Goal: Information Seeking & Learning: Check status

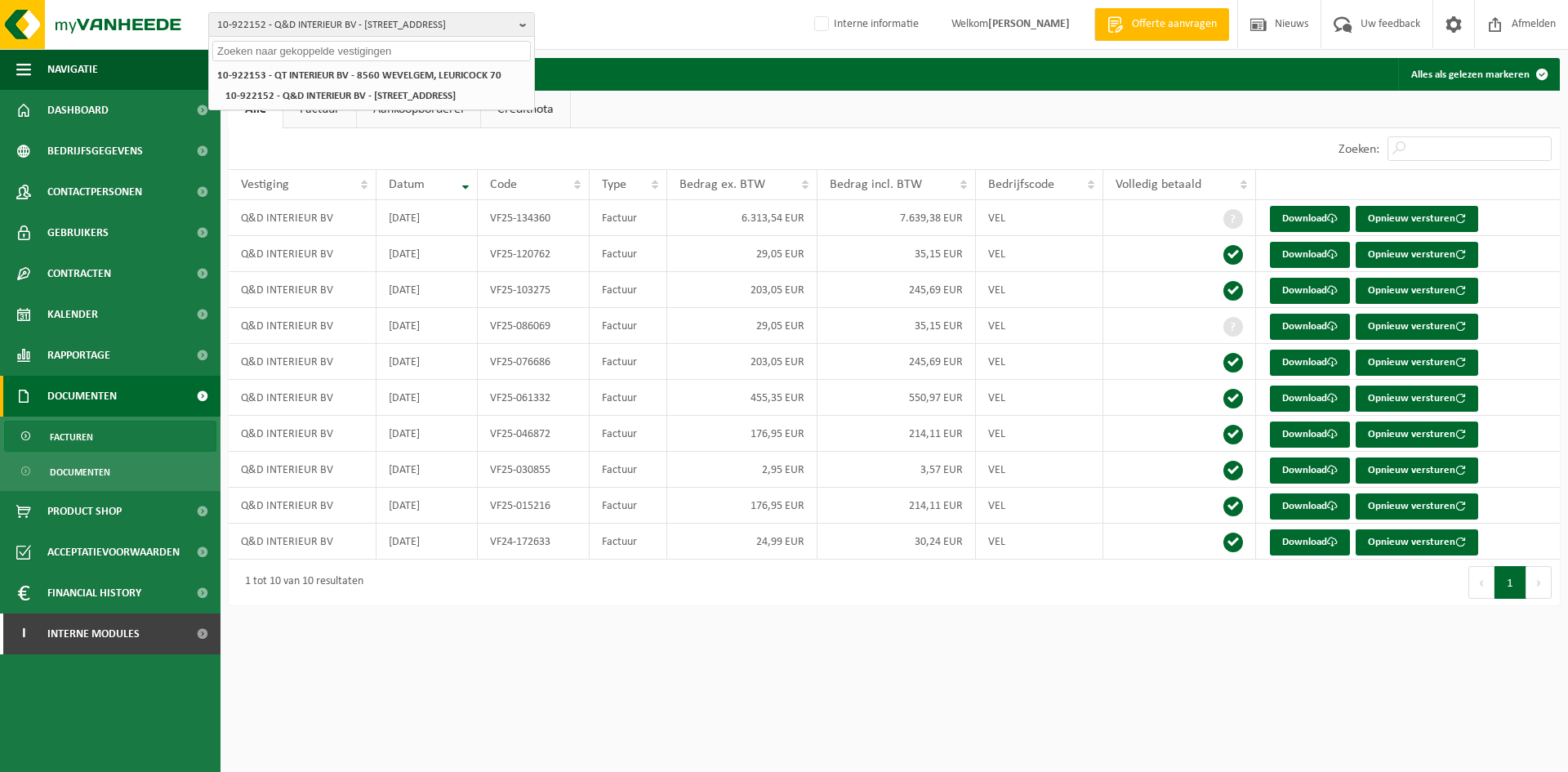
click at [323, 56] on input "text" at bounding box center [371, 50] width 319 height 20
paste input "01-066840"
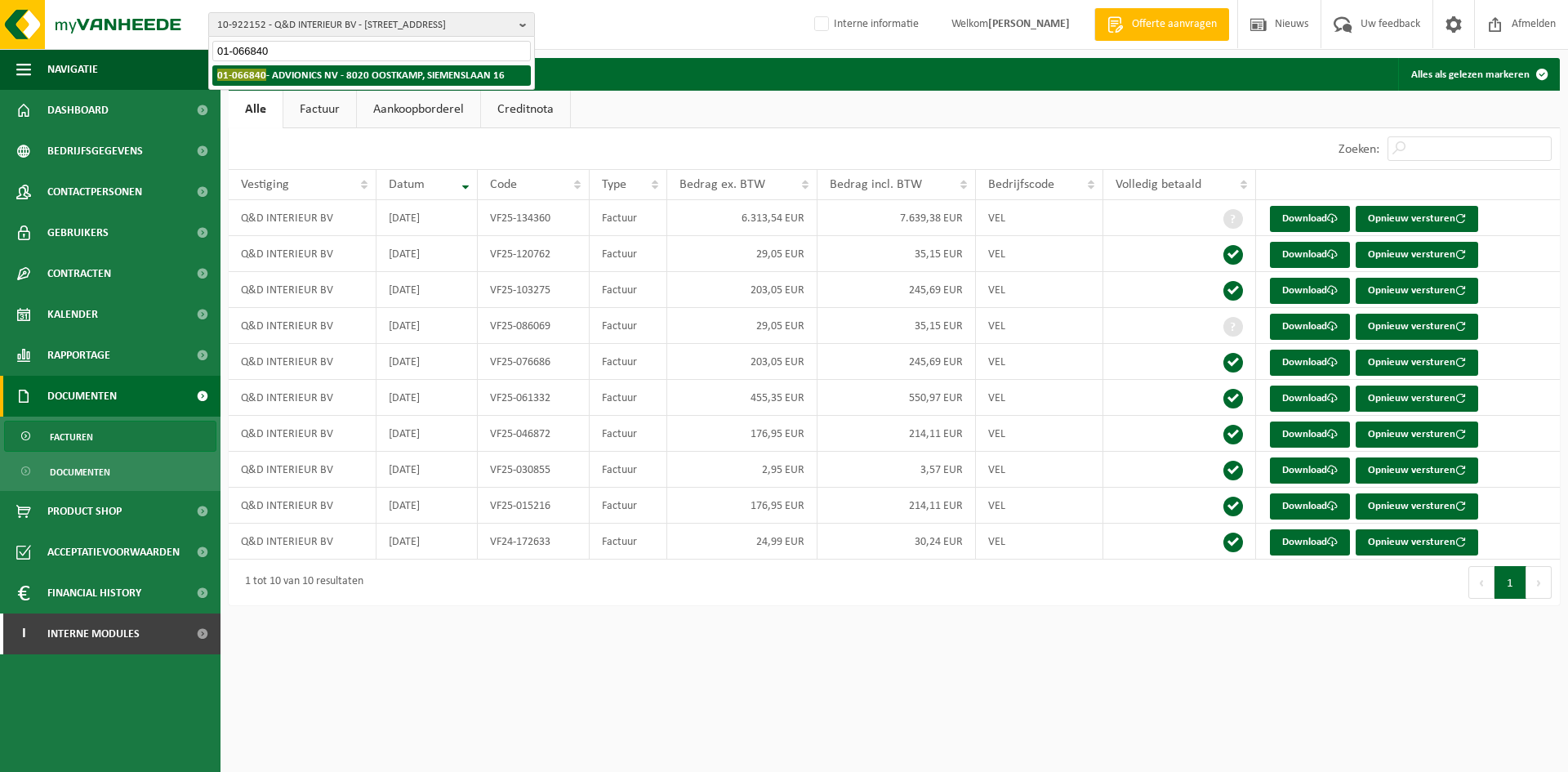
type input "01-066840"
click at [311, 78] on strong "01-066840 - ADVIONICS NV - 8020 OOSTKAMP, SIEMENSLAAN 16" at bounding box center [361, 75] width 288 height 12
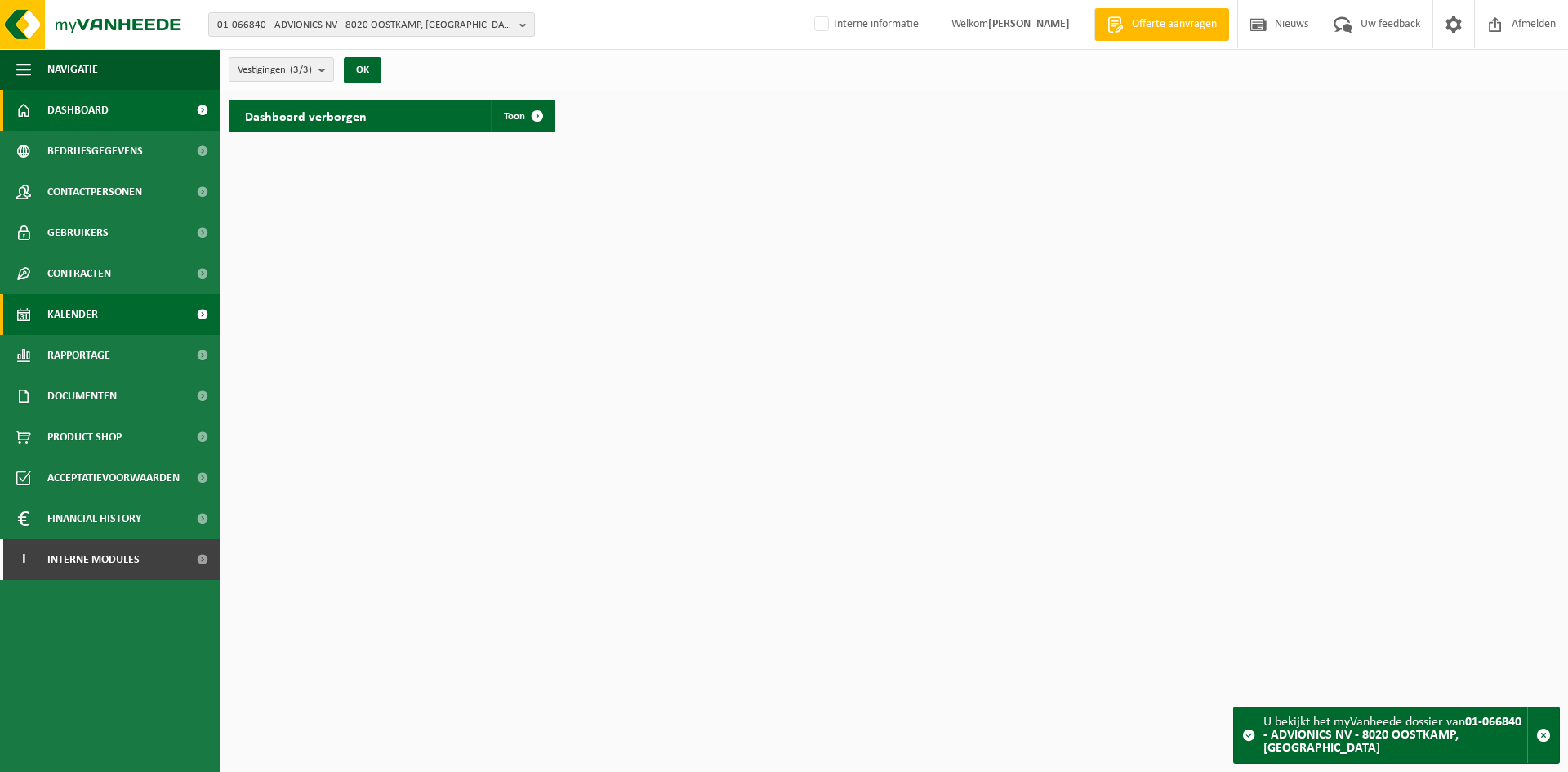
click at [94, 322] on span "Kalender" at bounding box center [72, 314] width 50 height 41
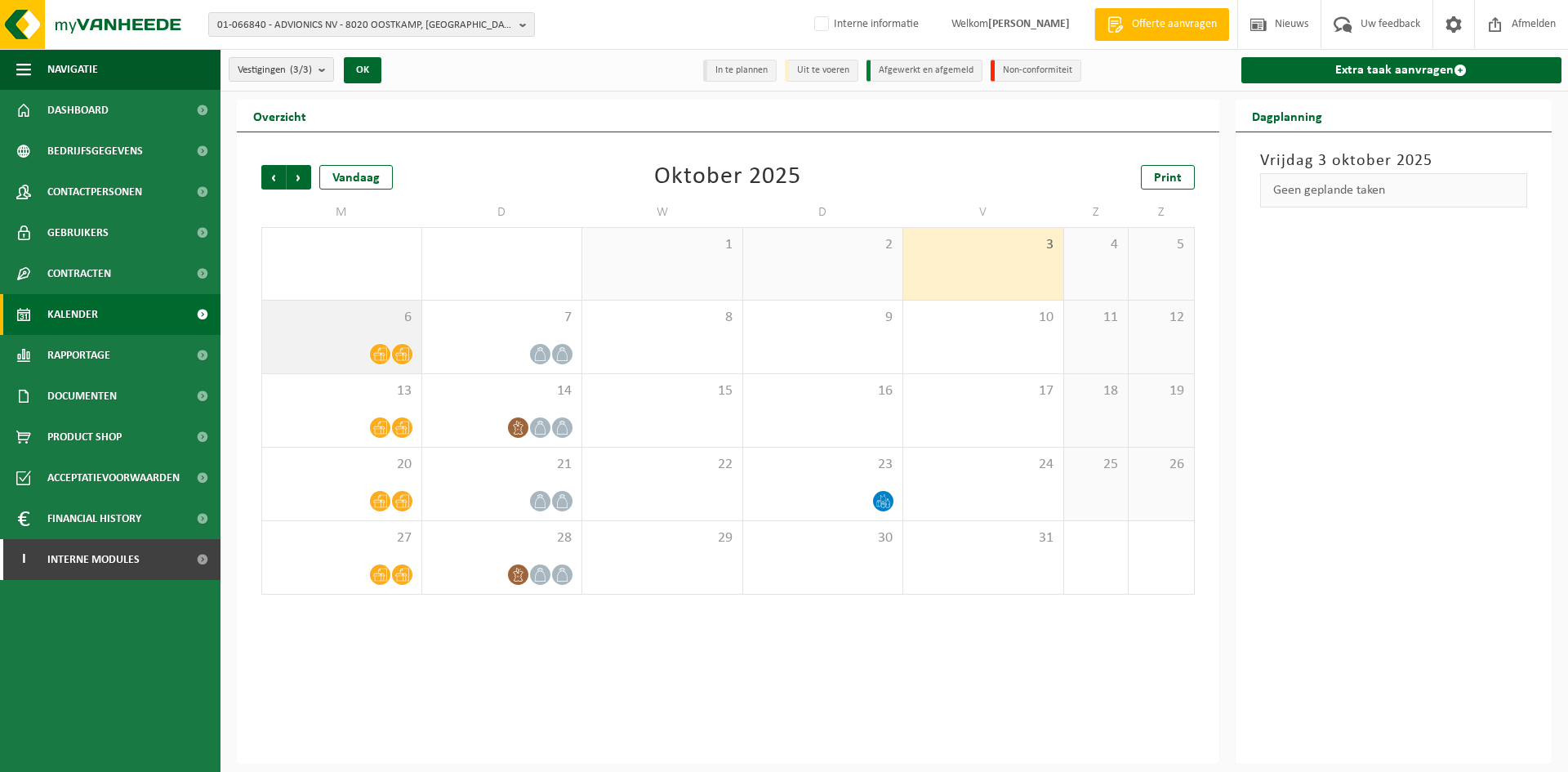
click at [356, 352] on div at bounding box center [341, 354] width 143 height 22
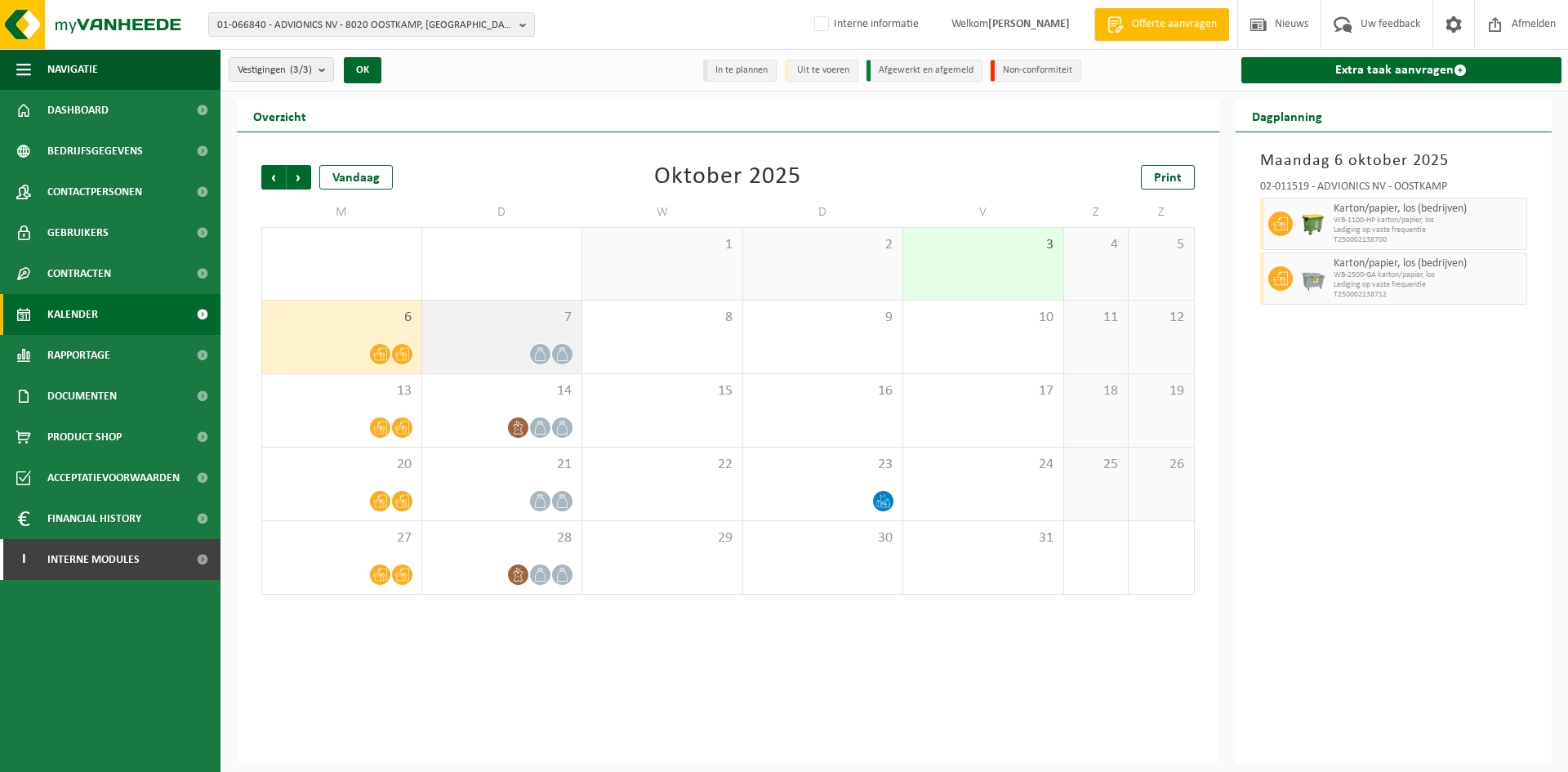
click at [492, 343] on div at bounding box center [502, 354] width 144 height 22
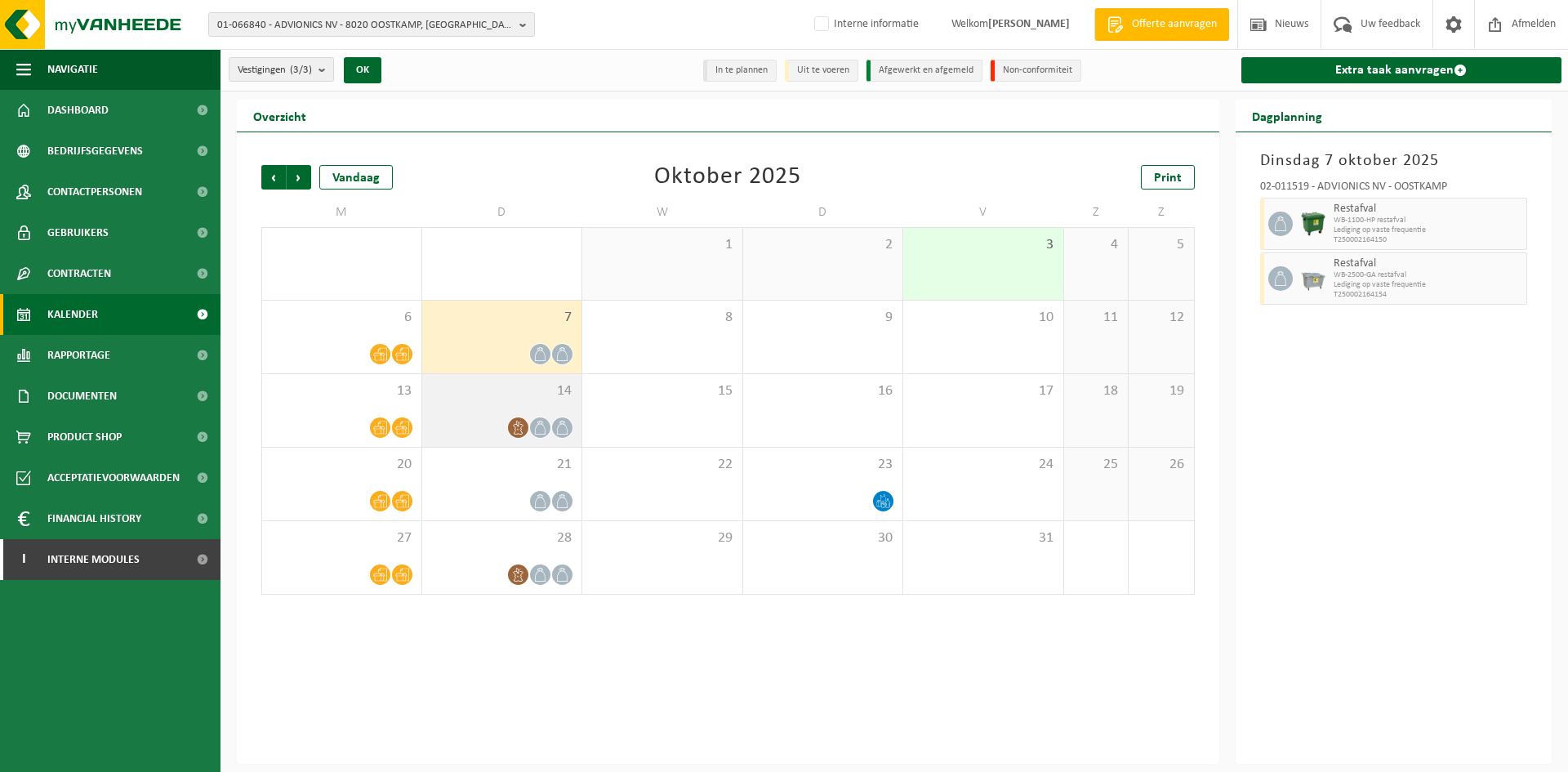
click at [500, 417] on div at bounding box center [502, 427] width 144 height 22
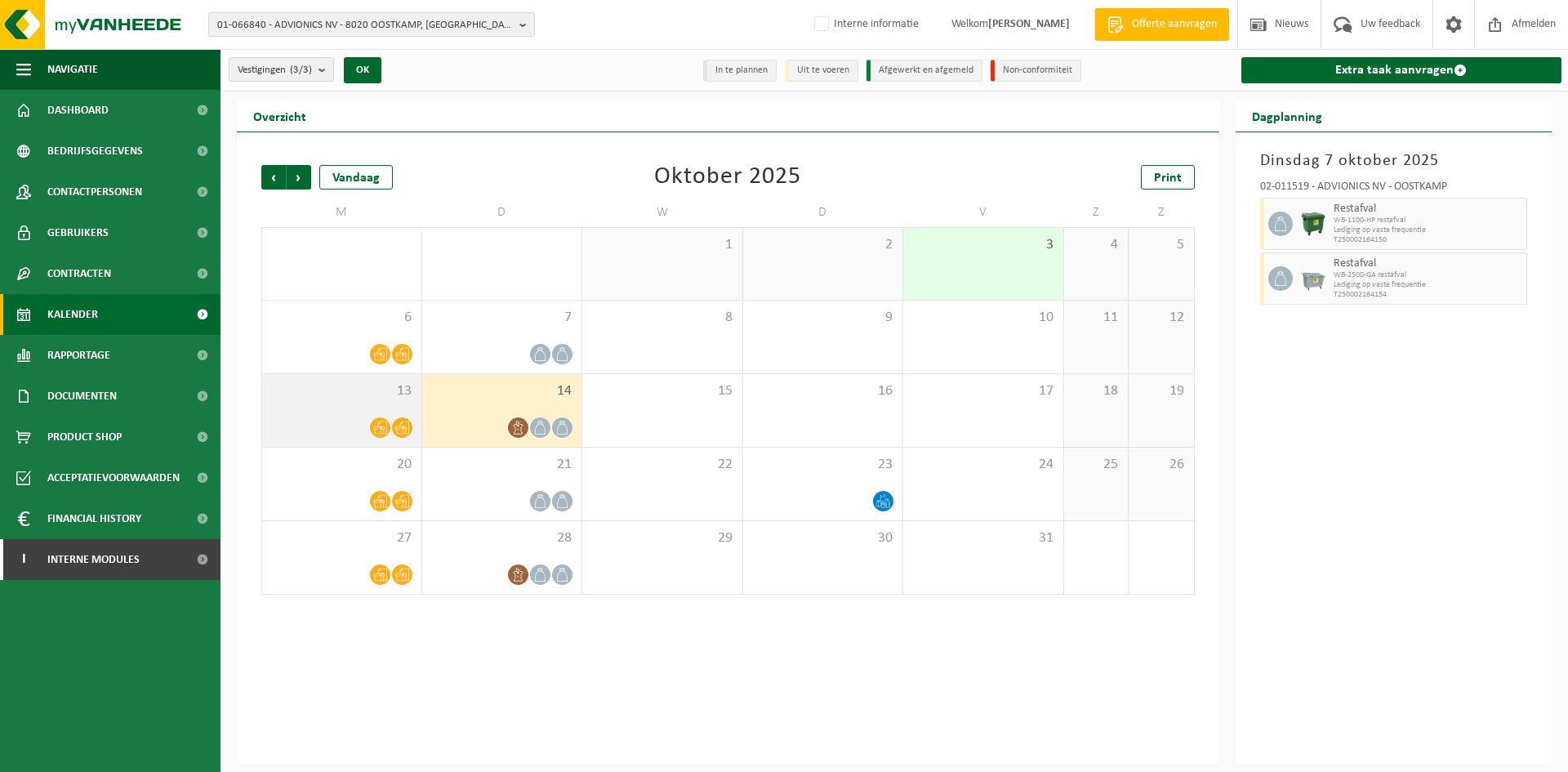
click at [371, 428] on span at bounding box center [379, 427] width 20 height 20
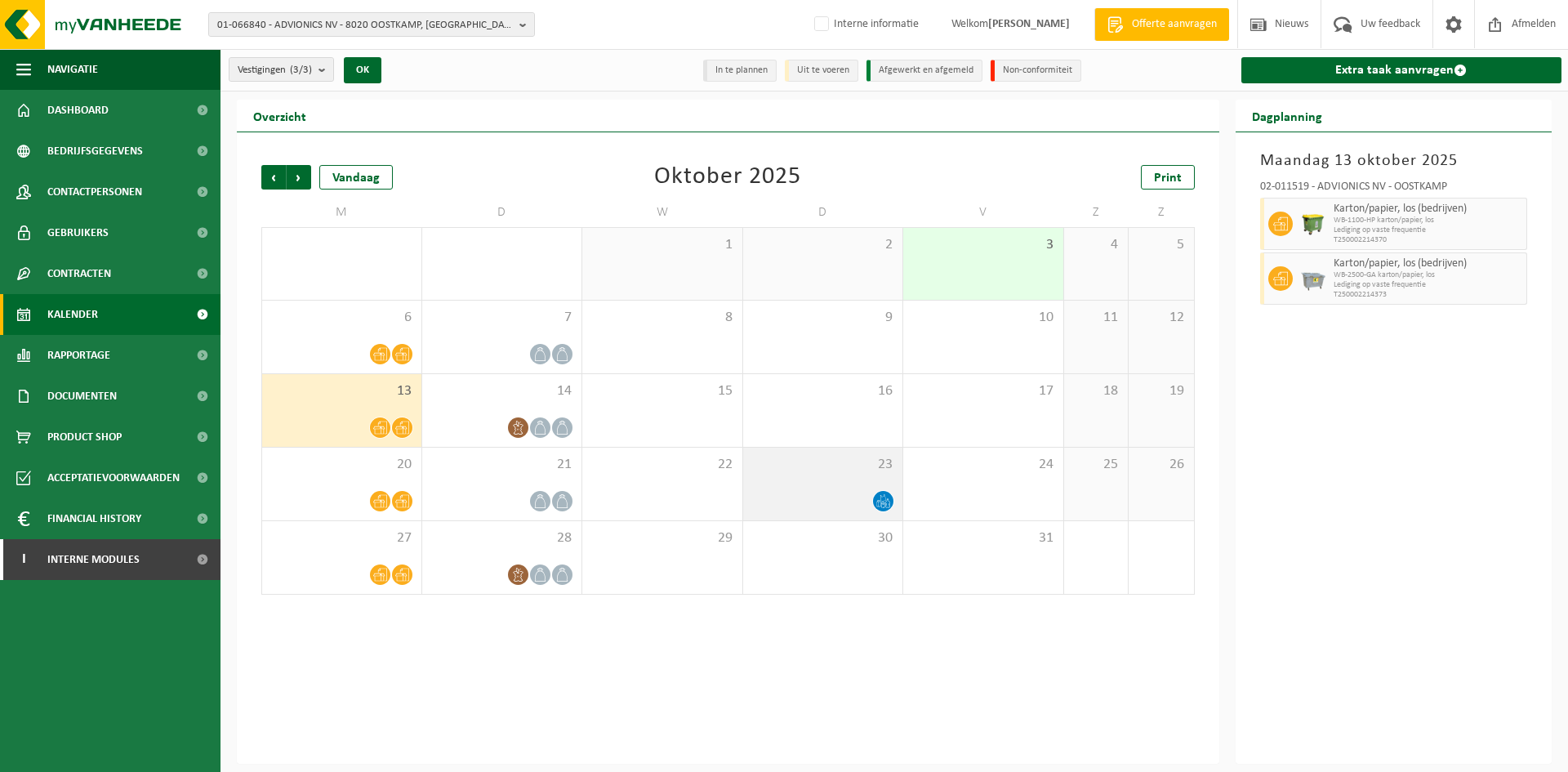
click at [829, 490] on div at bounding box center [823, 500] width 144 height 22
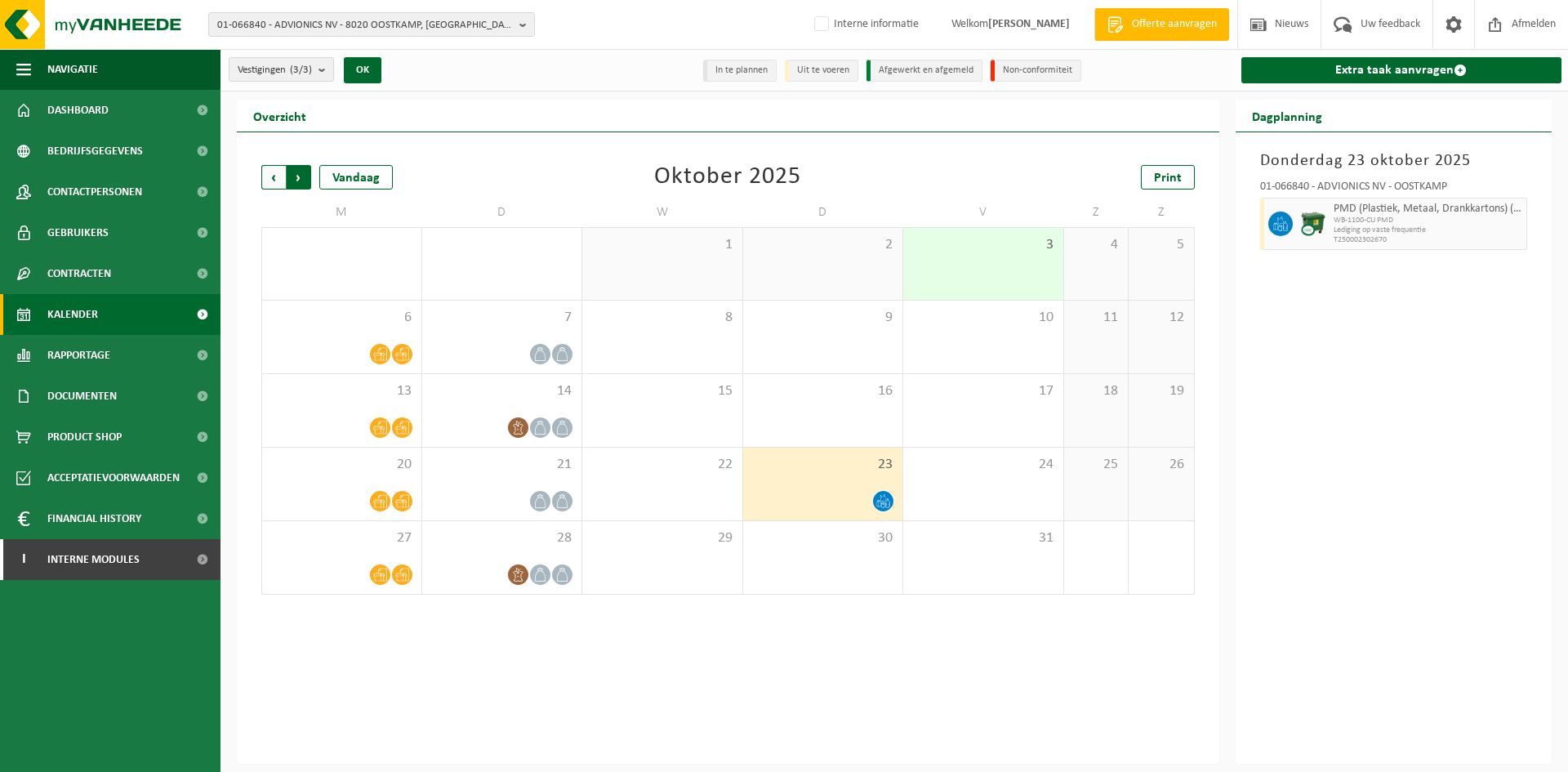
click at [270, 180] on span "Vorige" at bounding box center [274, 177] width 25 height 25
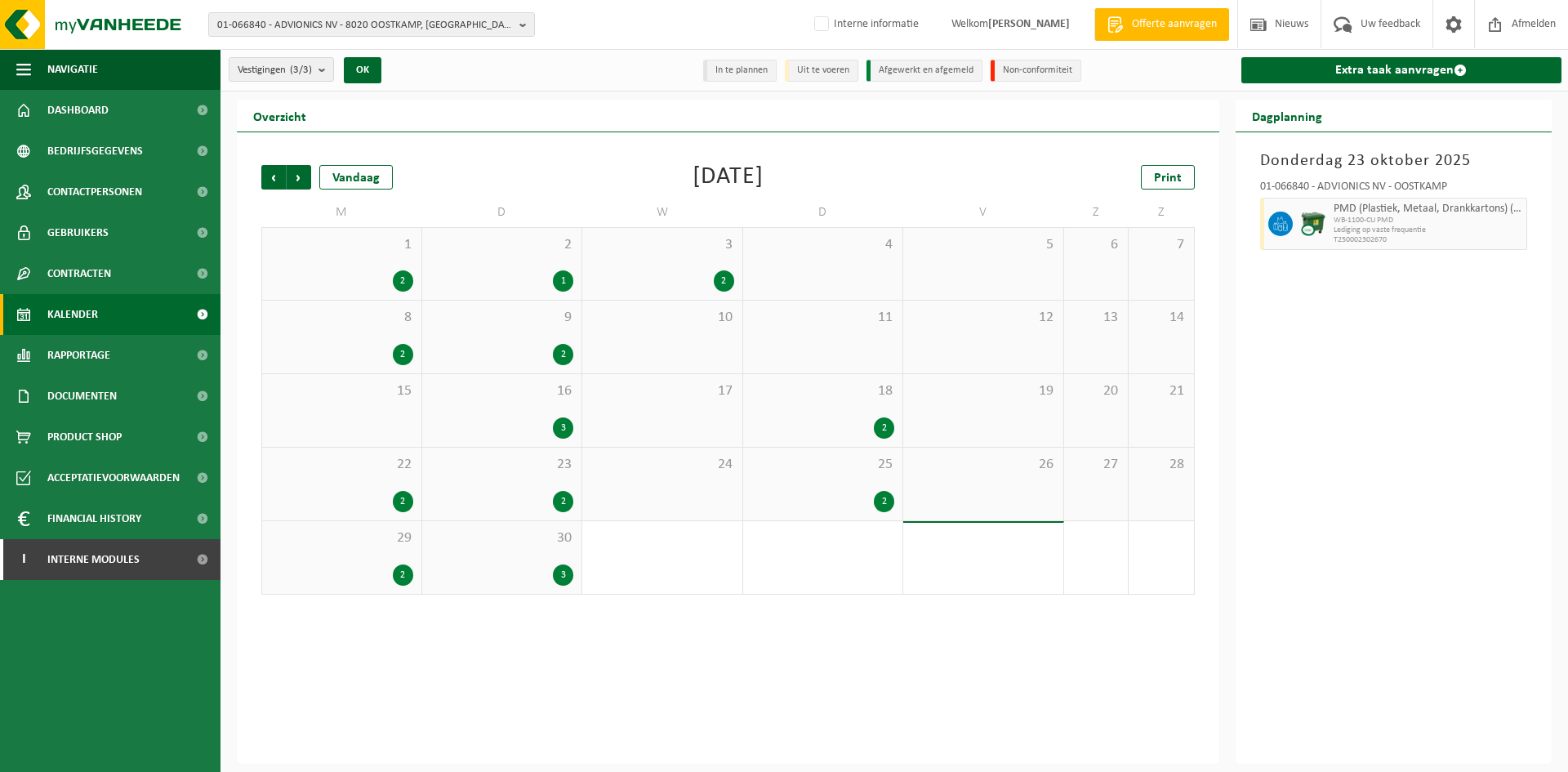
click at [548, 561] on div "30 3" at bounding box center [502, 558] width 160 height 72
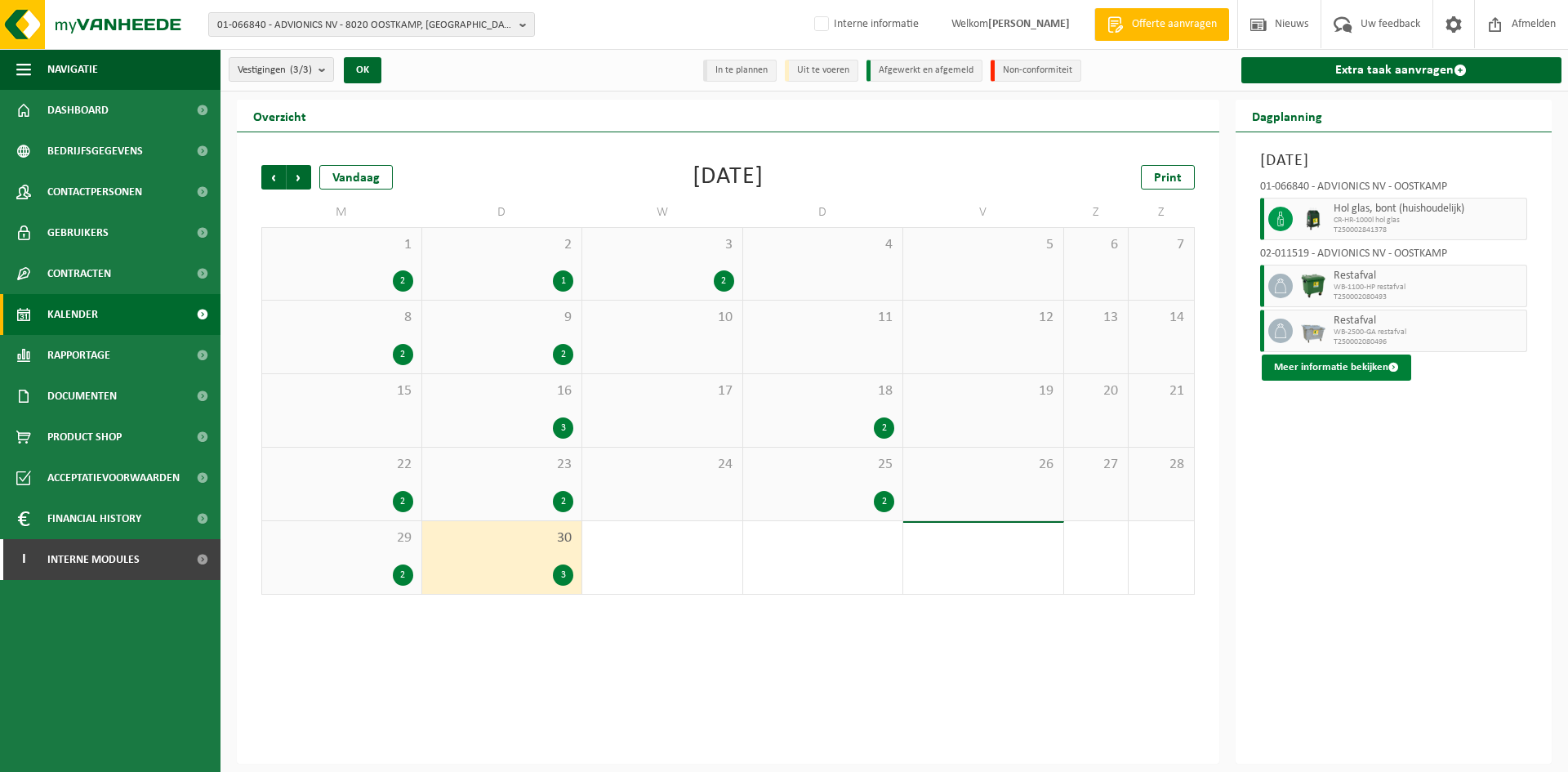
click at [1348, 359] on button "Meer informatie bekijken" at bounding box center [1336, 368] width 149 height 26
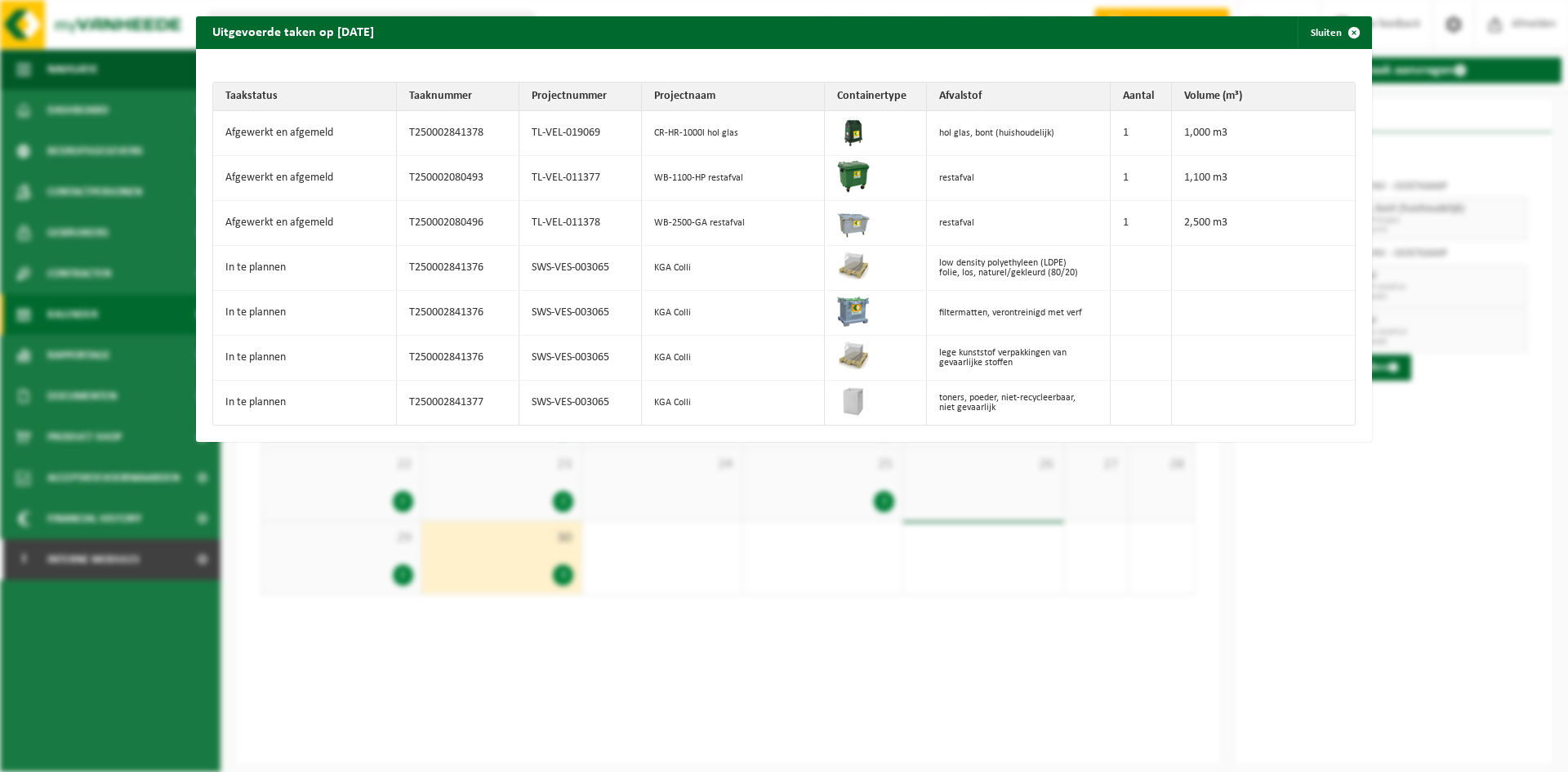
click at [423, 306] on td "T250002841376" at bounding box center [458, 313] width 123 height 45
click at [1309, 37] on button "Sluiten" at bounding box center [1334, 33] width 72 height 33
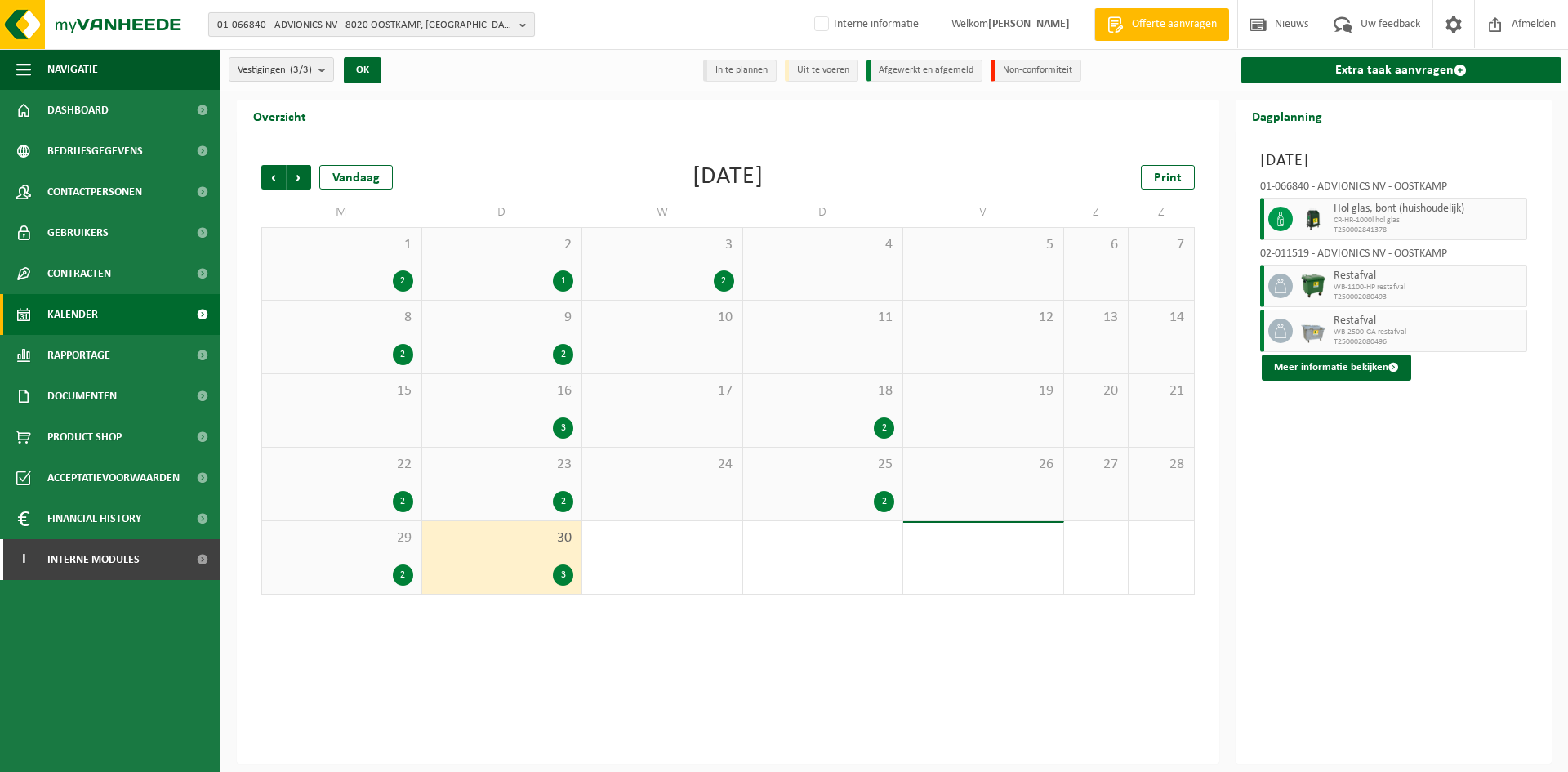
click at [335, 22] on span "01-066840 - ADVIONICS NV - 8020 OOSTKAMP, SIEMENSLAAN 16" at bounding box center [364, 26] width 296 height 25
click at [370, 41] on input "text" at bounding box center [371, 50] width 319 height 20
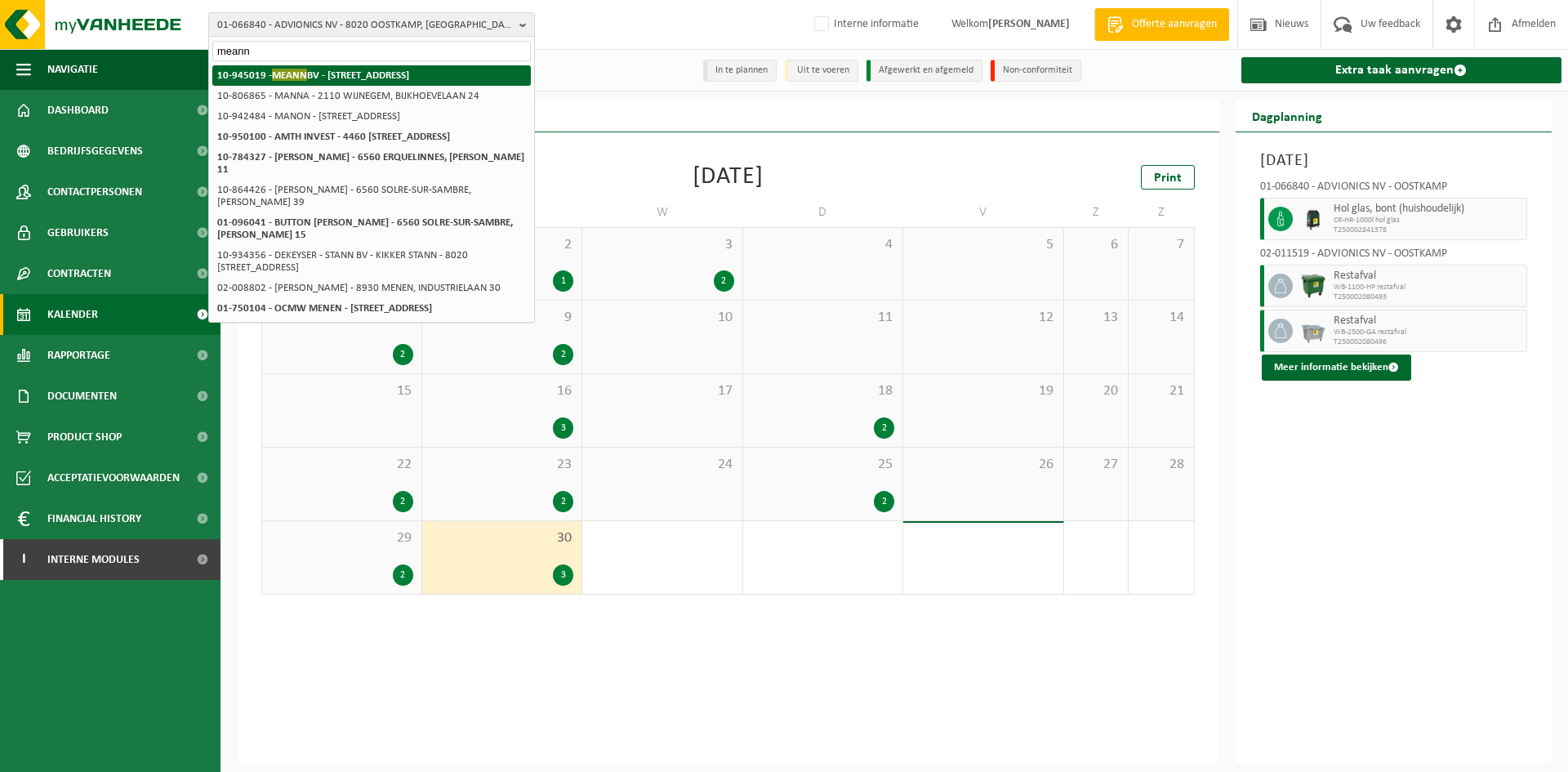
type input "meann"
click at [326, 71] on strong "10-945019 - MEANN BV - 8530 HARELBEKE, SPOORWEGSTRAAT 6" at bounding box center [313, 75] width 192 height 12
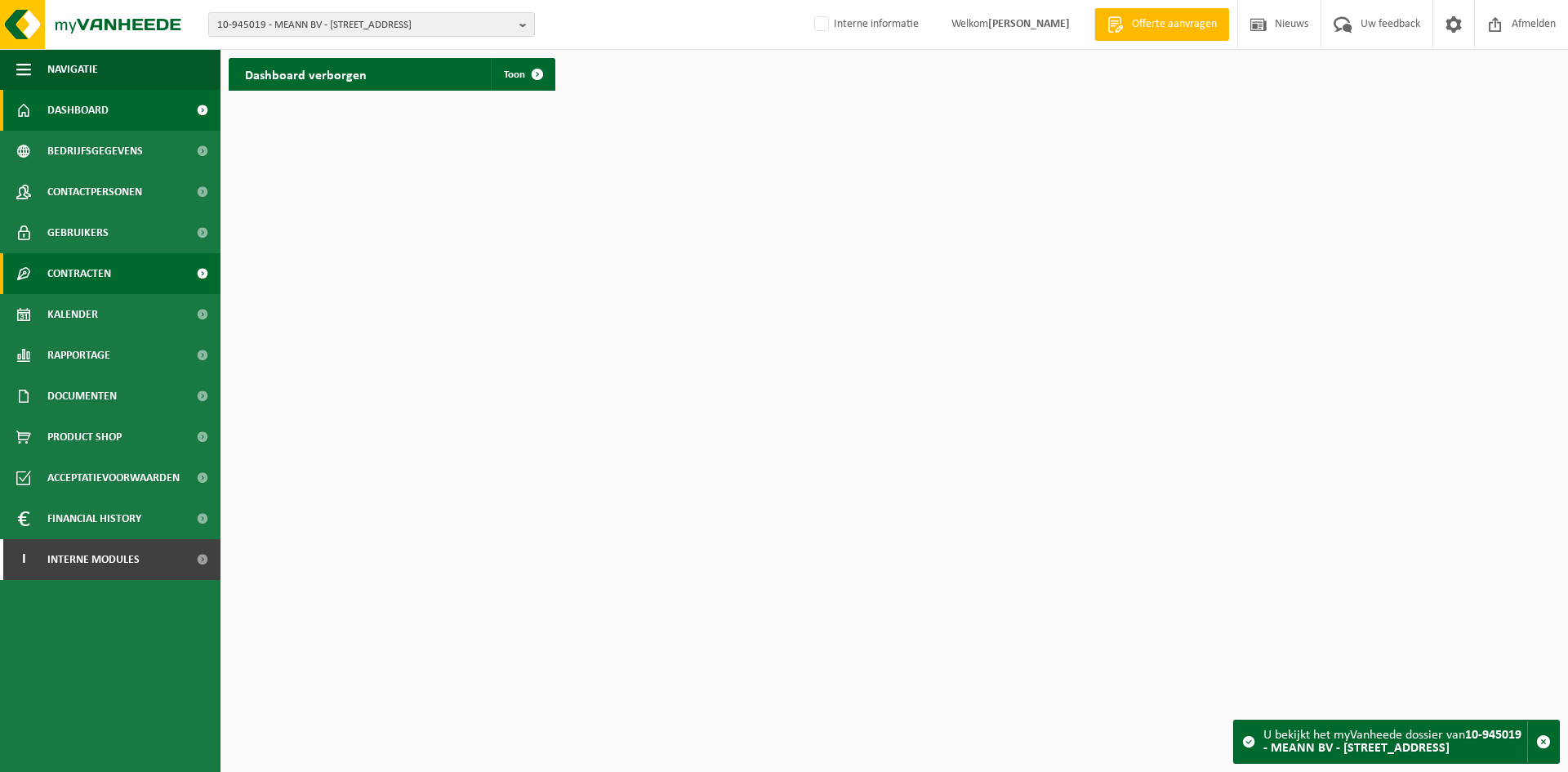
click at [122, 268] on link "Contracten" at bounding box center [110, 274] width 221 height 41
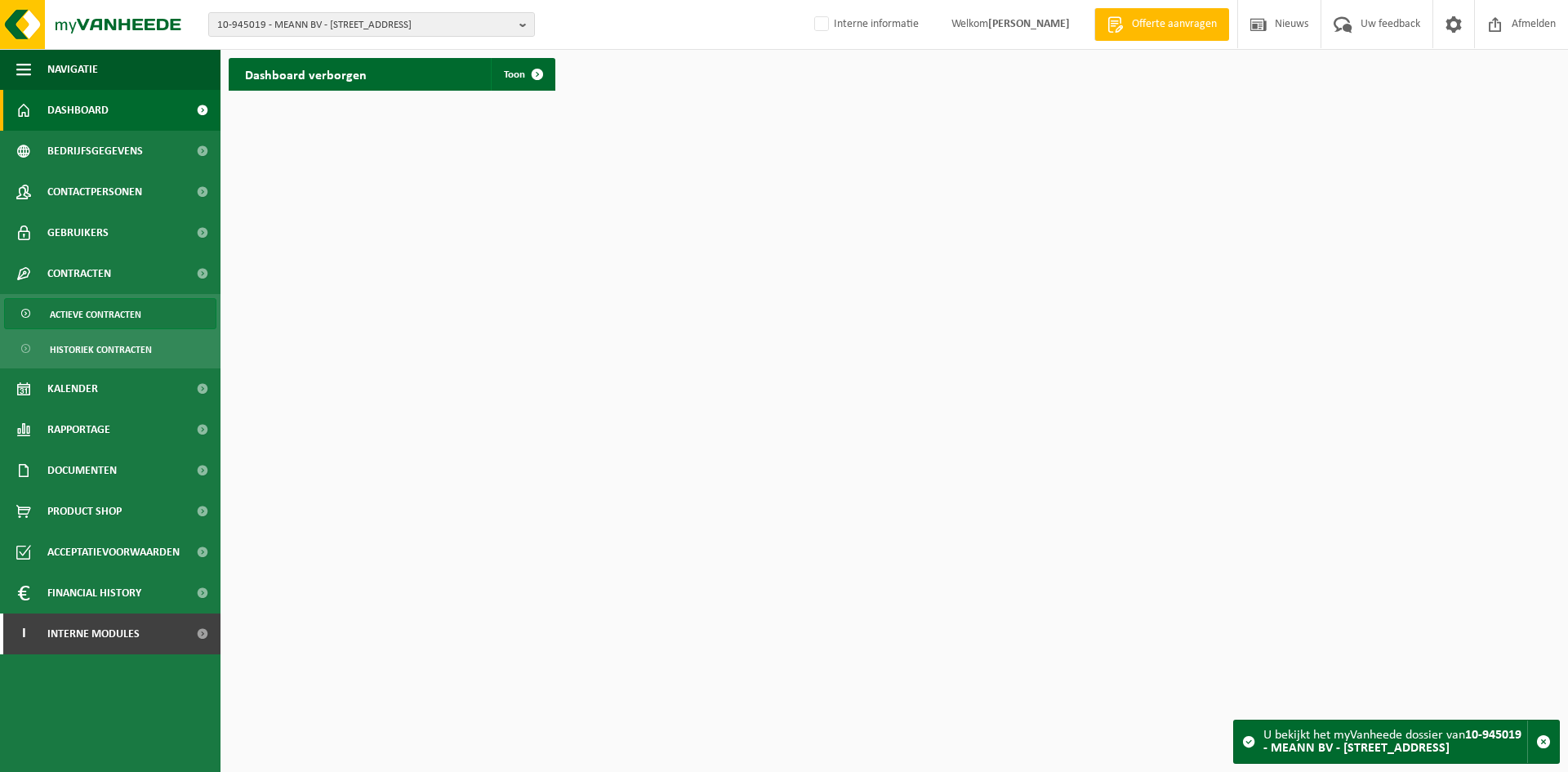
click at [91, 317] on span "Actieve contracten" at bounding box center [95, 314] width 92 height 31
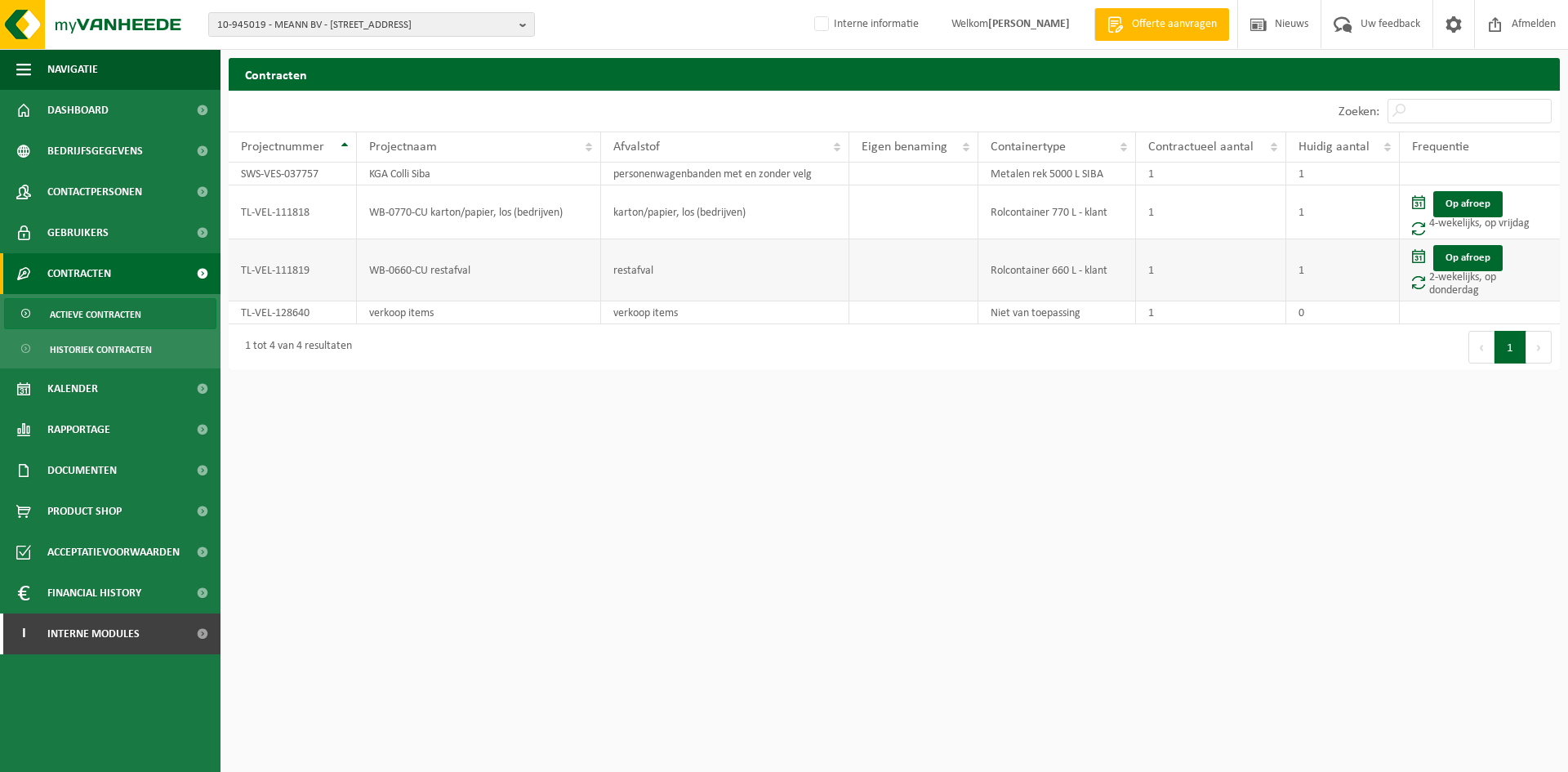
click at [411, 268] on td "WB-0660-CU restafval" at bounding box center [480, 270] width 245 height 62
click at [281, 271] on td "TL-VEL-111819" at bounding box center [292, 270] width 128 height 62
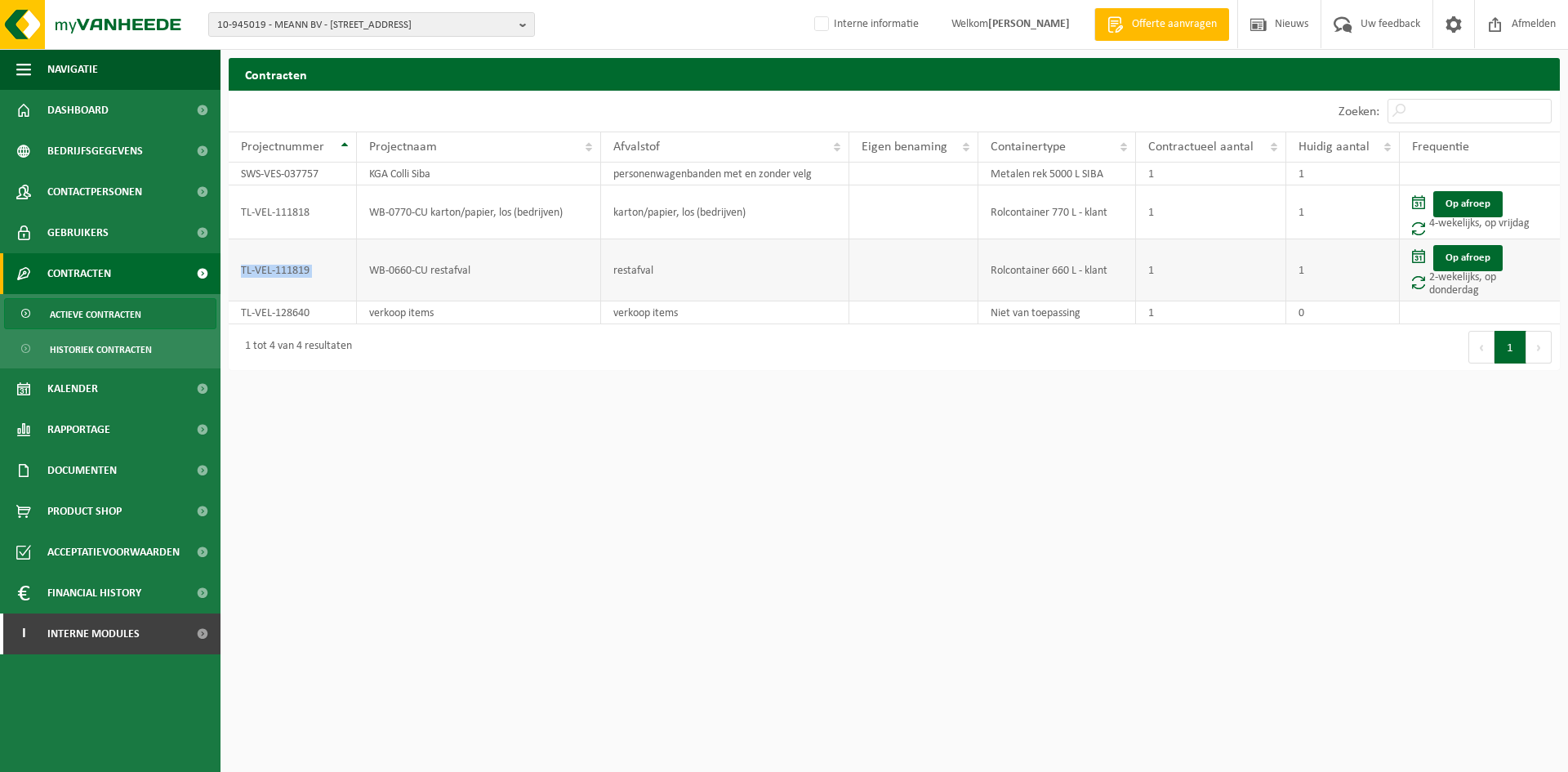
click at [281, 271] on td "TL-VEL-111819" at bounding box center [292, 270] width 128 height 62
copy td "TL-VEL-111819"
click at [341, 28] on span "10-945019 - MEANN BV - [STREET_ADDRESS]" at bounding box center [364, 26] width 296 height 25
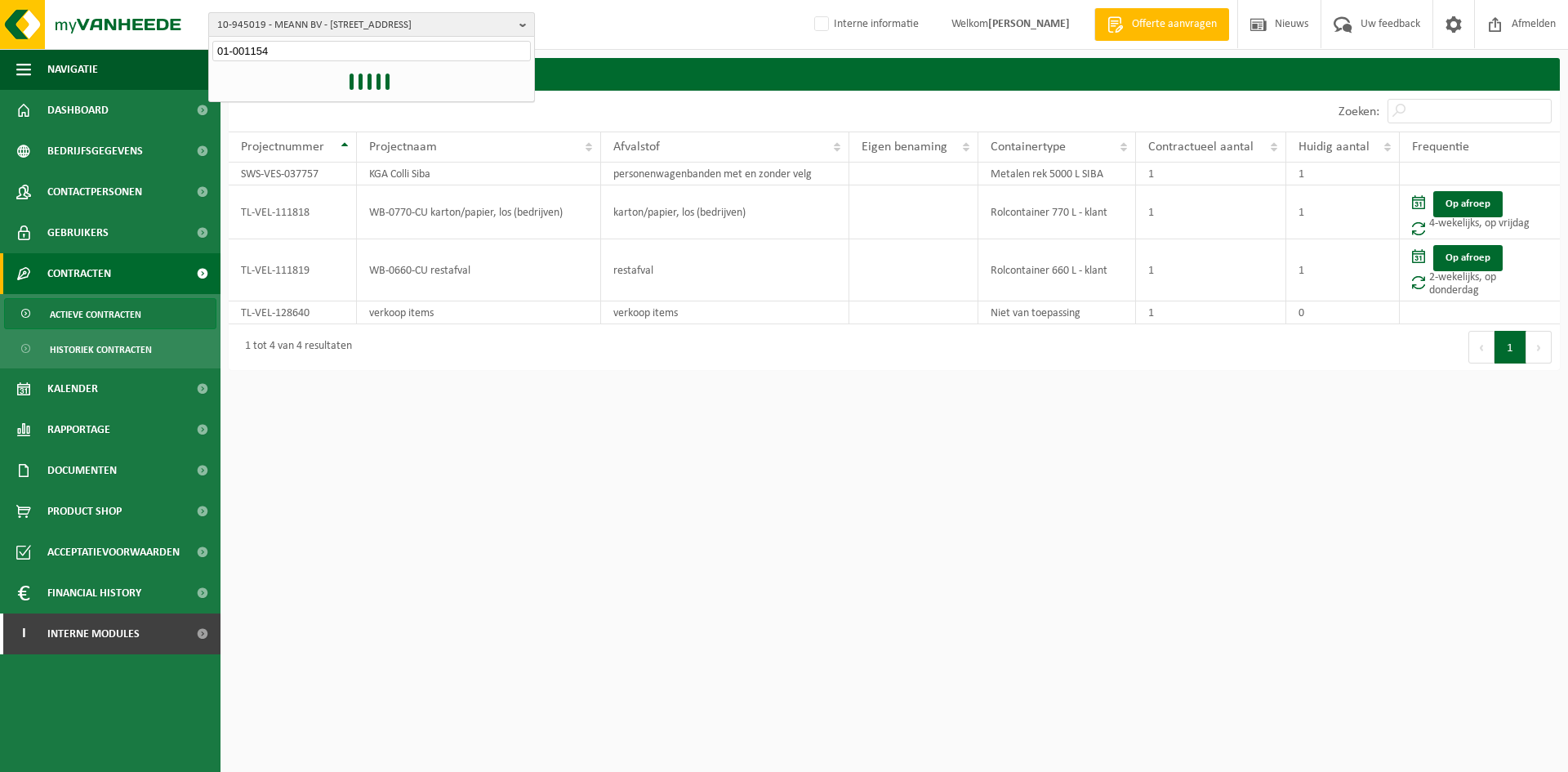
type input "01-001154"
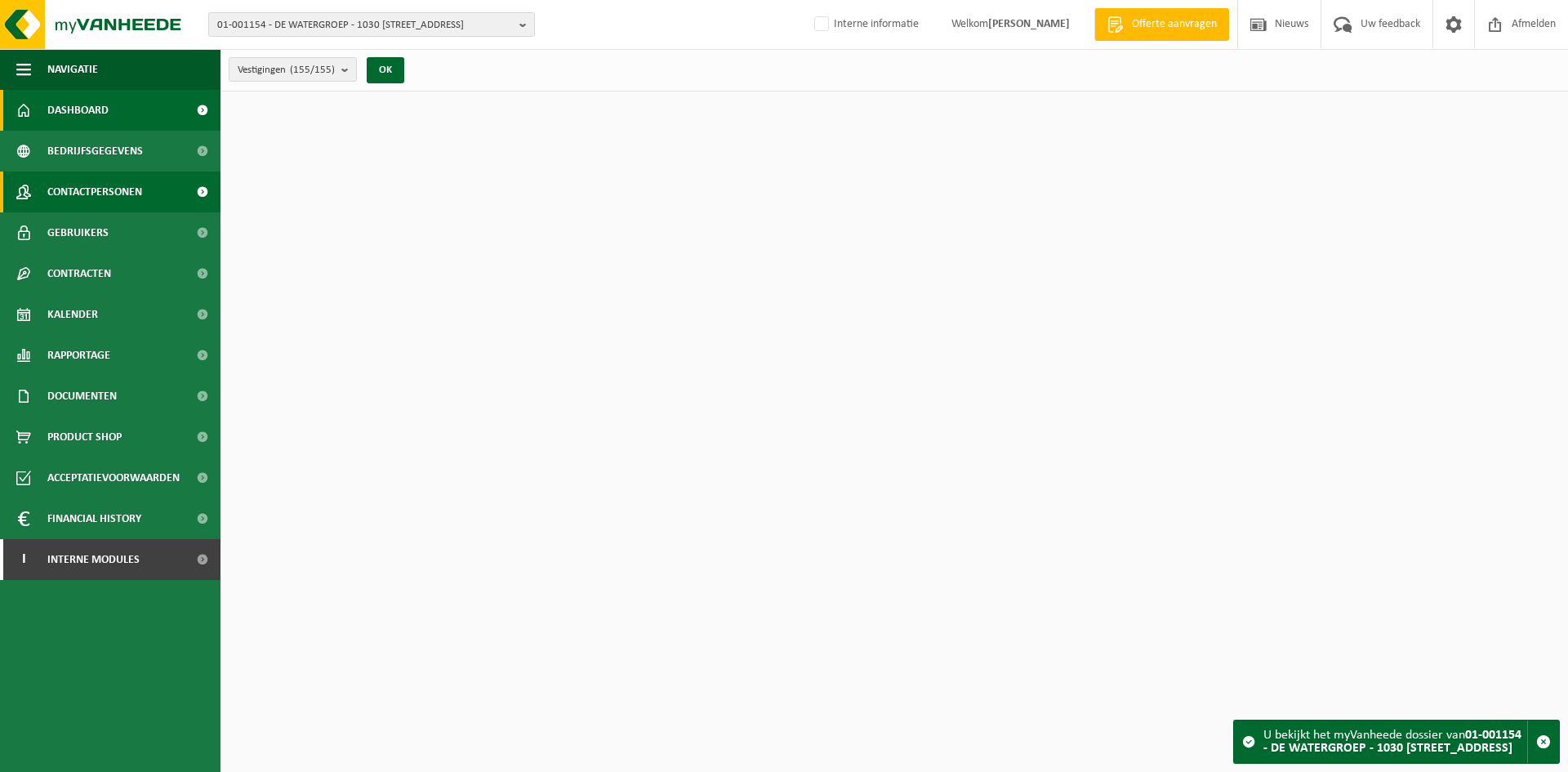
click at [130, 182] on span "Contactpersonen" at bounding box center [94, 191] width 94 height 41
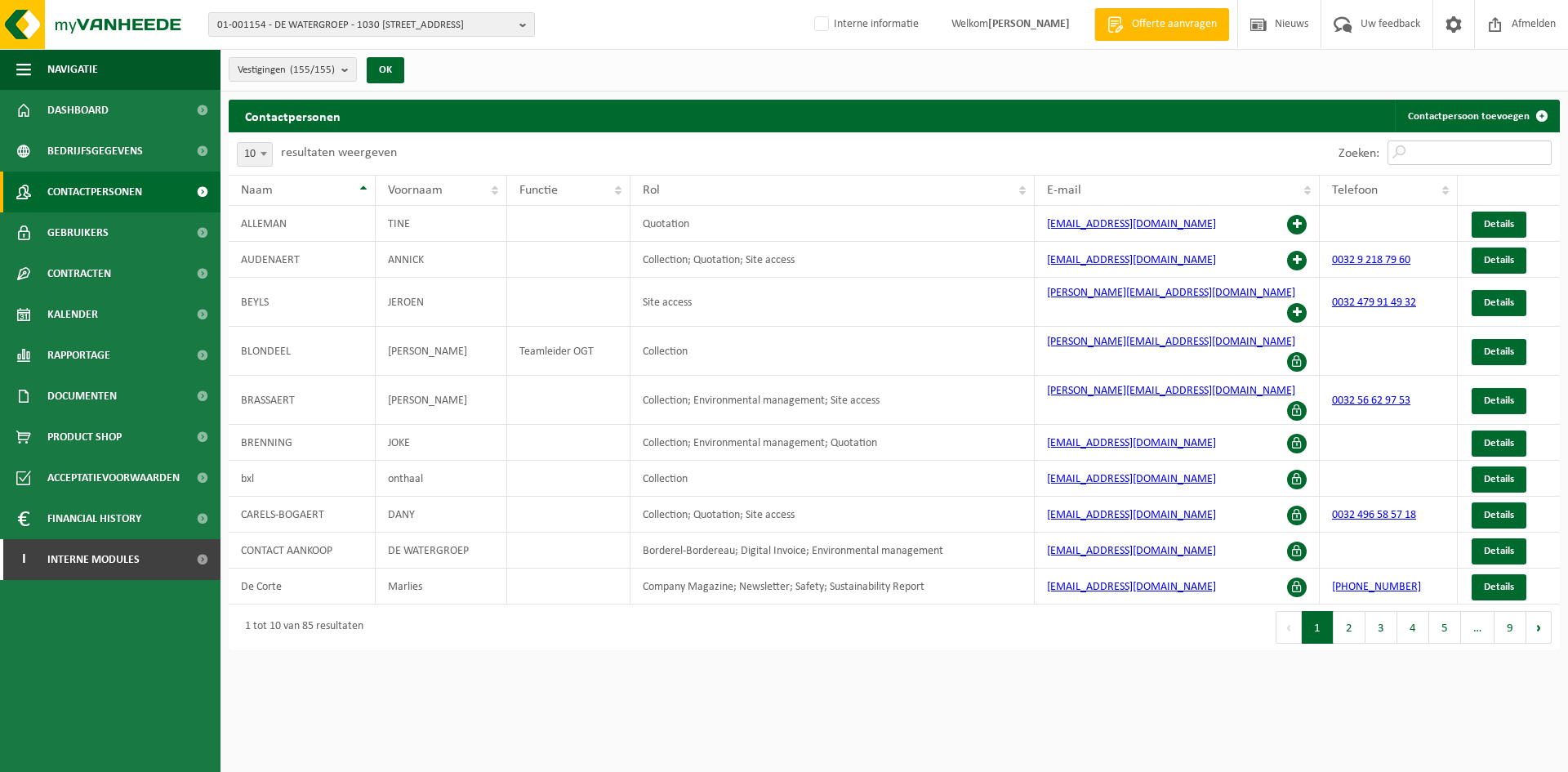
click at [1460, 152] on input "Zoeken:" at bounding box center [1470, 153] width 164 height 25
click at [1285, 147] on div "Zoeken:" at bounding box center [1227, 154] width 665 height 42
drag, startPoint x: 1426, startPoint y: 148, endPoint x: 1434, endPoint y: 152, distance: 8.9
click at [1426, 148] on input "Zoeken:" at bounding box center [1470, 153] width 164 height 25
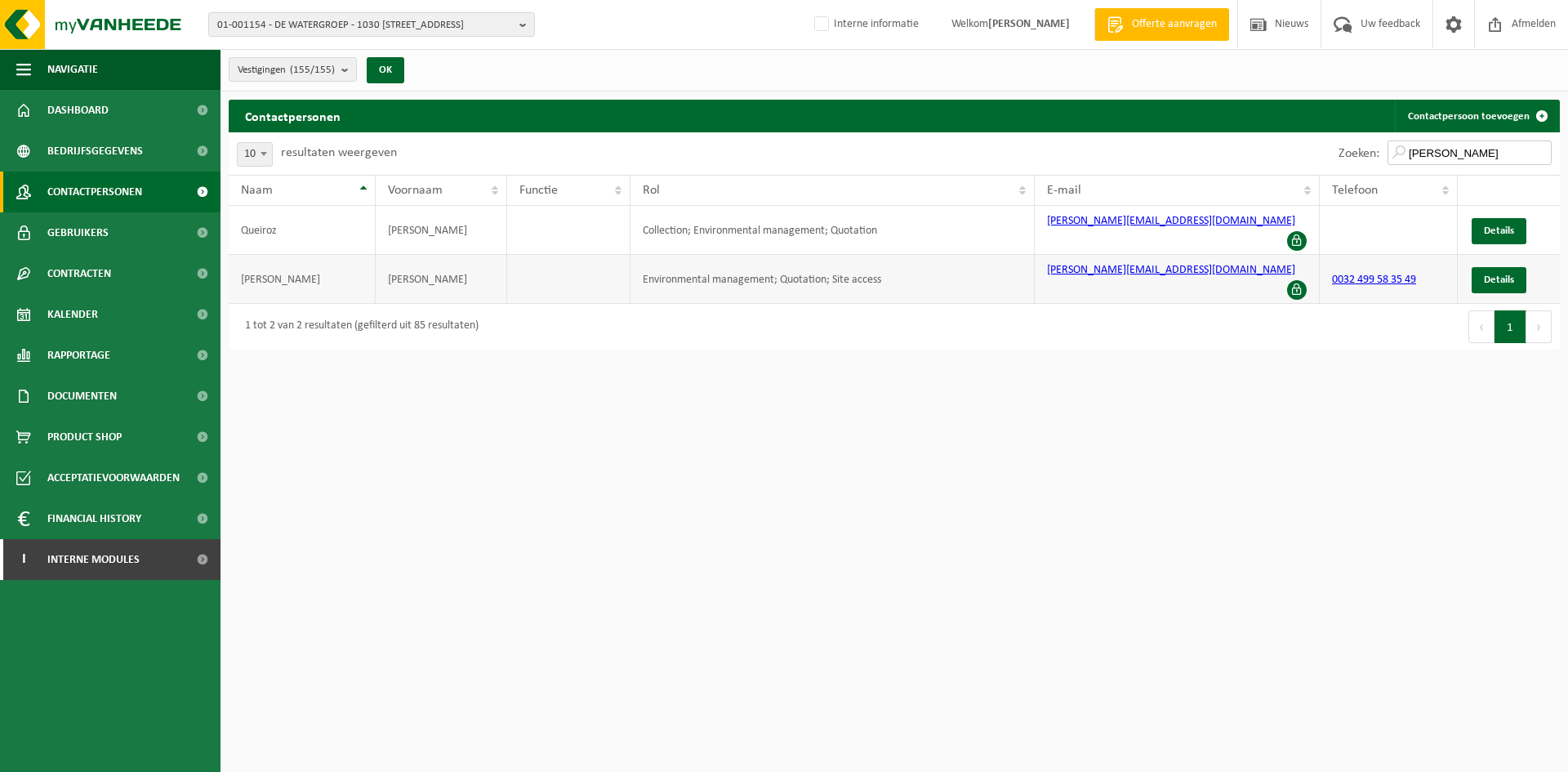
type input "pedro"
drag, startPoint x: 1248, startPoint y: 266, endPoint x: 1039, endPoint y: 270, distance: 209.0
click at [1039, 270] on td "[PERSON_NAME][EMAIL_ADDRESS][DOMAIN_NAME]" at bounding box center [1177, 280] width 285 height 49
copy link "[PERSON_NAME][EMAIL_ADDRESS][DOMAIN_NAME]"
click at [71, 238] on span "Gebruikers" at bounding box center [78, 233] width 61 height 41
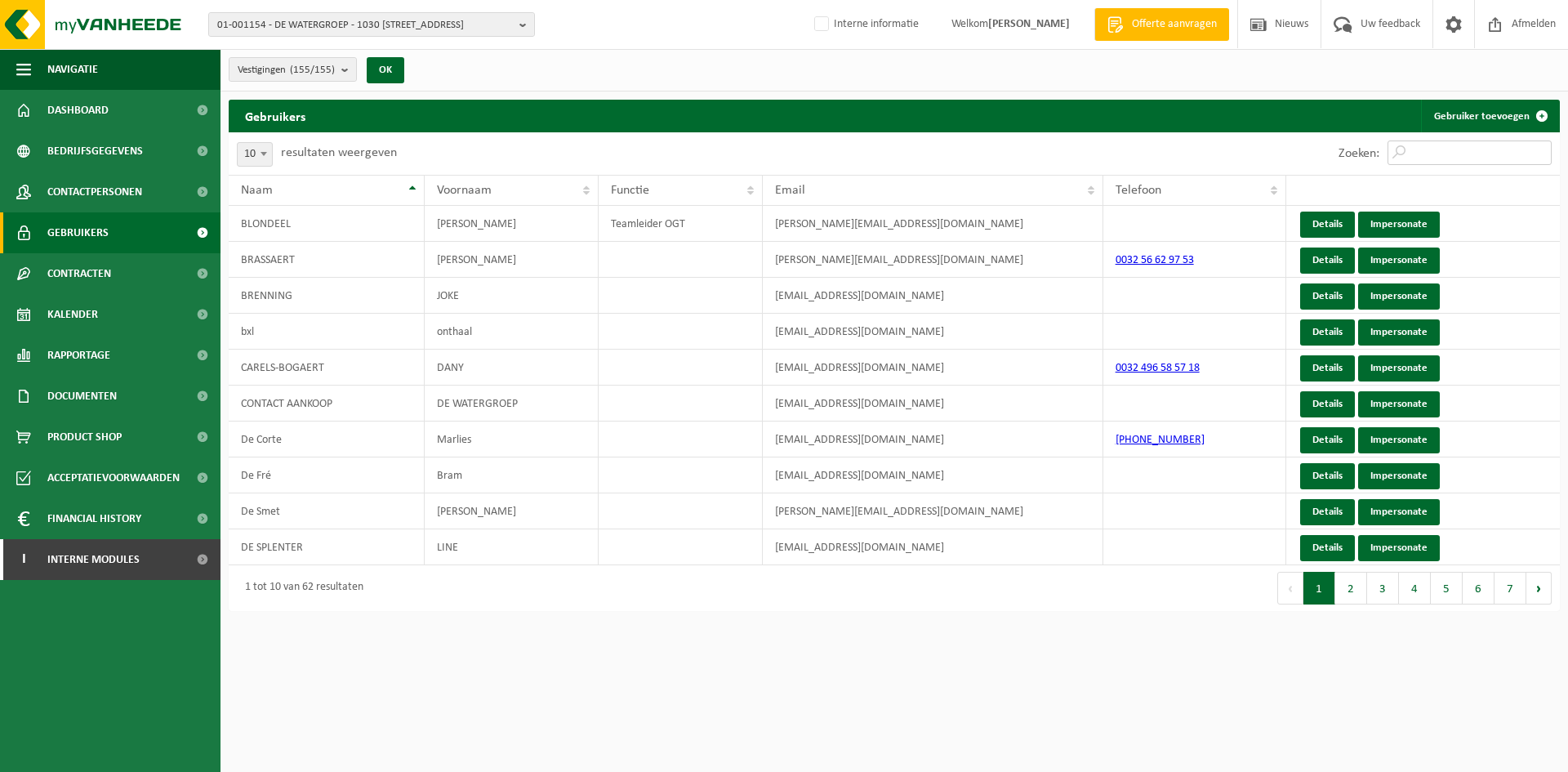
click at [1462, 163] on input "Zoeken:" at bounding box center [1470, 153] width 164 height 25
paste input "[PERSON_NAME][EMAIL_ADDRESS][DOMAIN_NAME]"
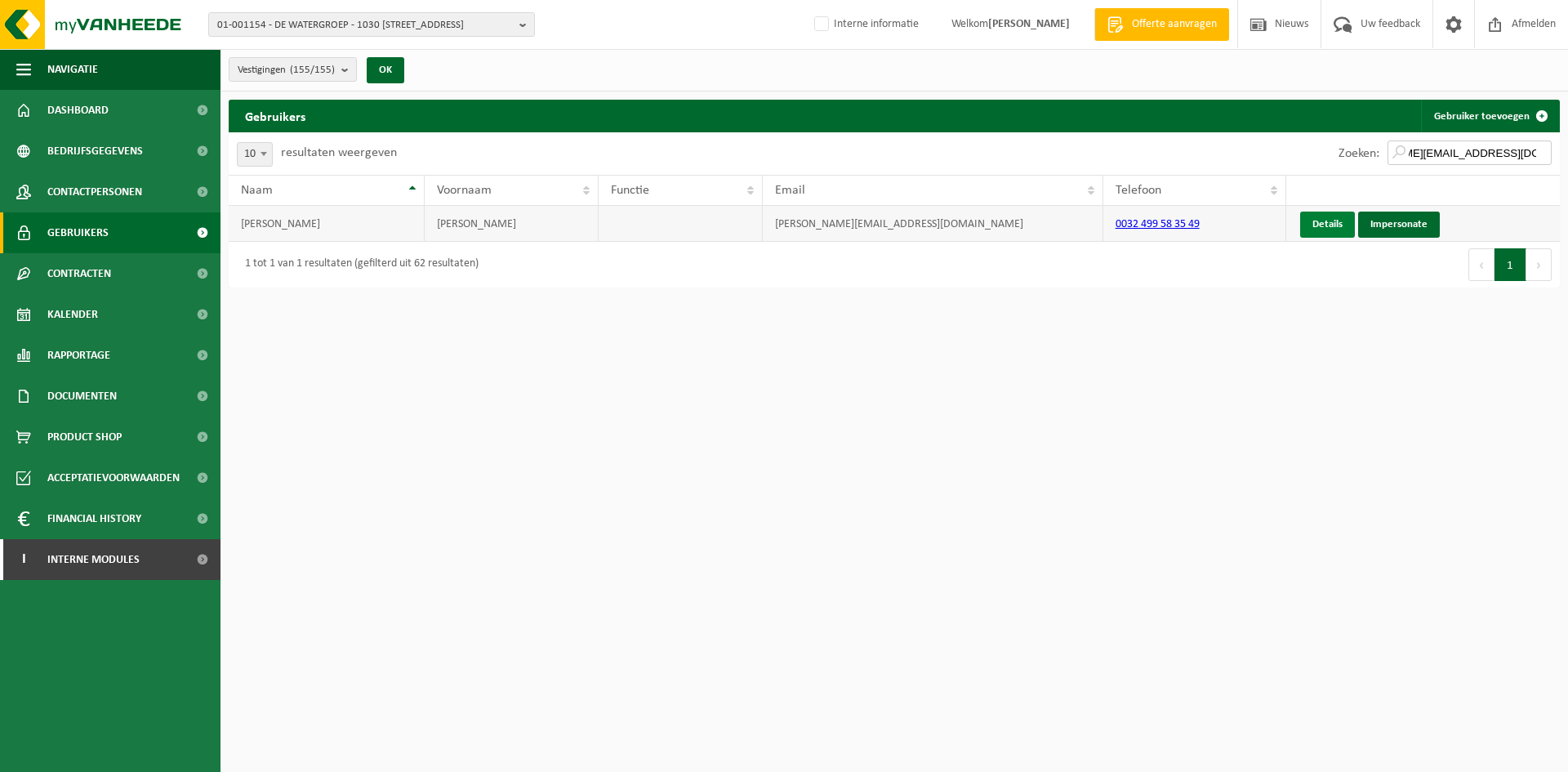
type input "[PERSON_NAME][EMAIL_ADDRESS][DOMAIN_NAME]"
click at [1320, 226] on link "Details" at bounding box center [1328, 225] width 55 height 26
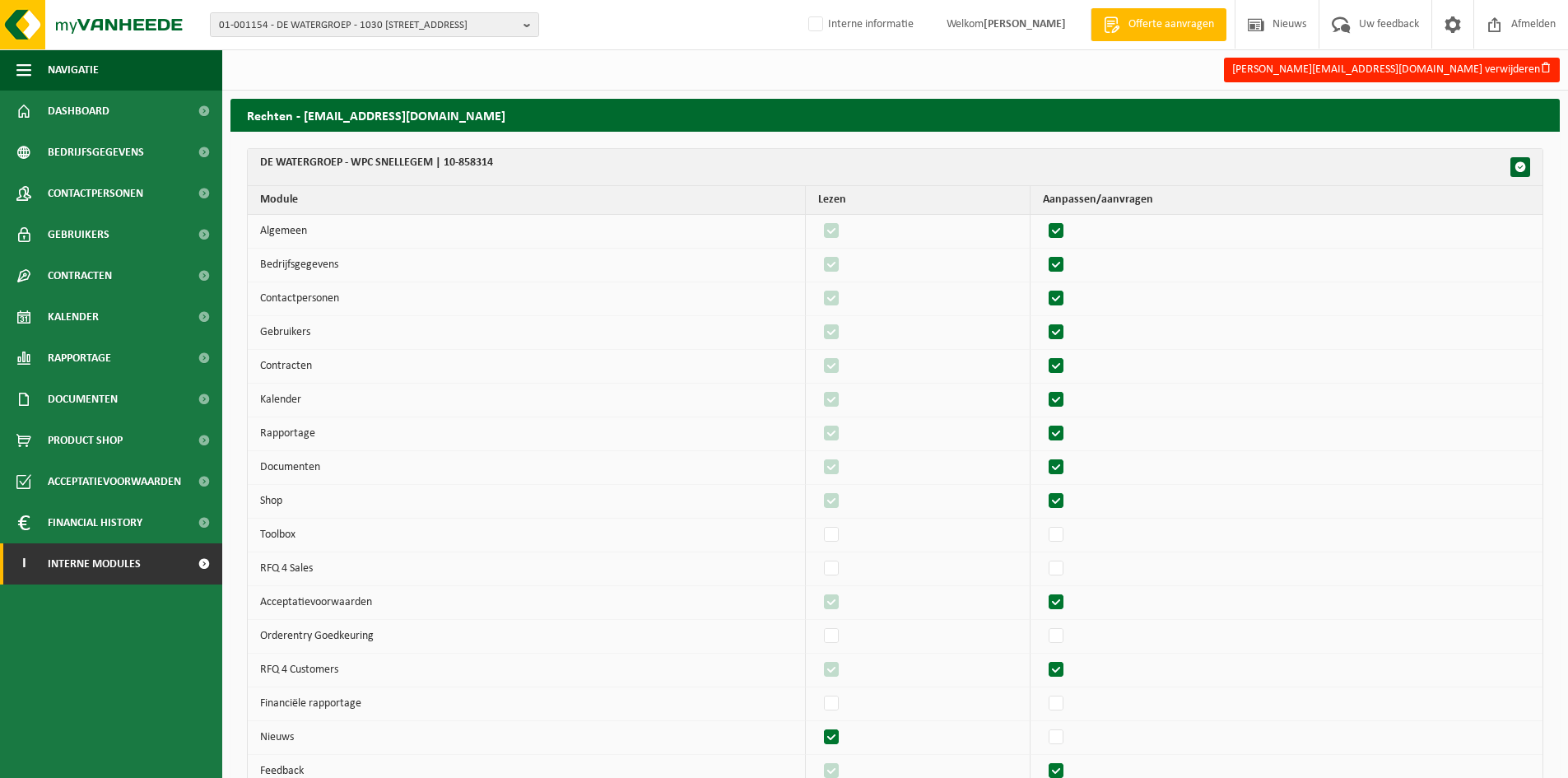
click at [108, 560] on span "Interne modules" at bounding box center [94, 564] width 93 height 41
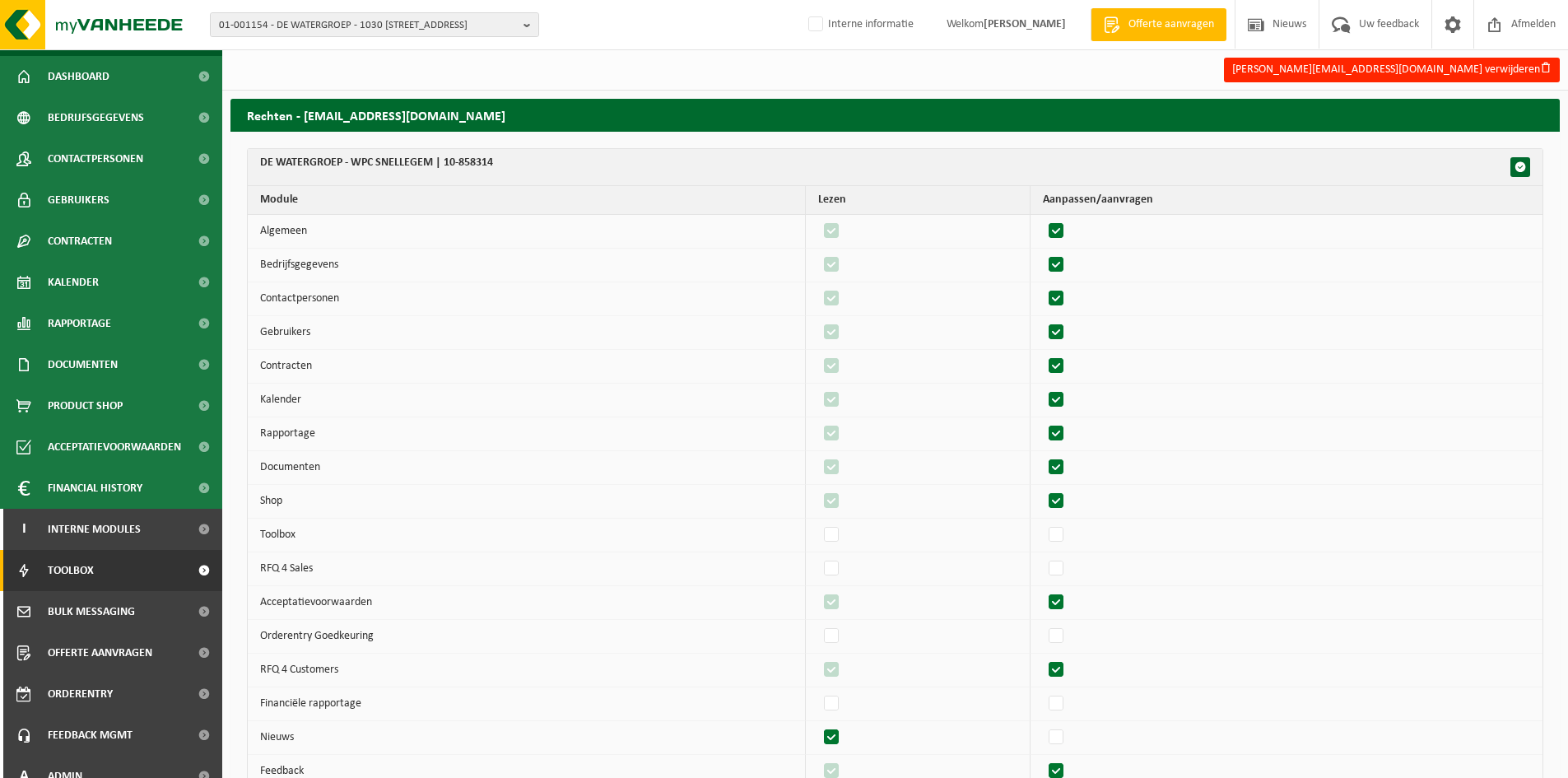
scroll to position [53, 0]
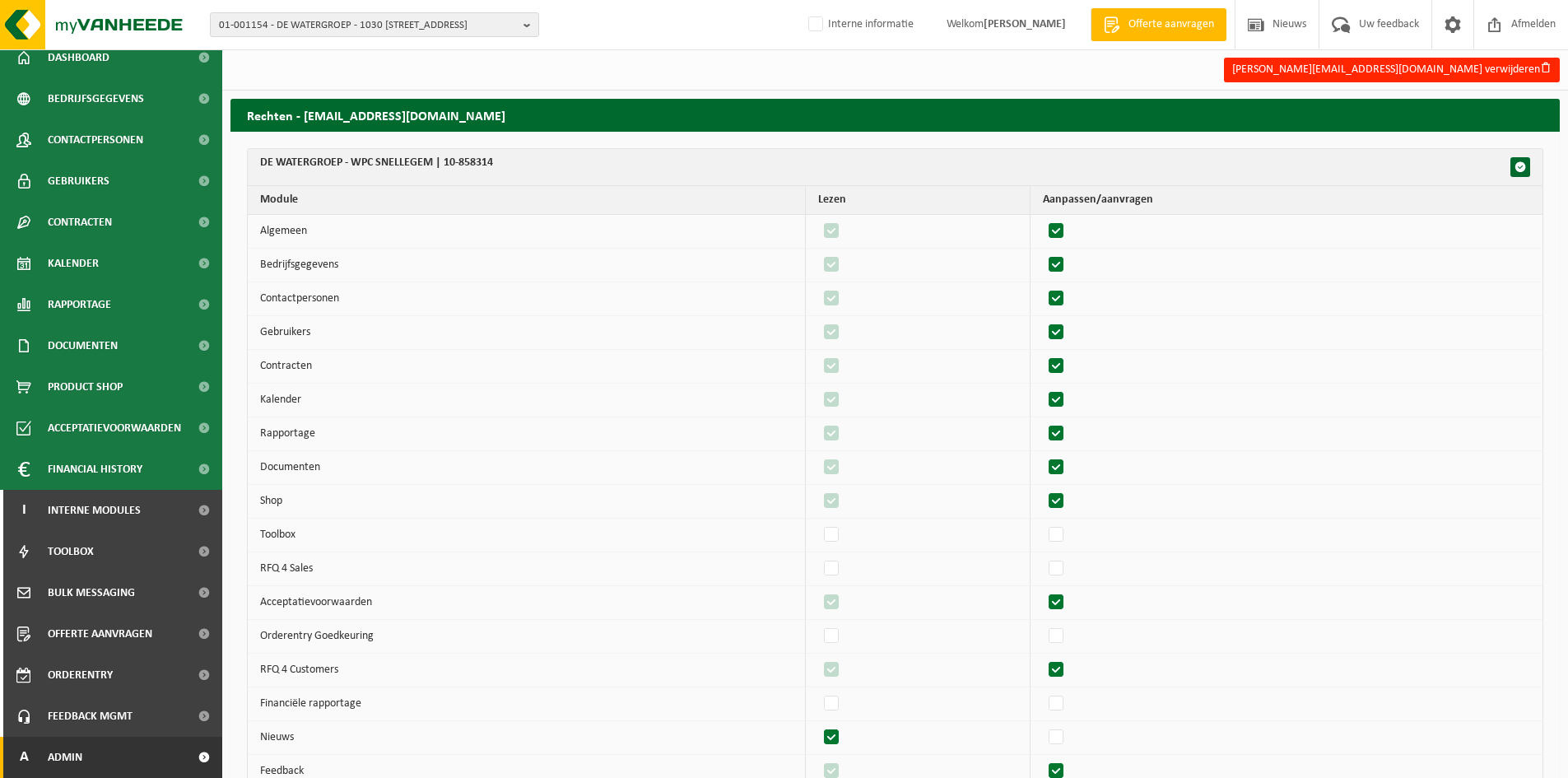
click at [89, 754] on link "A Admin" at bounding box center [111, 757] width 222 height 41
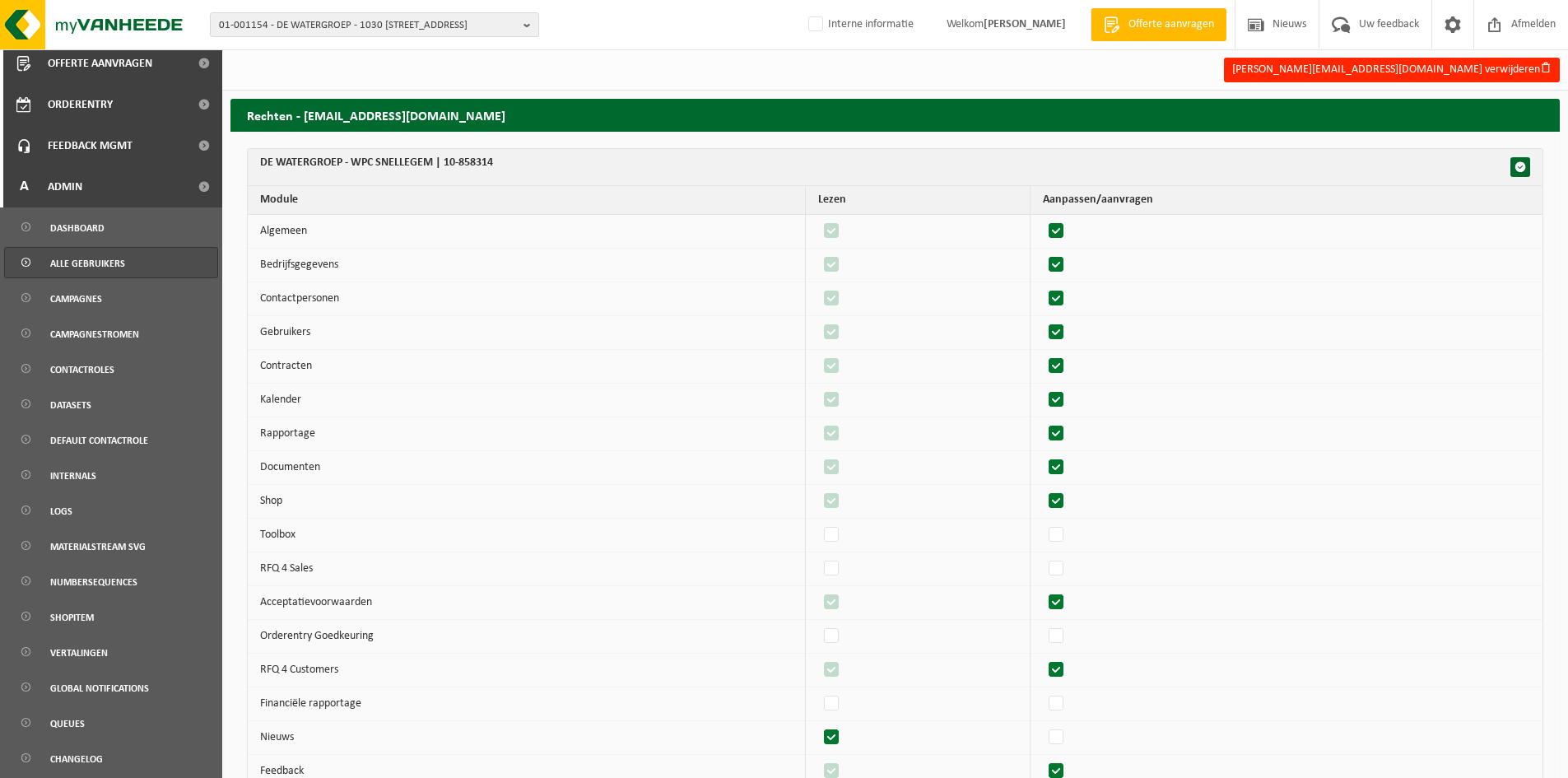
click at [102, 270] on span "Alle gebruikers" at bounding box center [87, 263] width 75 height 31
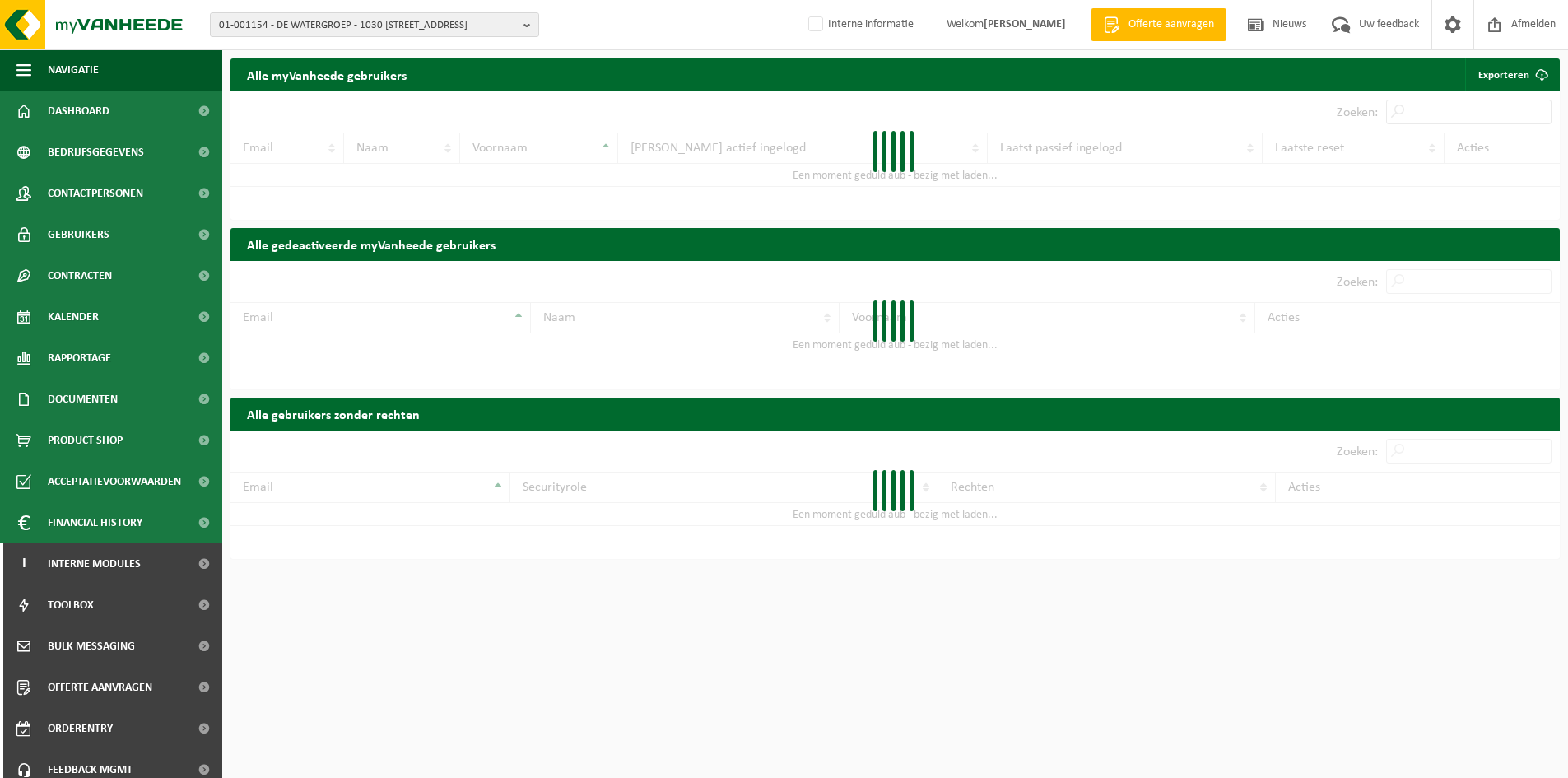
click at [1467, 105] on input "Zoeken:" at bounding box center [1469, 112] width 165 height 25
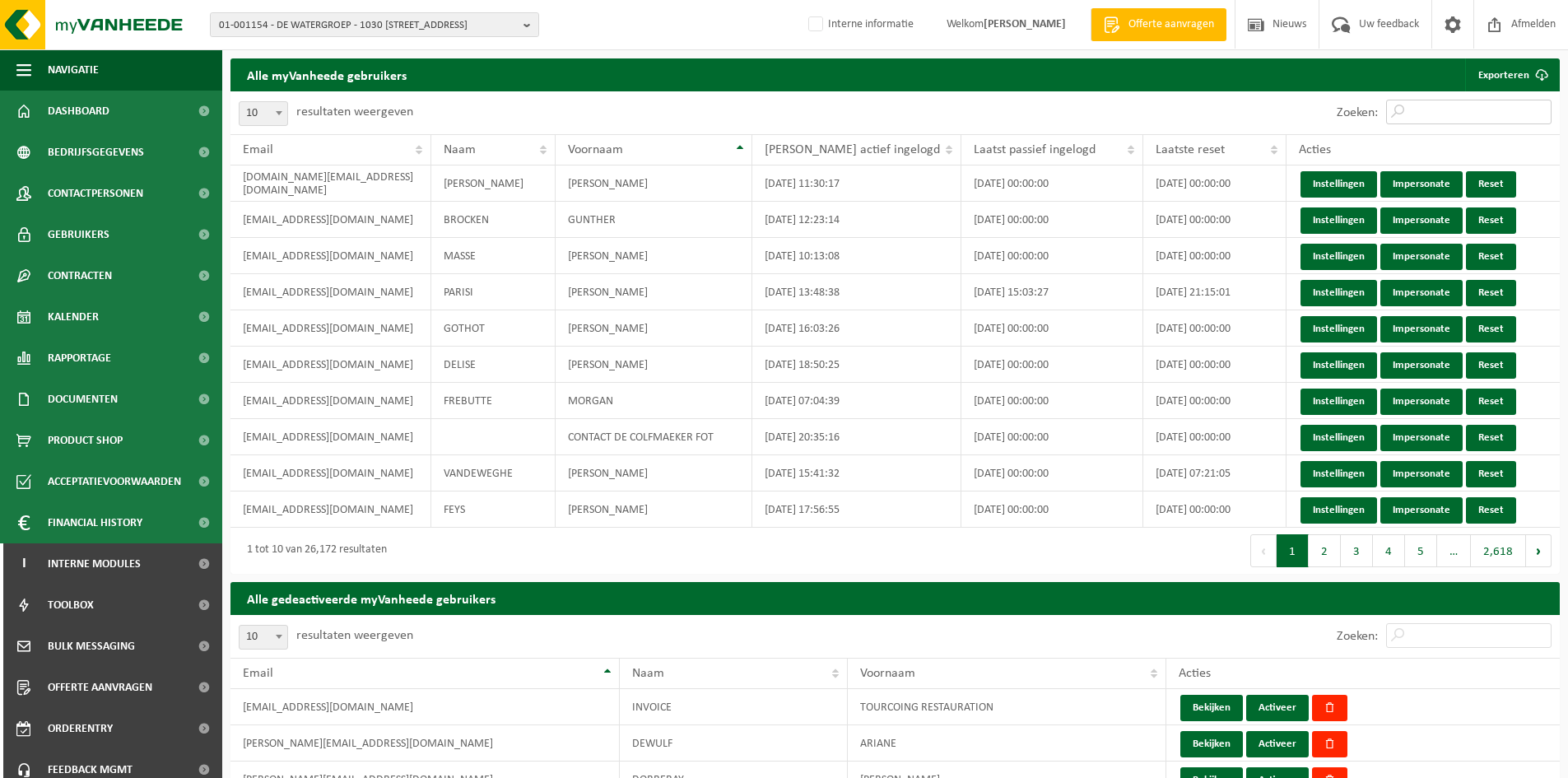
paste input "[PERSON_NAME][EMAIL_ADDRESS][DOMAIN_NAME]"
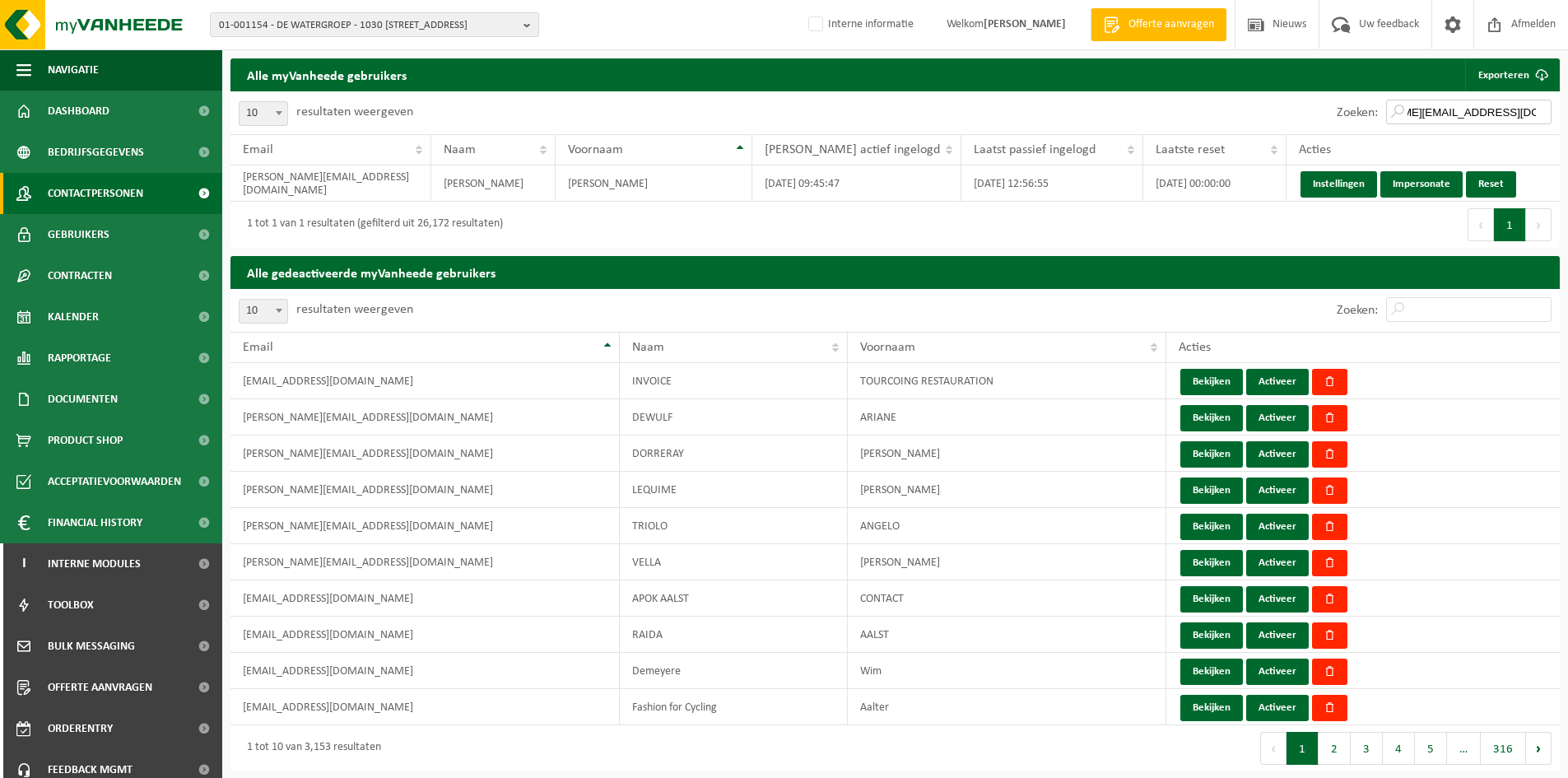
type input "[PERSON_NAME][EMAIL_ADDRESS][DOMAIN_NAME]"
click at [70, 194] on span "Contactpersonen" at bounding box center [95, 193] width 95 height 41
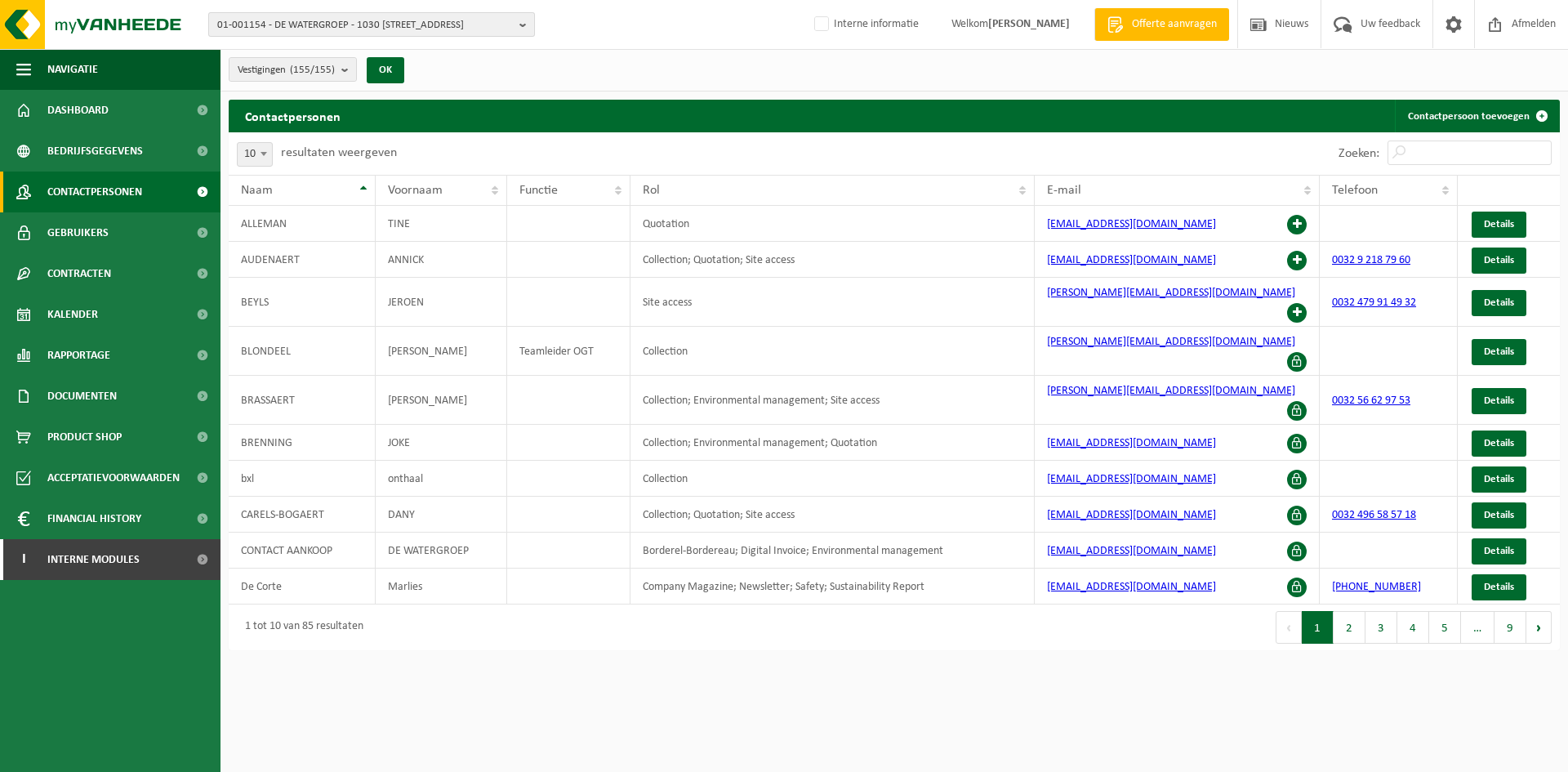
click at [297, 22] on span "01-001154 - DE WATERGROEP - 1030 [STREET_ADDRESS]" at bounding box center [364, 26] width 296 height 25
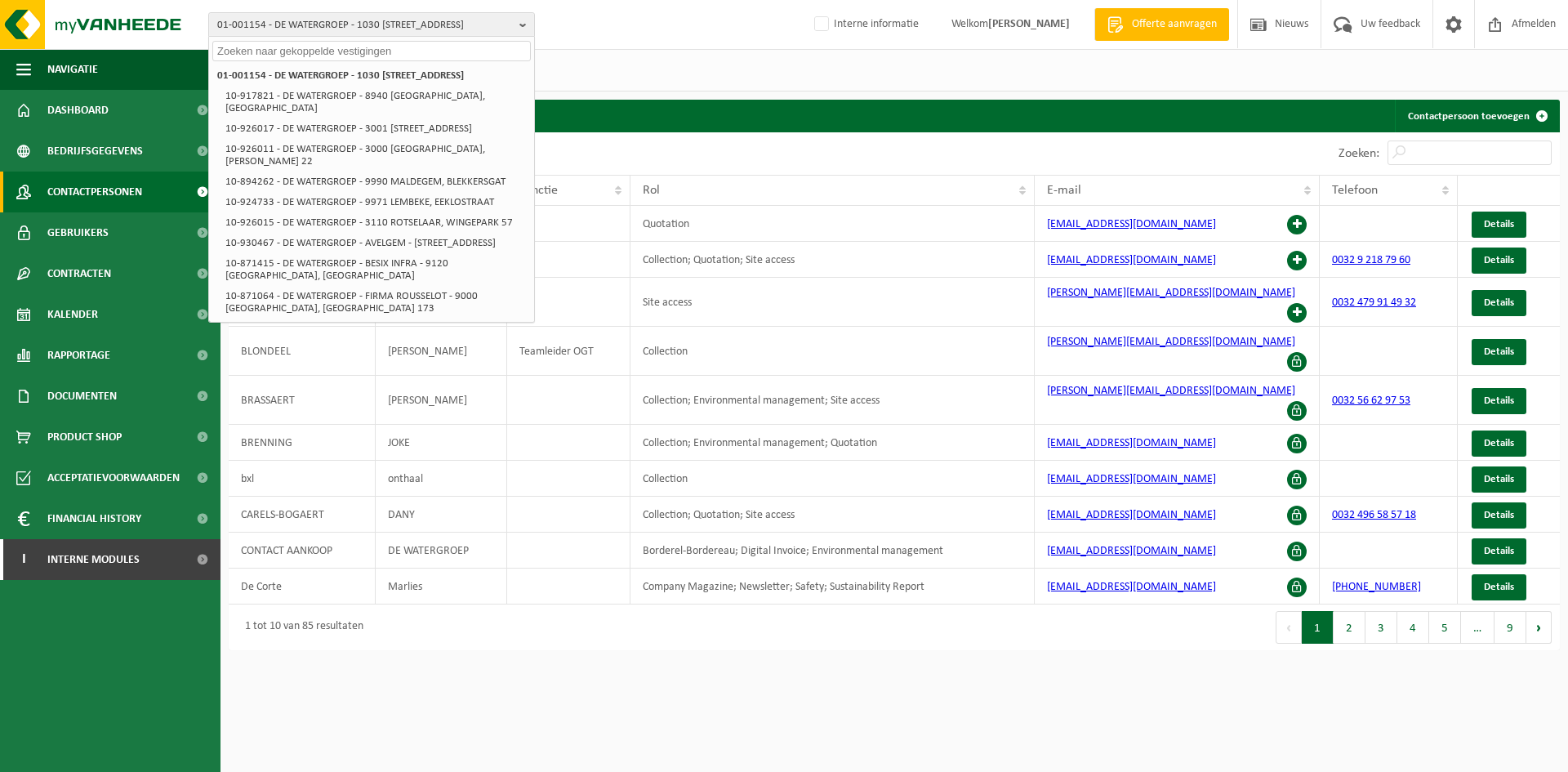
paste input "[PERSON_NAME][EMAIL_ADDRESS][DOMAIN_NAME]"
type input "[PERSON_NAME][EMAIL_ADDRESS][DOMAIN_NAME]"
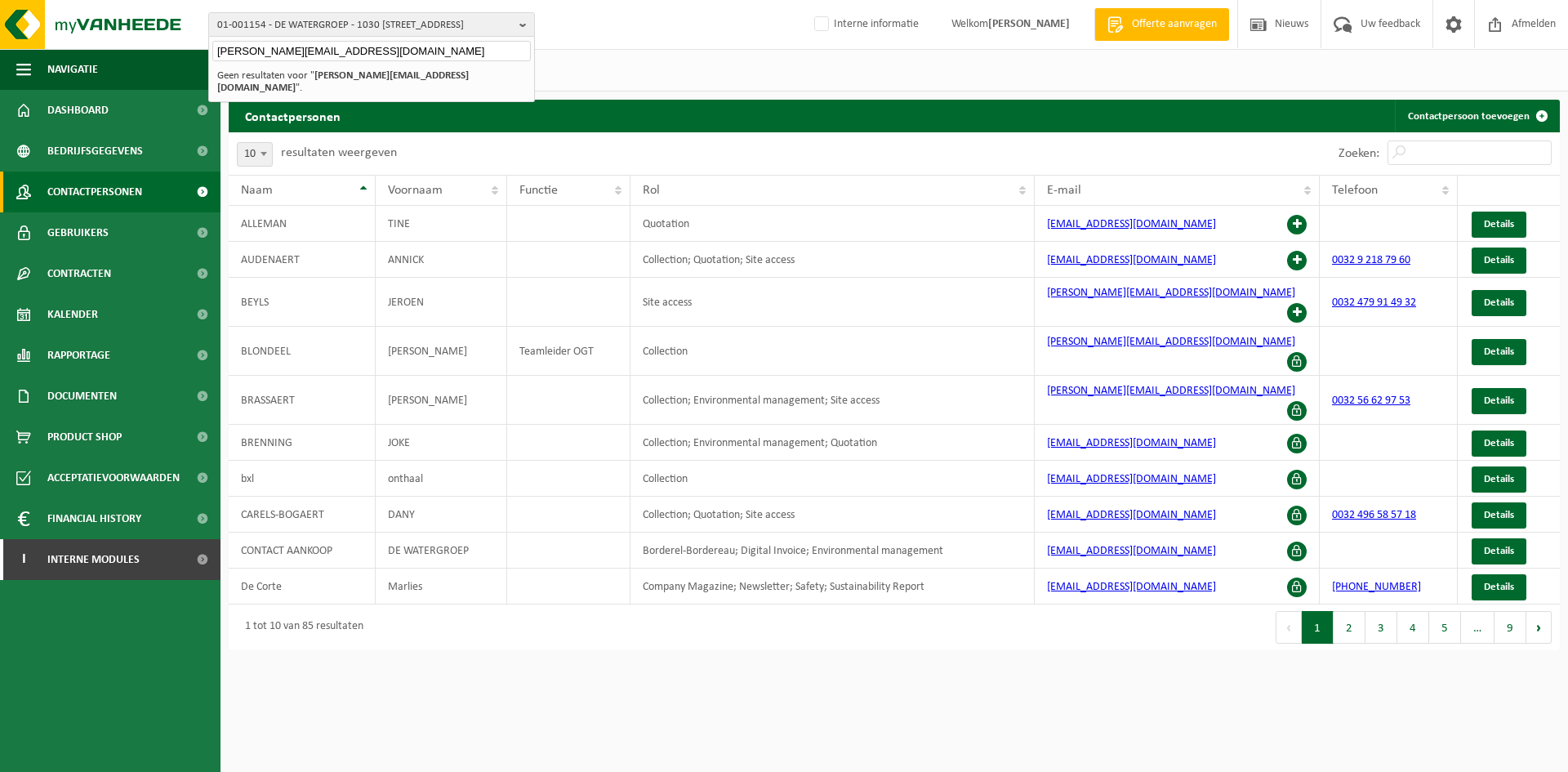
drag, startPoint x: 446, startPoint y: 48, endPoint x: -197, endPoint y: 39, distance: 643.1
click at [0, 39] on html "01-001154 - DE WATERGROEP - 1030 SCHAARBEEK, VOORUITGANGSTRAAT 189 pedro.vandek…" at bounding box center [784, 386] width 1568 height 772
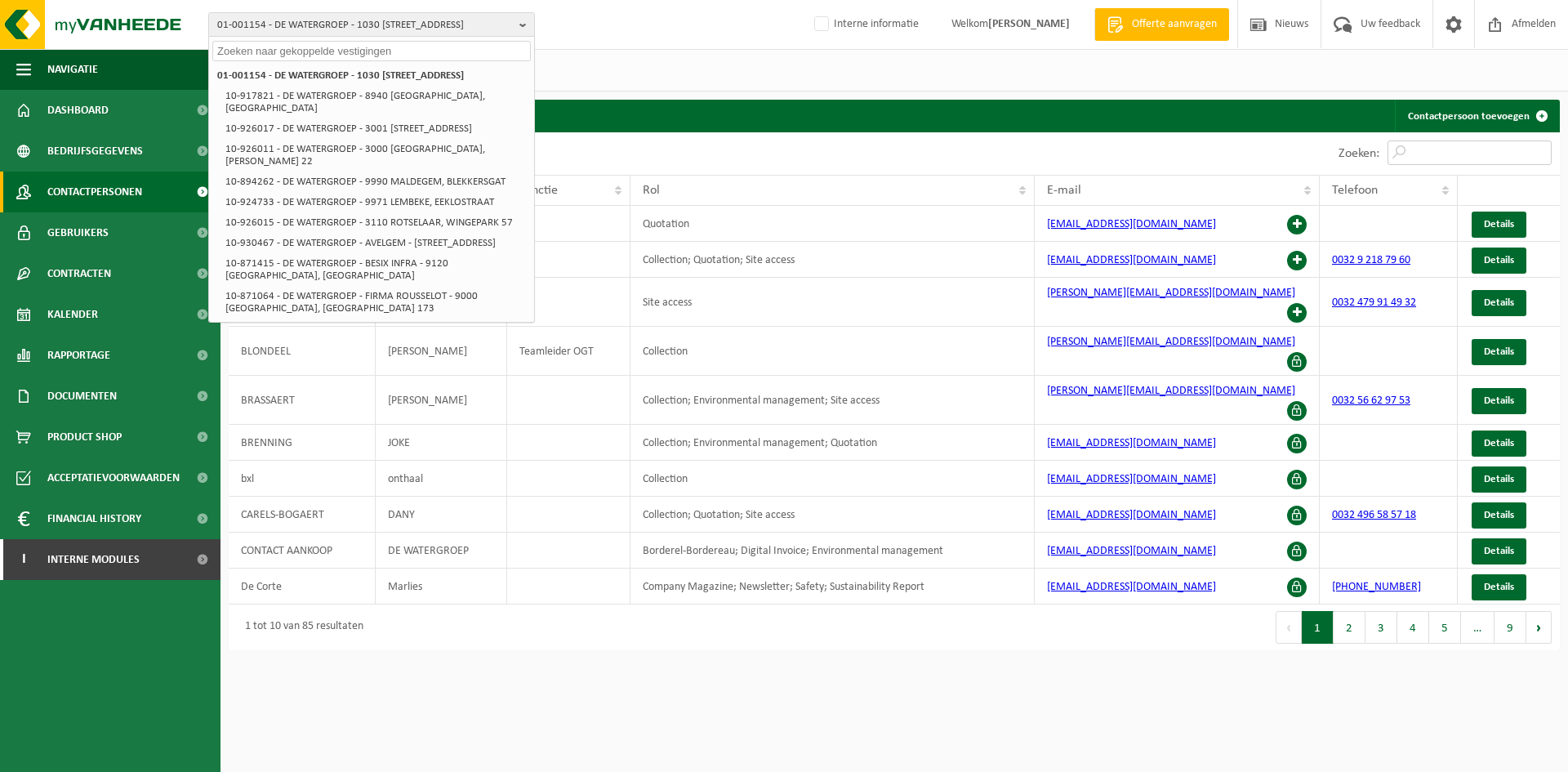
click at [1486, 146] on input "Zoeken:" at bounding box center [1470, 153] width 164 height 25
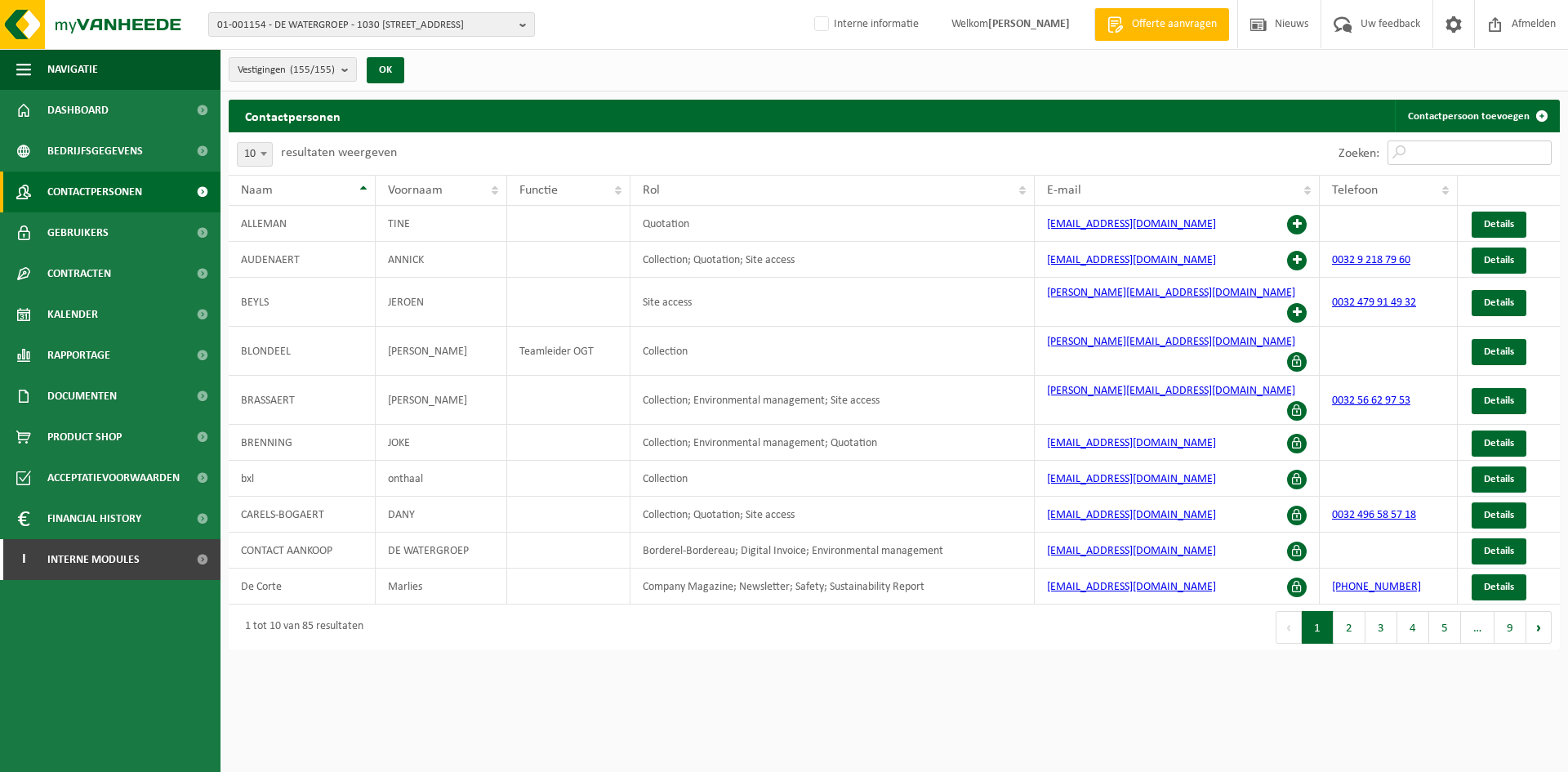
paste input "pedro.vandekerckhove@dewatergroep.be"
click at [1464, 155] on input "pedro.vandekerckhove@dewatergroep.be" at bounding box center [1470, 153] width 164 height 25
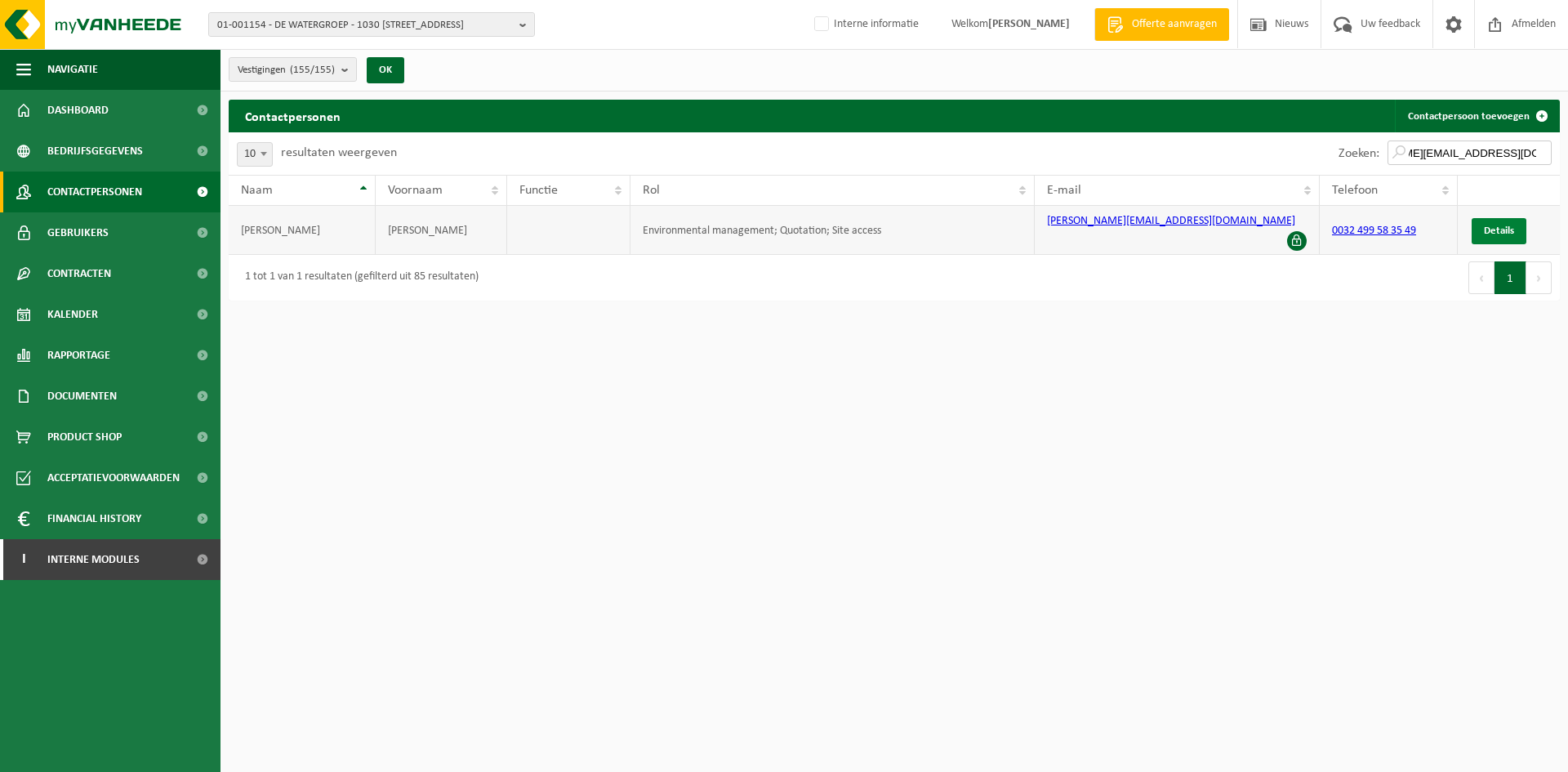
type input "pedro.vandekerckhove@dewatergroep.be"
drag, startPoint x: 1497, startPoint y: 217, endPoint x: 1044, endPoint y: 167, distance: 455.8
click at [1498, 225] on span "Details" at bounding box center [1499, 230] width 30 height 11
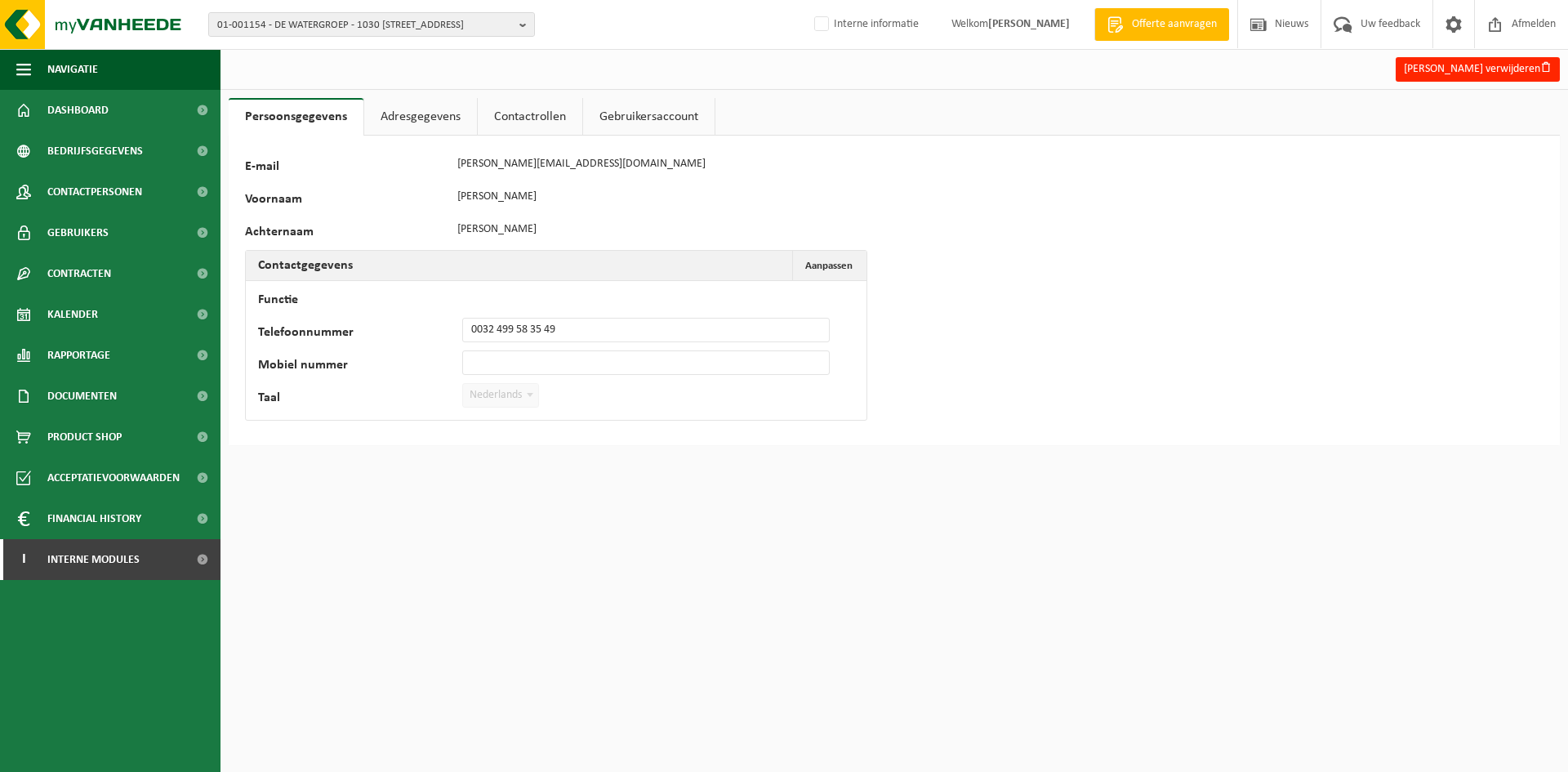
click at [514, 111] on link "Contactrollen" at bounding box center [530, 116] width 104 height 38
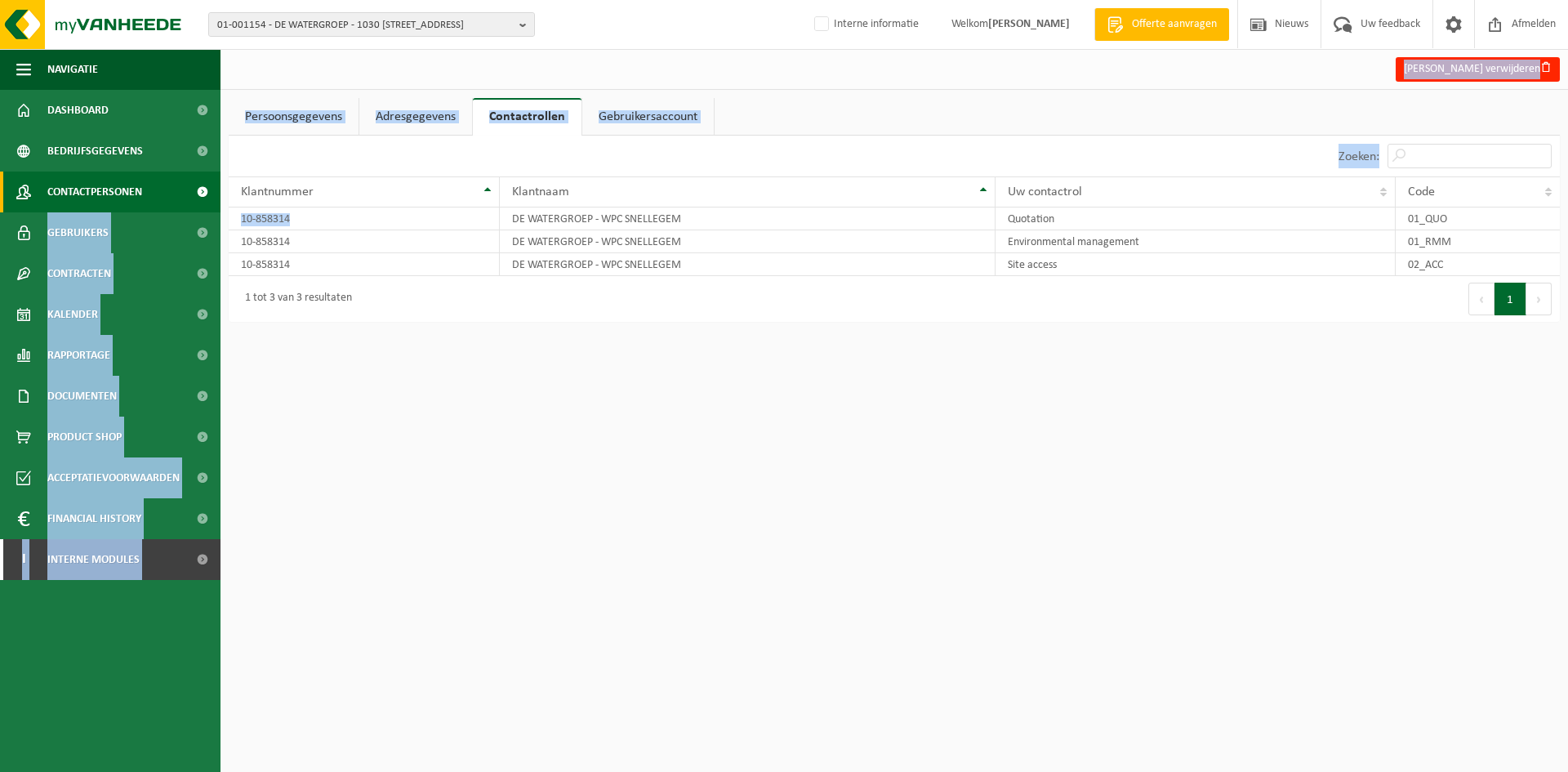
drag, startPoint x: 335, startPoint y: 214, endPoint x: 199, endPoint y: 210, distance: 136.1
click at [199, 210] on div "Navigatie Offerte aanvragen Nieuws Uw feedback Afmelden Dashboard Bedrijfsgegev…" at bounding box center [784, 169] width 1568 height 338
click at [271, 213] on td "10-858314" at bounding box center [364, 219] width 271 height 23
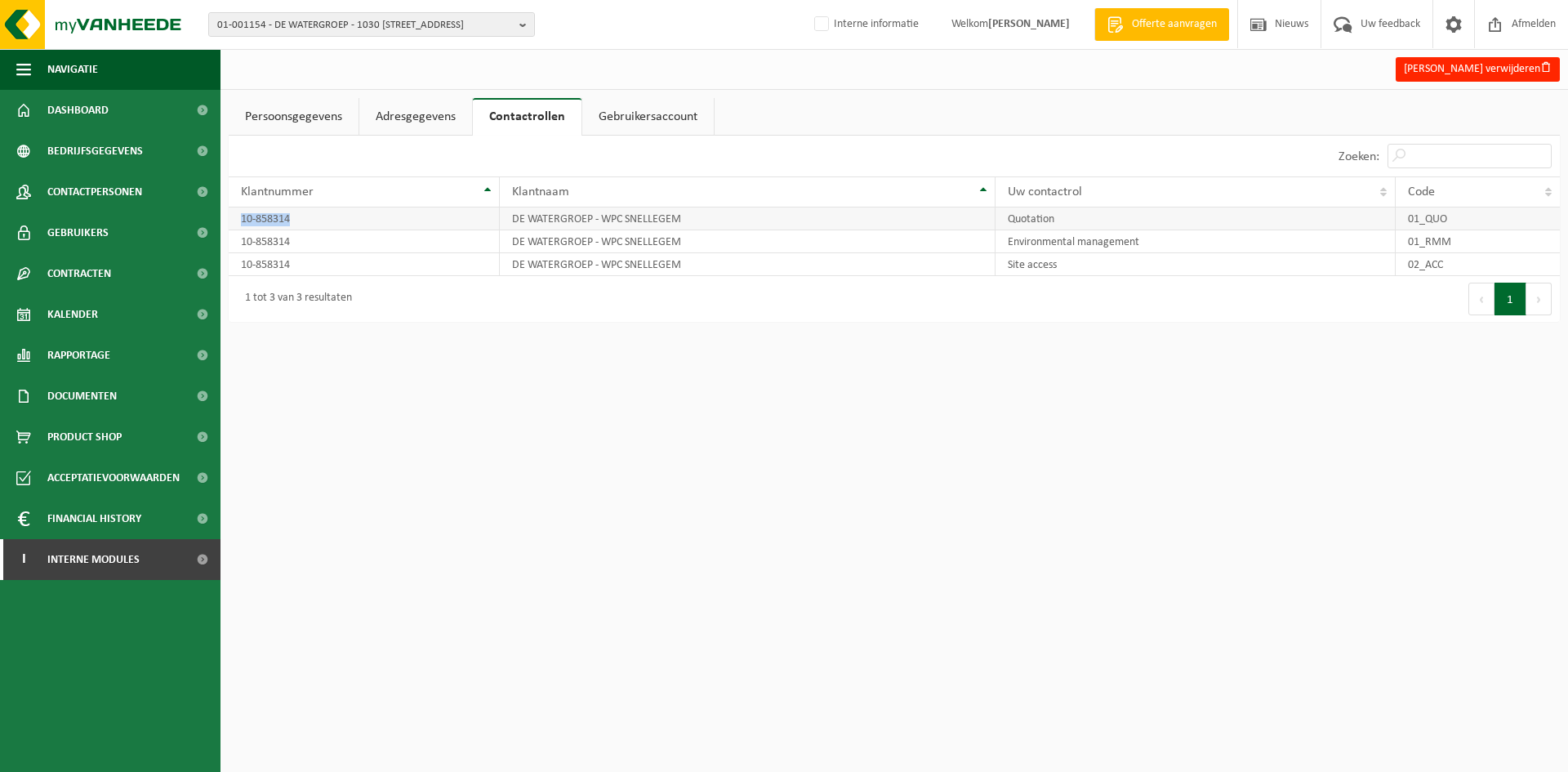
drag, startPoint x: 304, startPoint y: 216, endPoint x: 237, endPoint y: 217, distance: 67.0
click at [237, 217] on td "10-858314" at bounding box center [364, 219] width 271 height 23
copy td "10-858314"
click at [309, 22] on span "01-001154 - DE WATERGROEP - 1030 [STREET_ADDRESS]" at bounding box center [364, 26] width 296 height 25
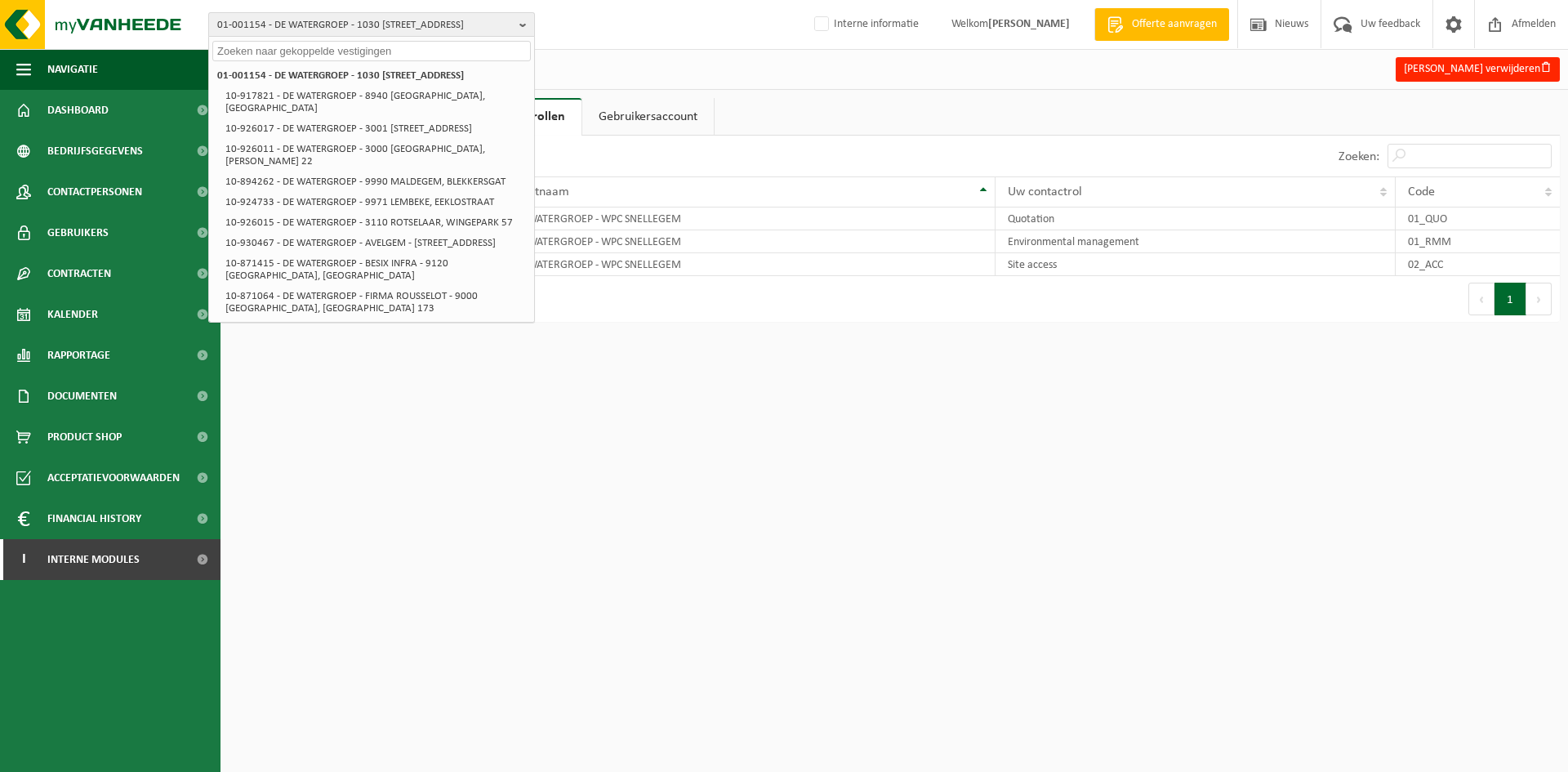
paste input "10-858314"
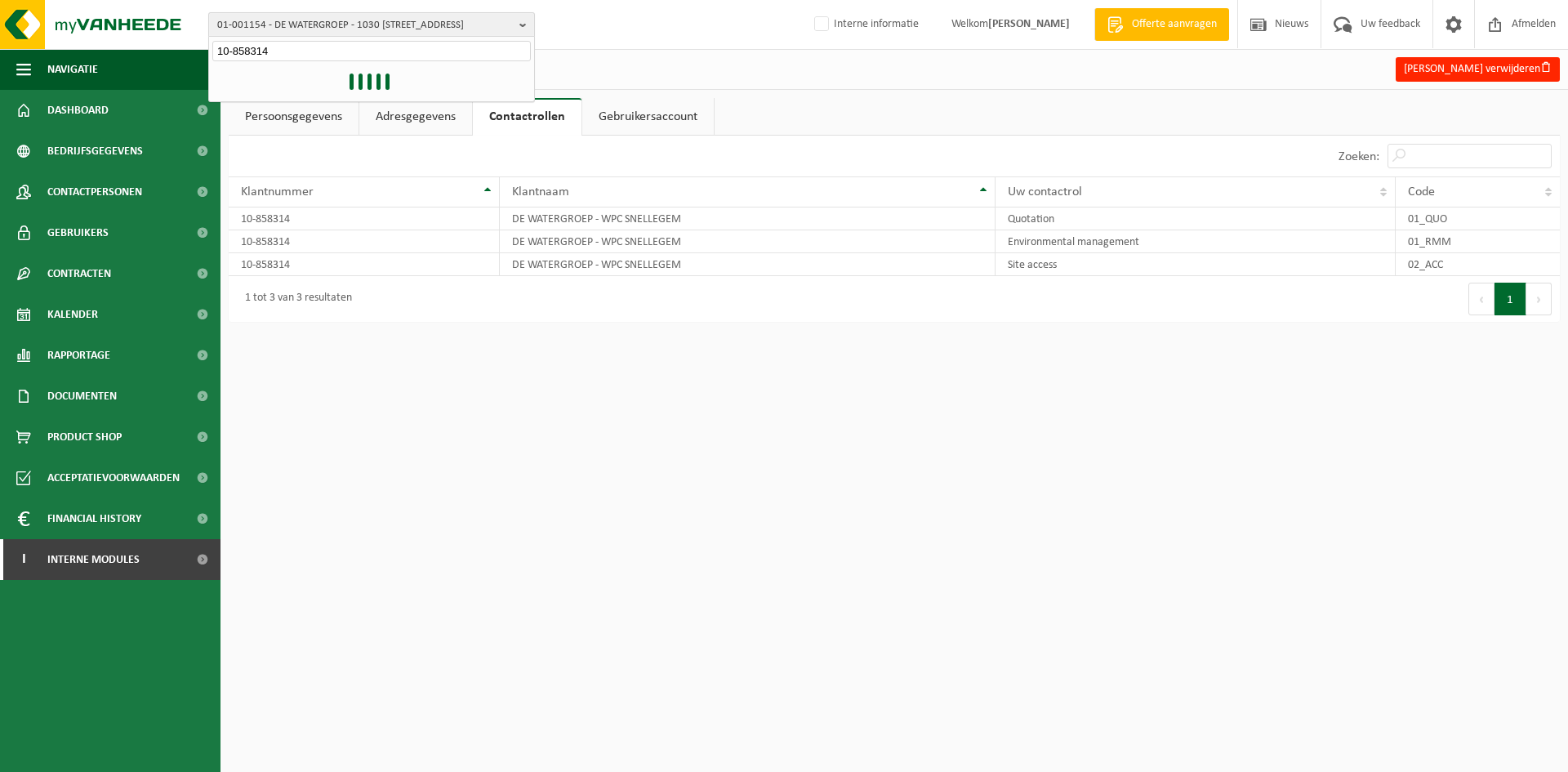
type input "10-858314"
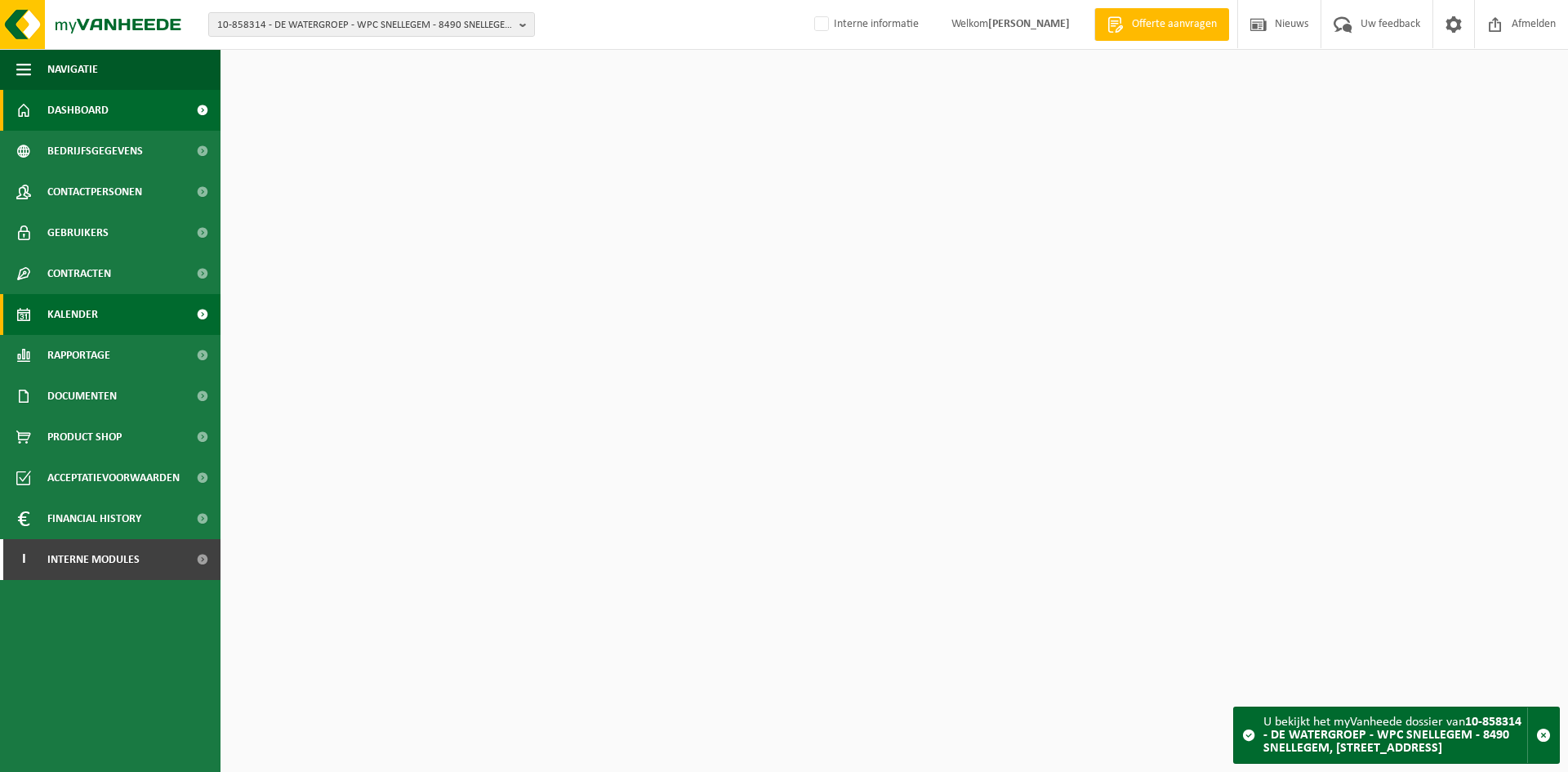
click at [86, 326] on span "Kalender" at bounding box center [72, 314] width 50 height 41
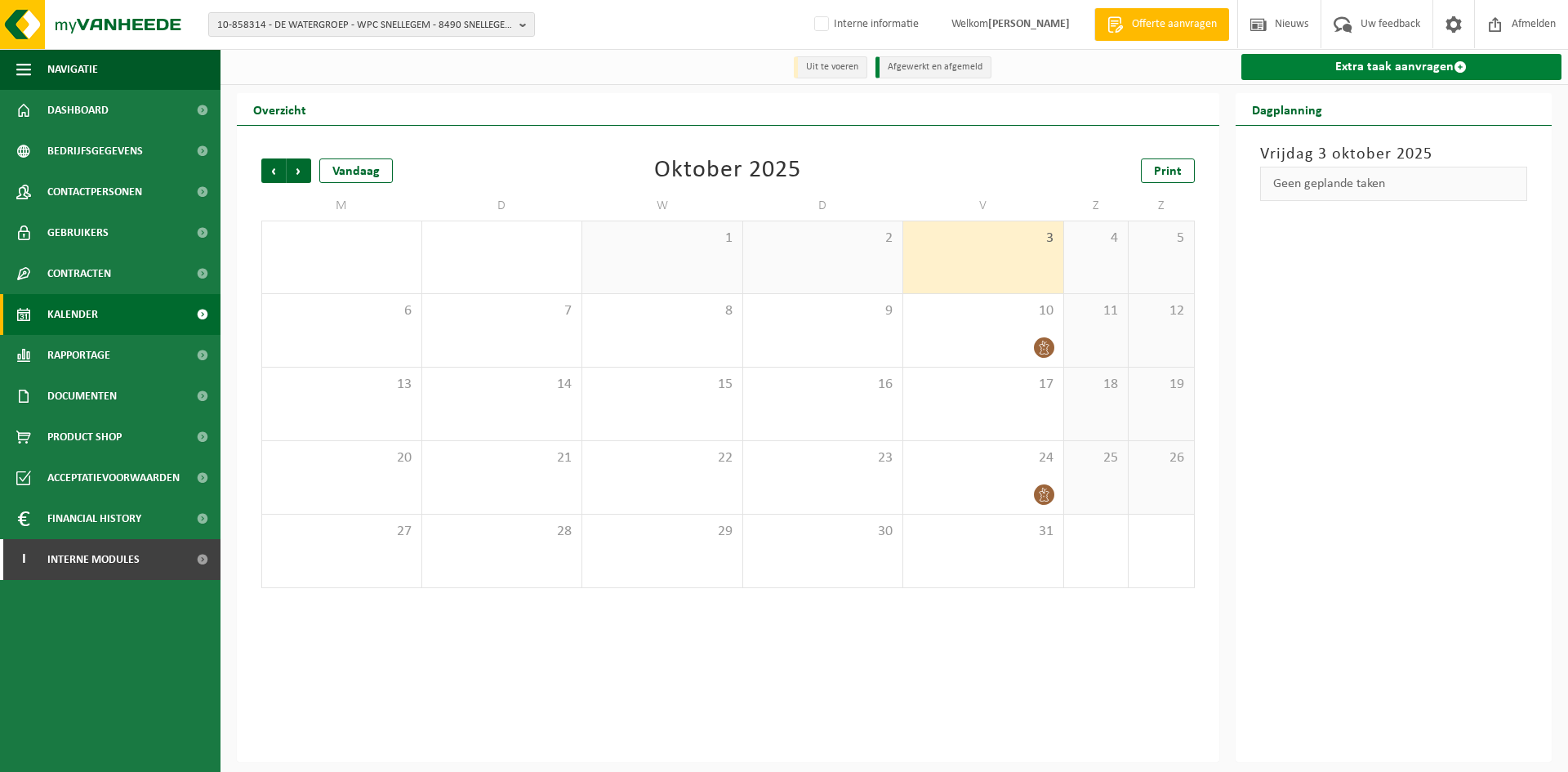
click at [1320, 57] on link "Extra taak aanvragen" at bounding box center [1402, 67] width 321 height 26
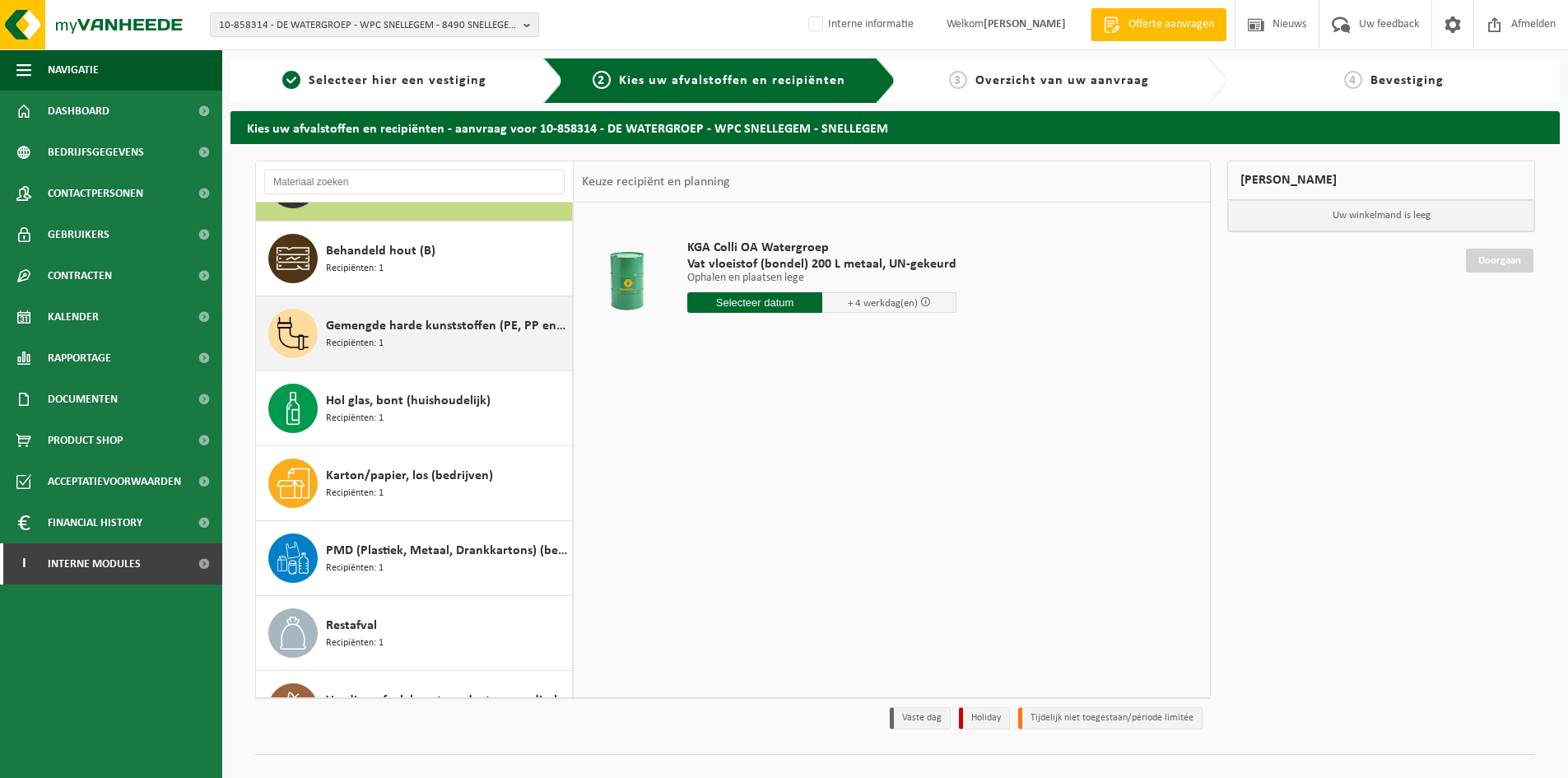
scroll to position [104, 0]
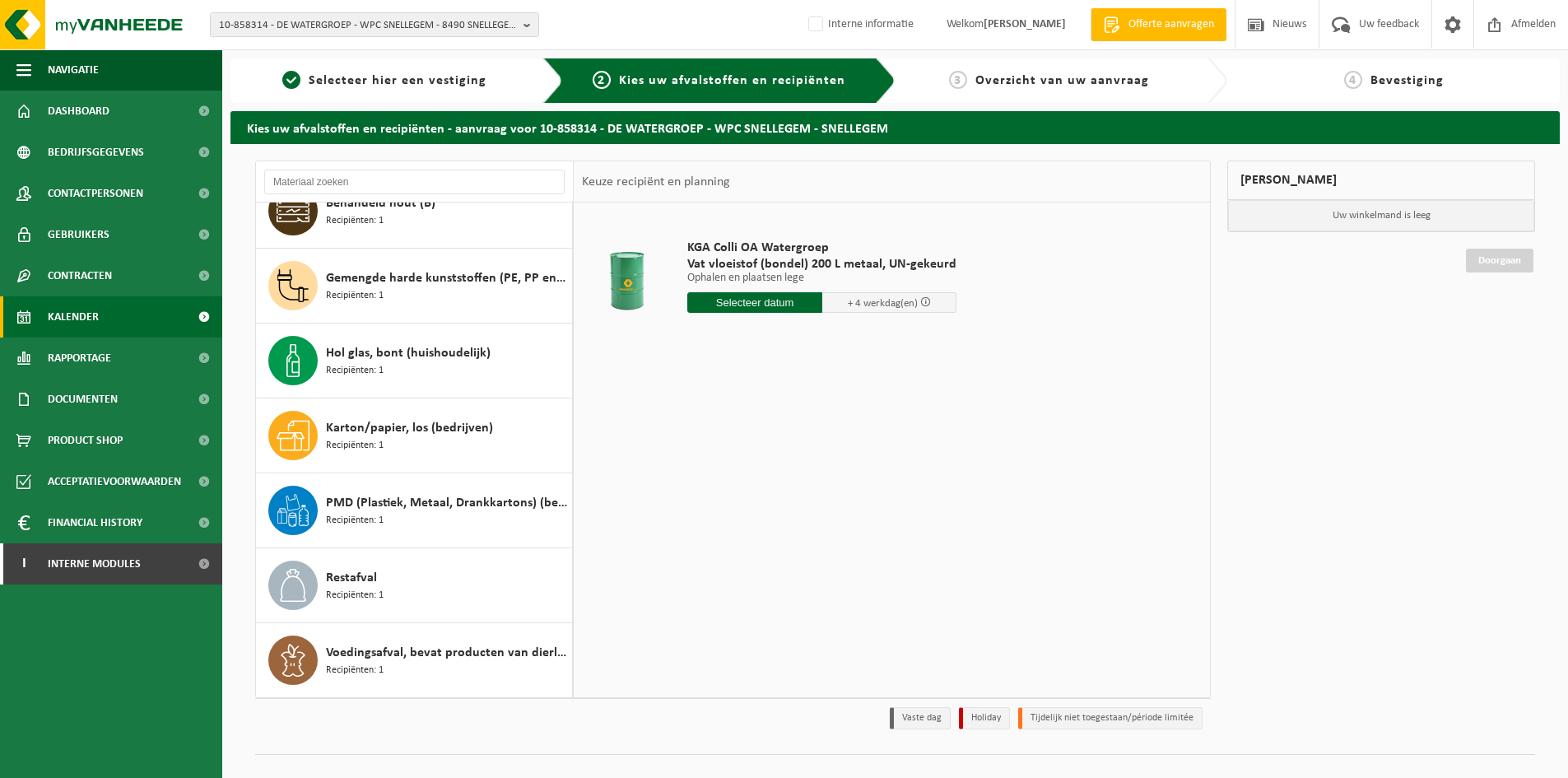
click at [125, 327] on link "Kalender" at bounding box center [111, 317] width 222 height 41
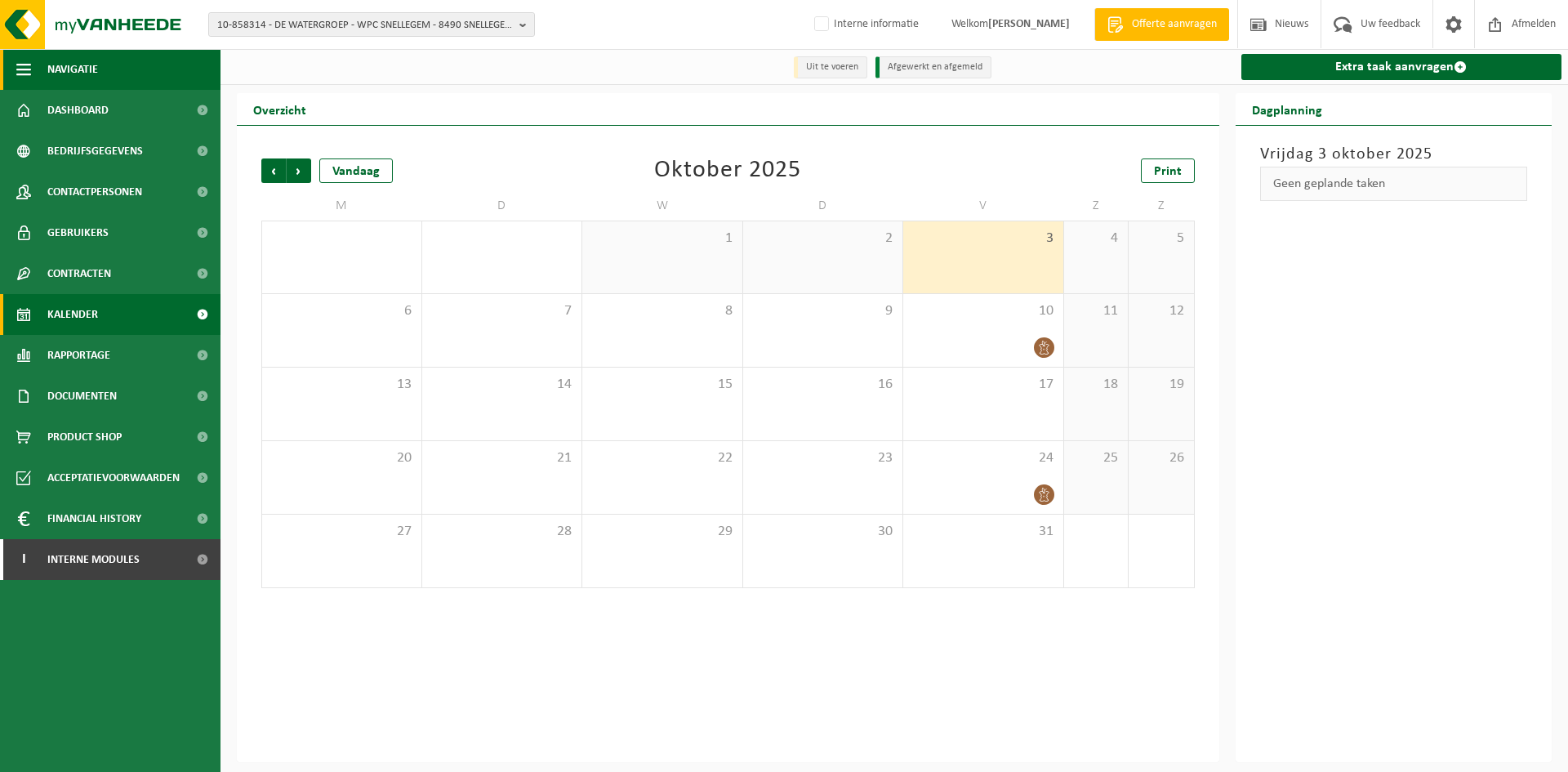
click at [20, 59] on span "button" at bounding box center [24, 70] width 15 height 41
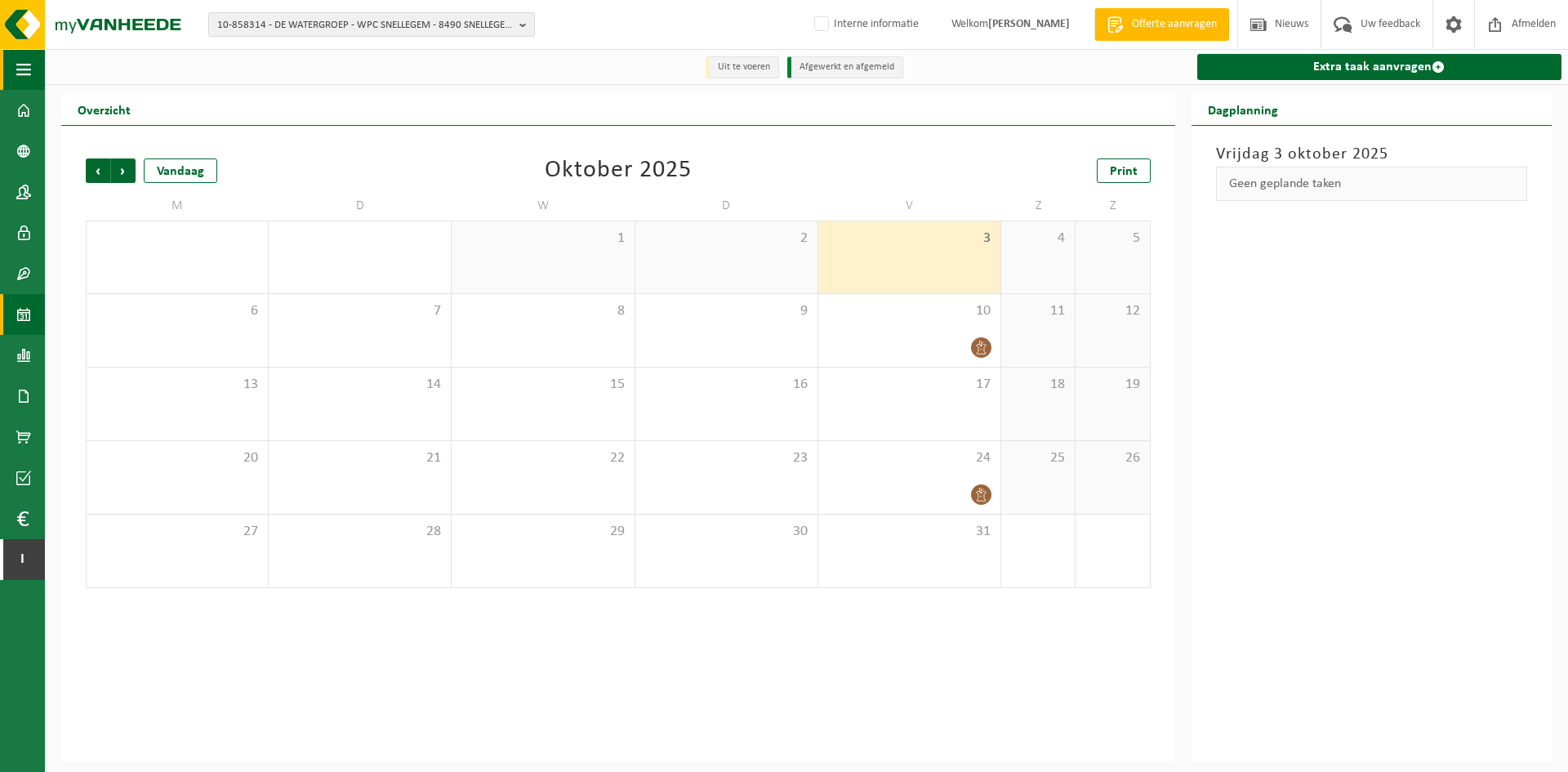
click at [20, 59] on span "button" at bounding box center [24, 70] width 15 height 41
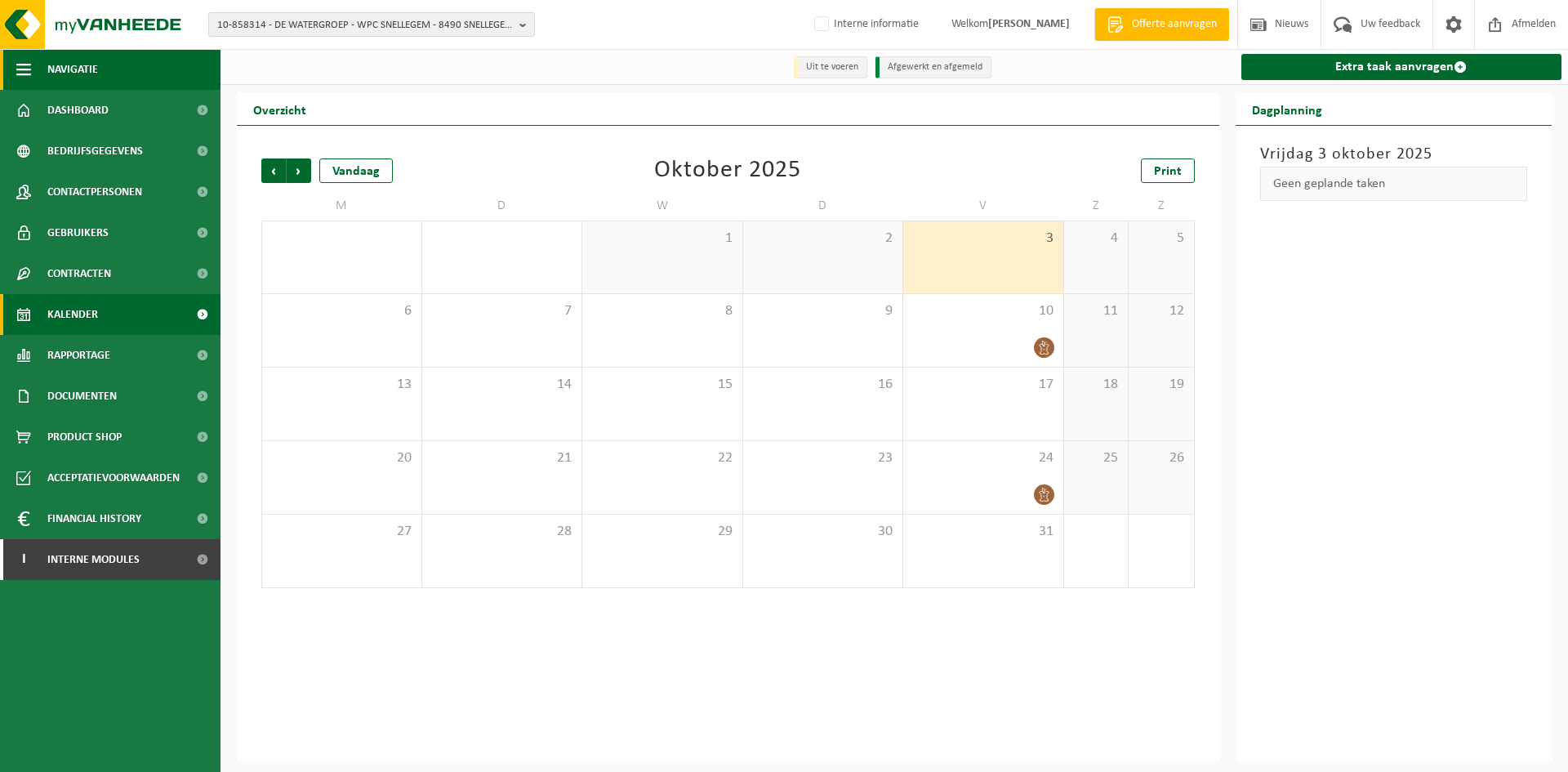
click at [34, 66] on button "Navigatie" at bounding box center [110, 70] width 221 height 41
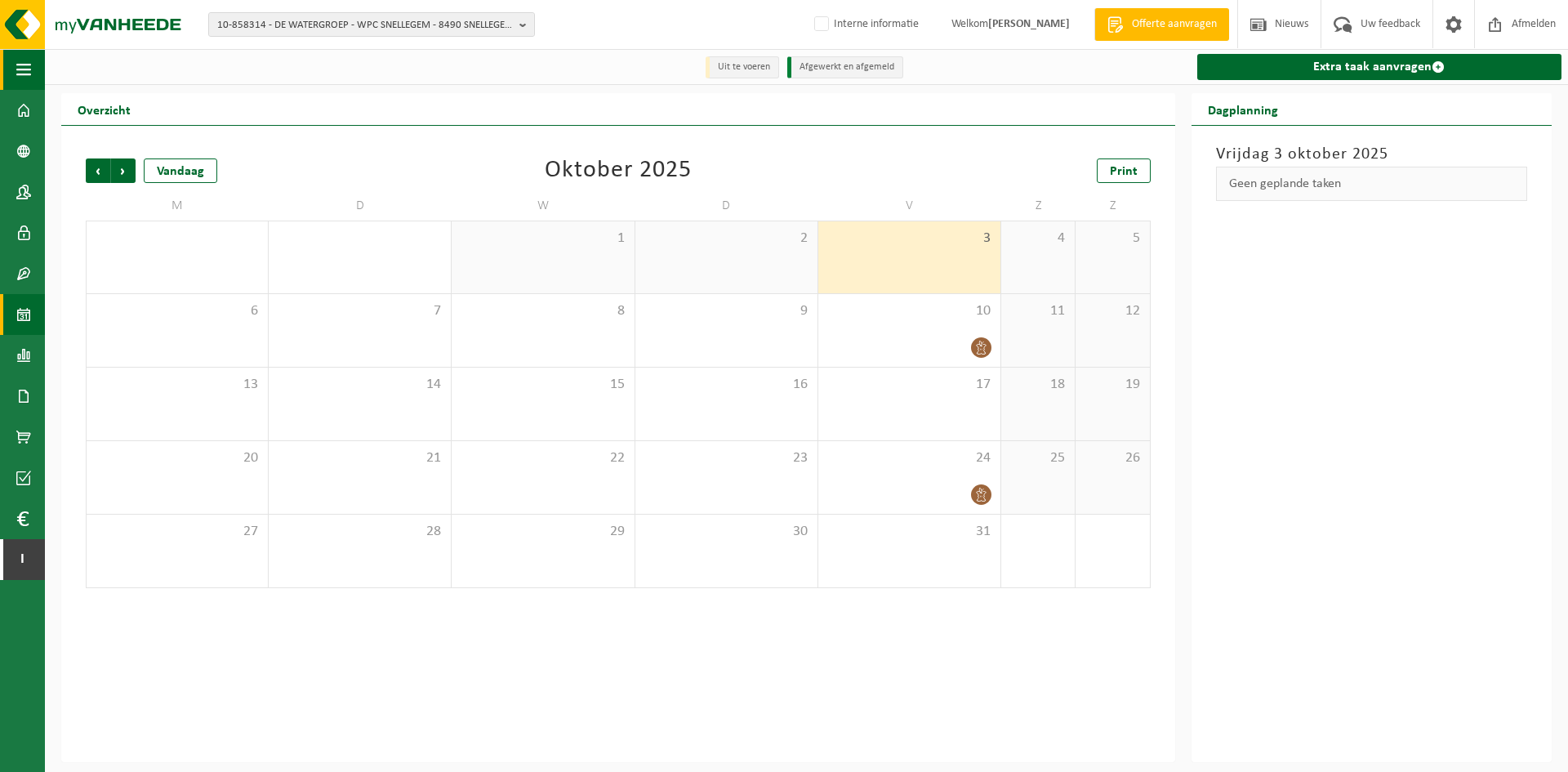
click at [19, 69] on span "button" at bounding box center [24, 70] width 15 height 41
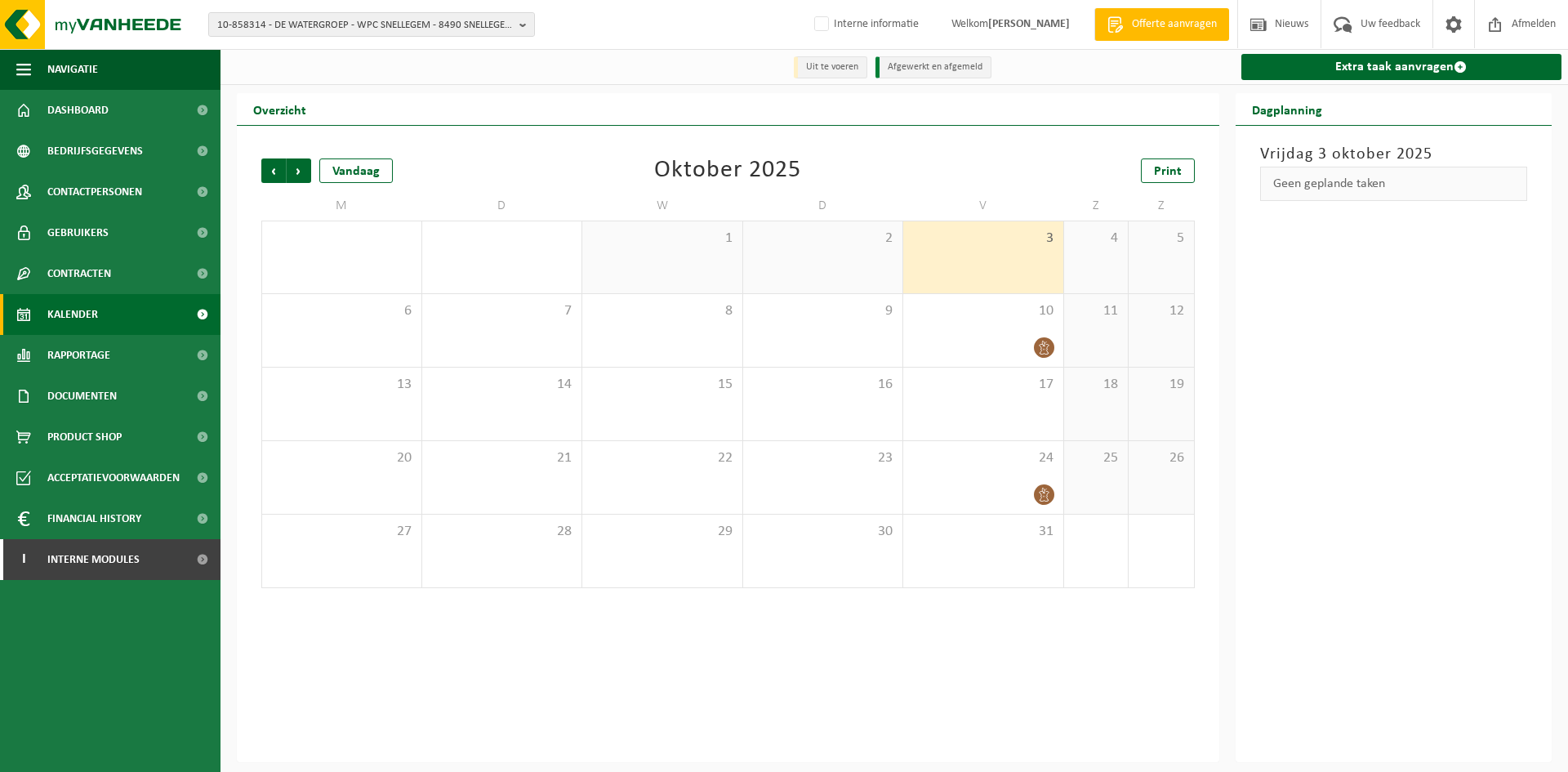
click at [138, 309] on link "Kalender" at bounding box center [110, 314] width 221 height 41
click at [119, 100] on link "Dashboard" at bounding box center [110, 110] width 221 height 41
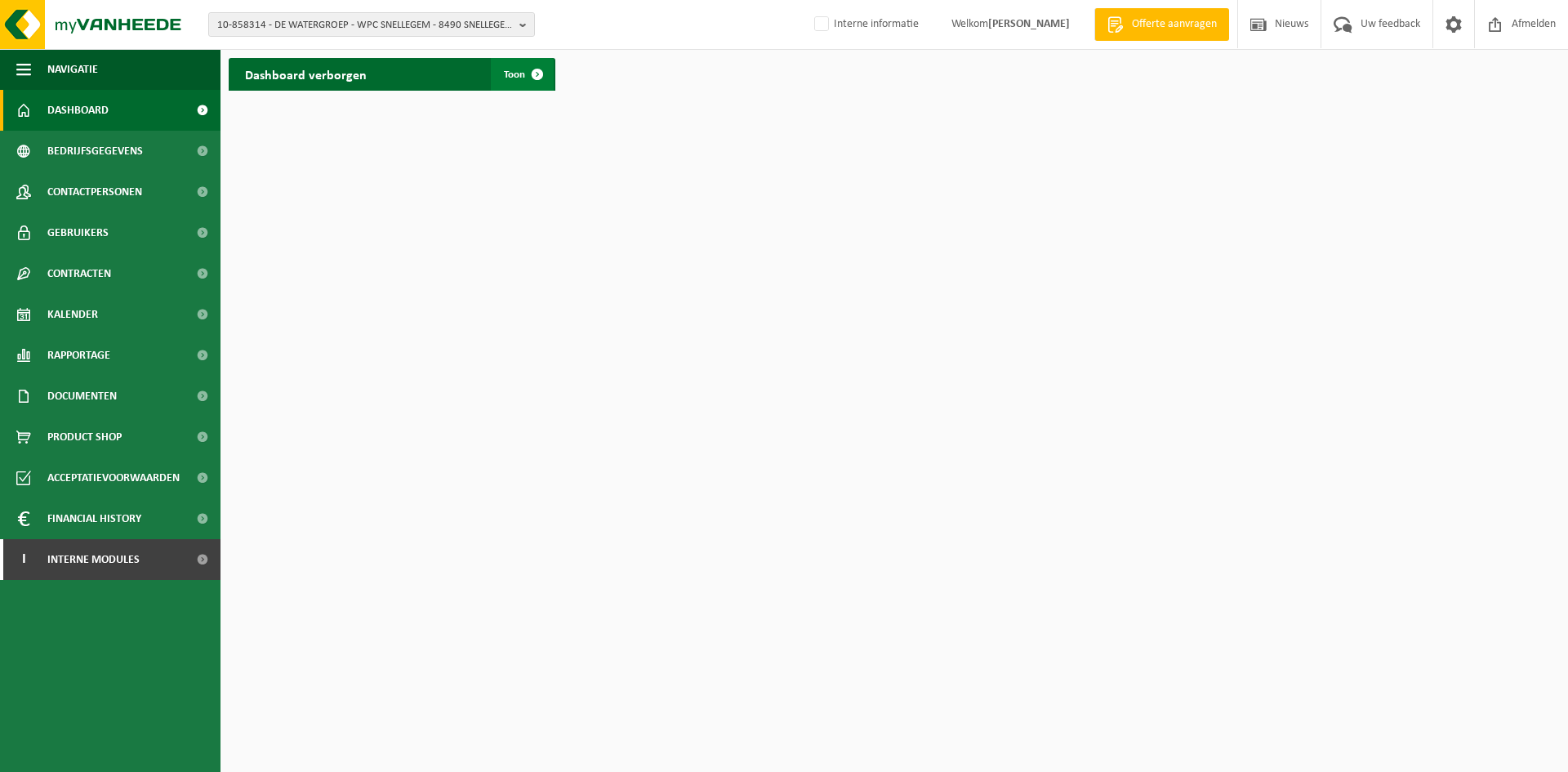
click at [518, 66] on link "Toon" at bounding box center [521, 74] width 63 height 33
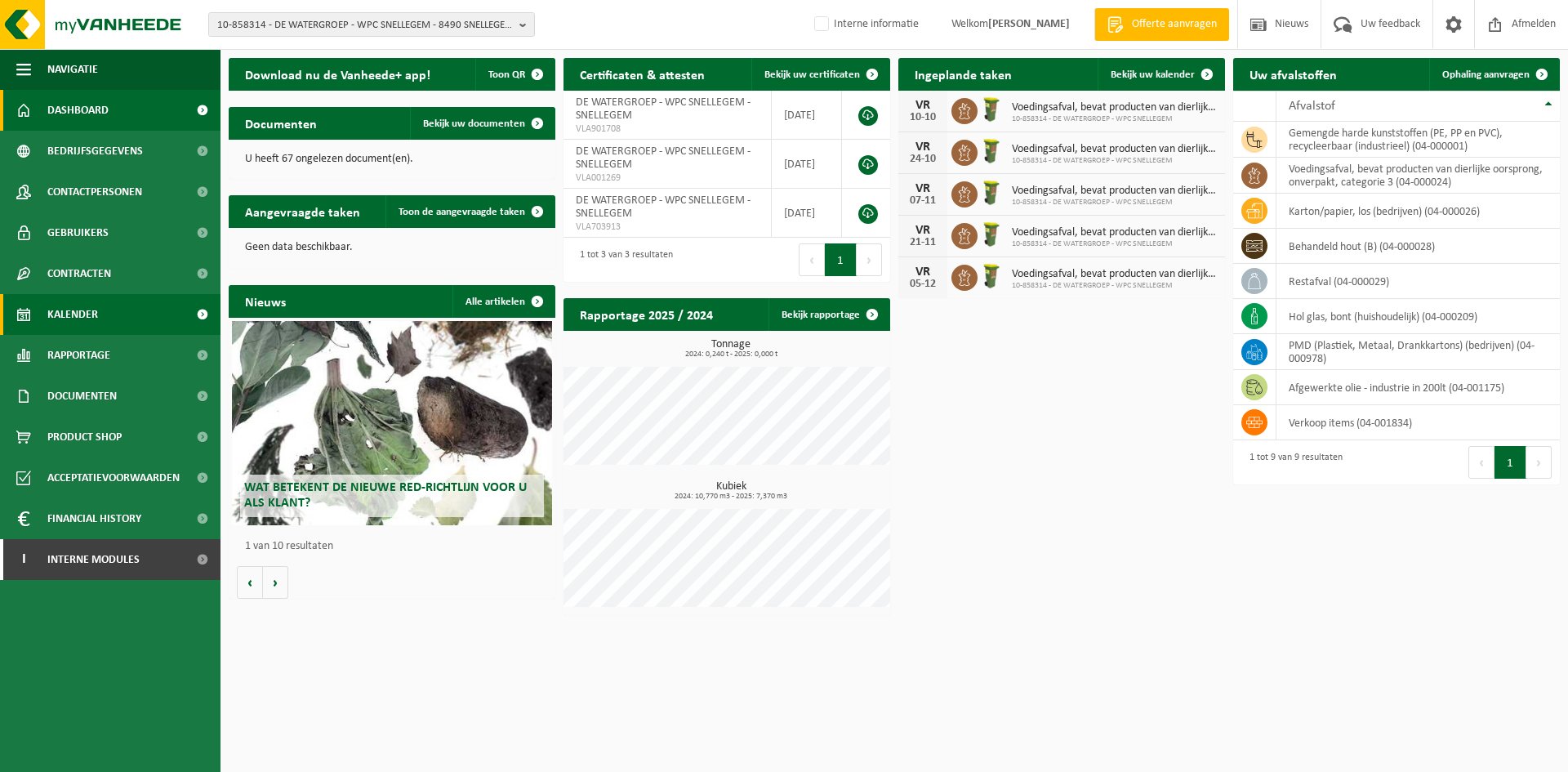
click at [101, 311] on link "Kalender" at bounding box center [110, 314] width 221 height 41
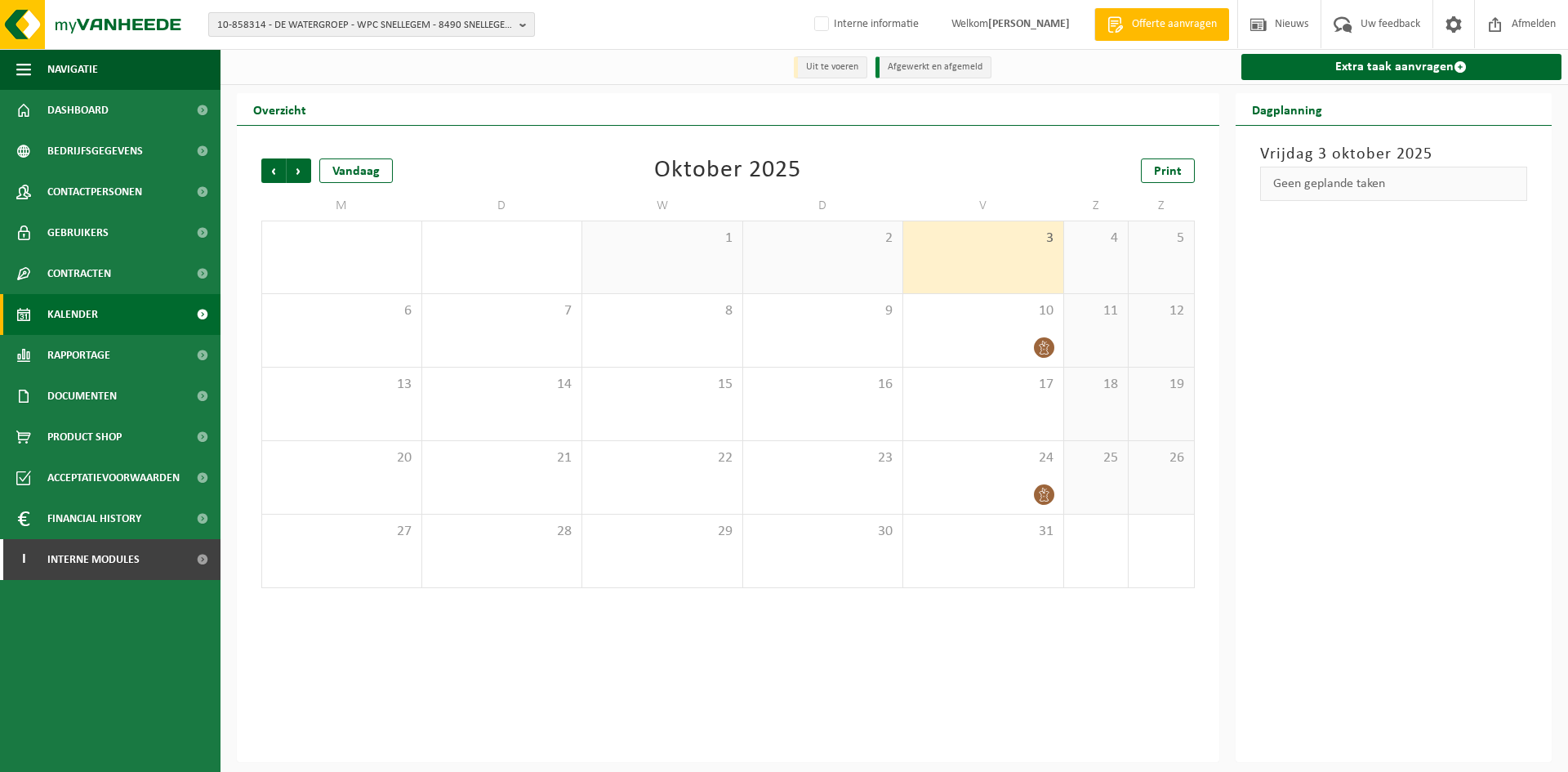
click at [411, 32] on span "10-858314 - DE WATERGROEP - WPC SNELLEGEM - 8490 SNELLEGEM, [STREET_ADDRESS]" at bounding box center [364, 26] width 296 height 25
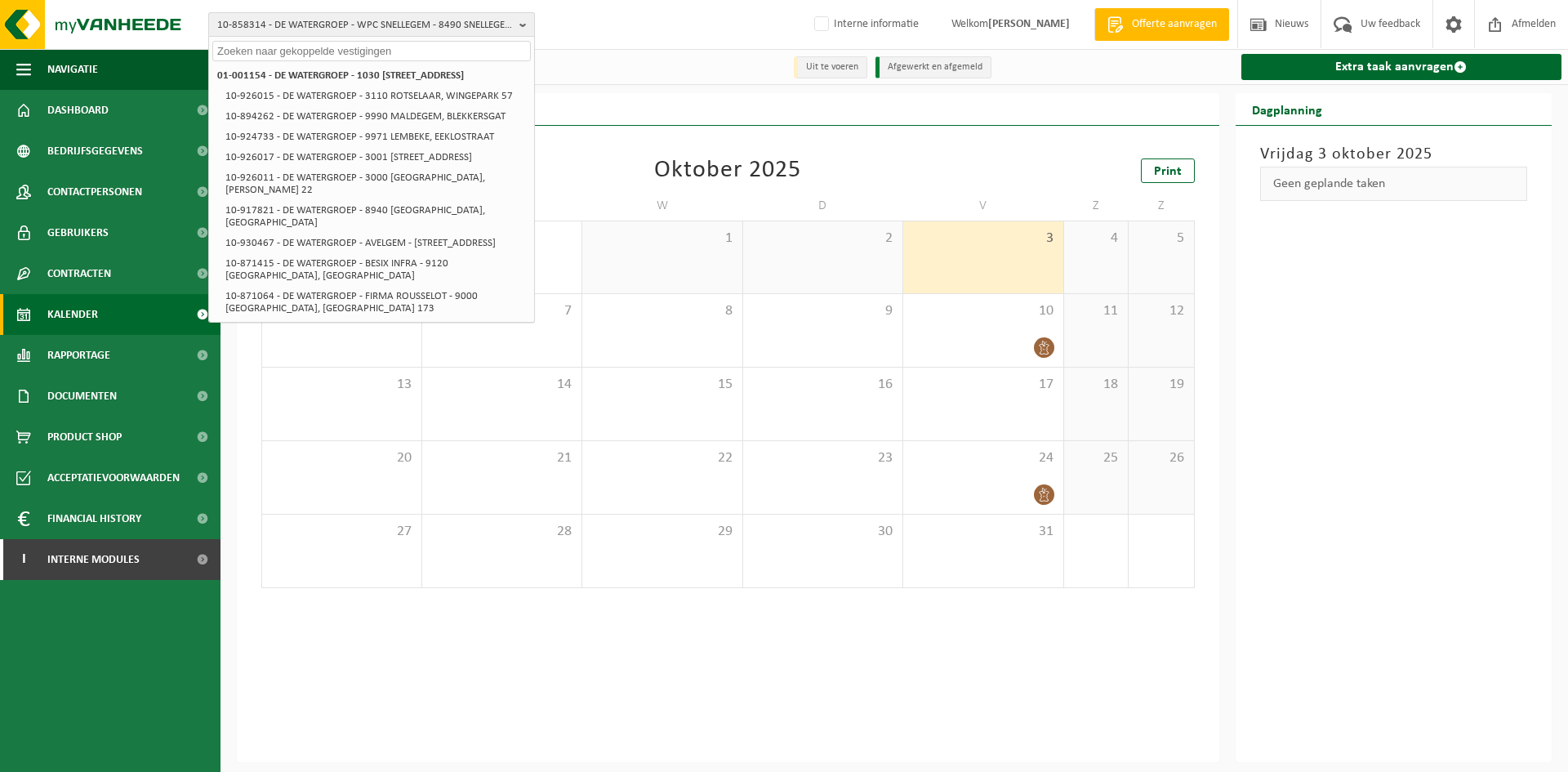
paste input "10-812817"
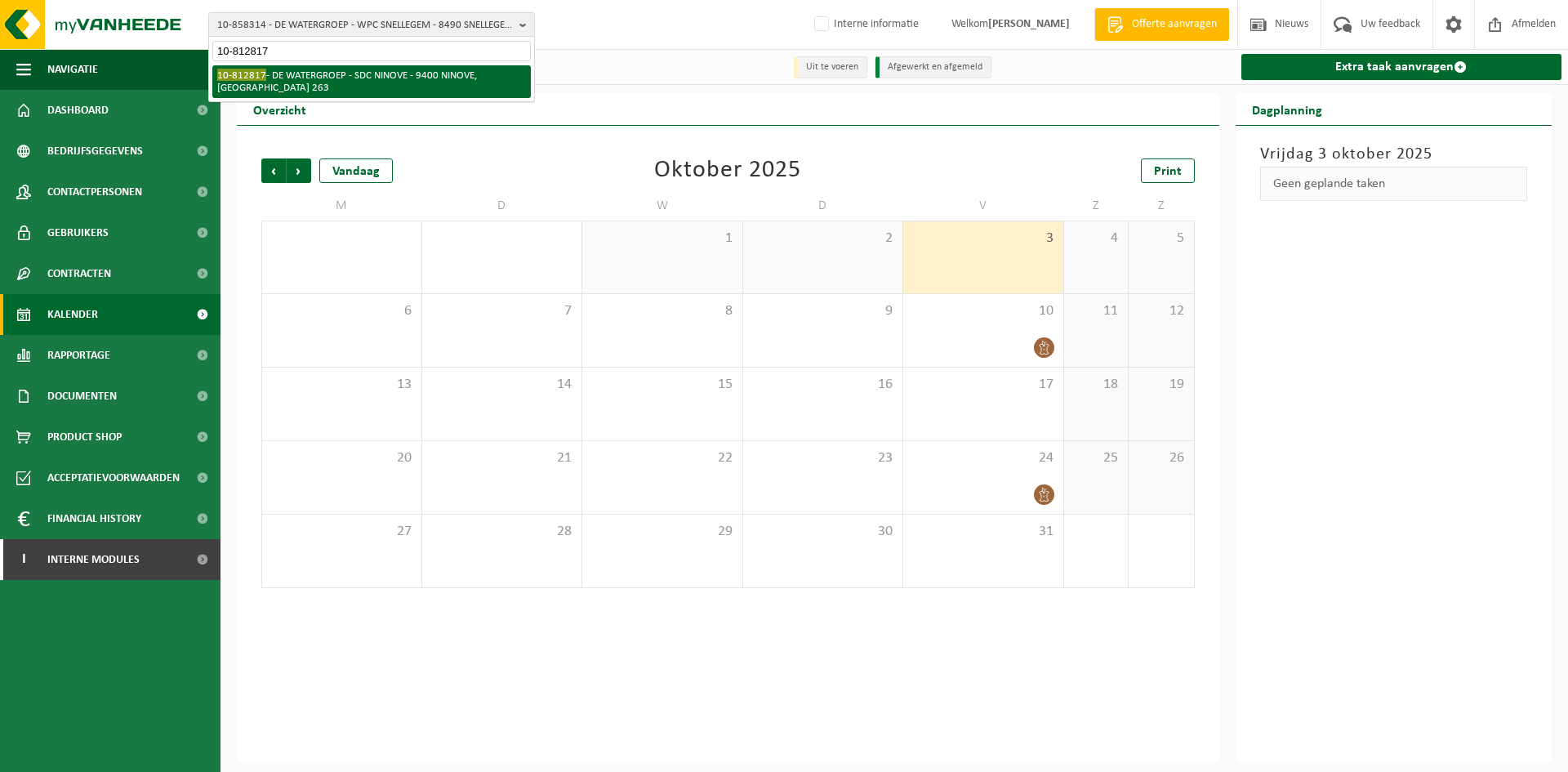
type input "10-812817"
click at [389, 76] on li "10-812817 - DE WATERGROEP - SDC NINOVE - 9400 NINOVE, NEDERWIJK 263" at bounding box center [371, 81] width 319 height 33
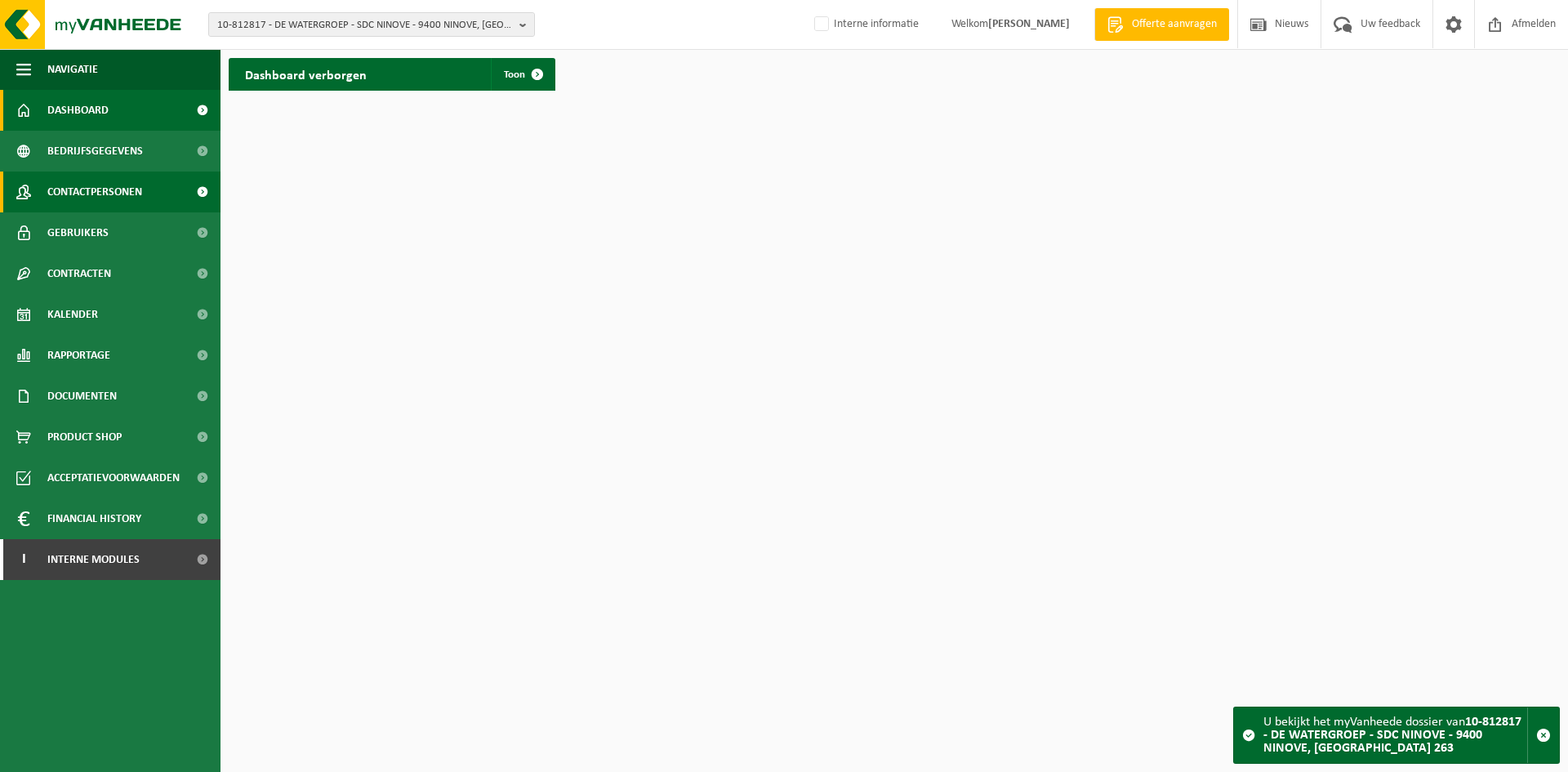
click at [90, 179] on span "Contactpersonen" at bounding box center [94, 191] width 94 height 41
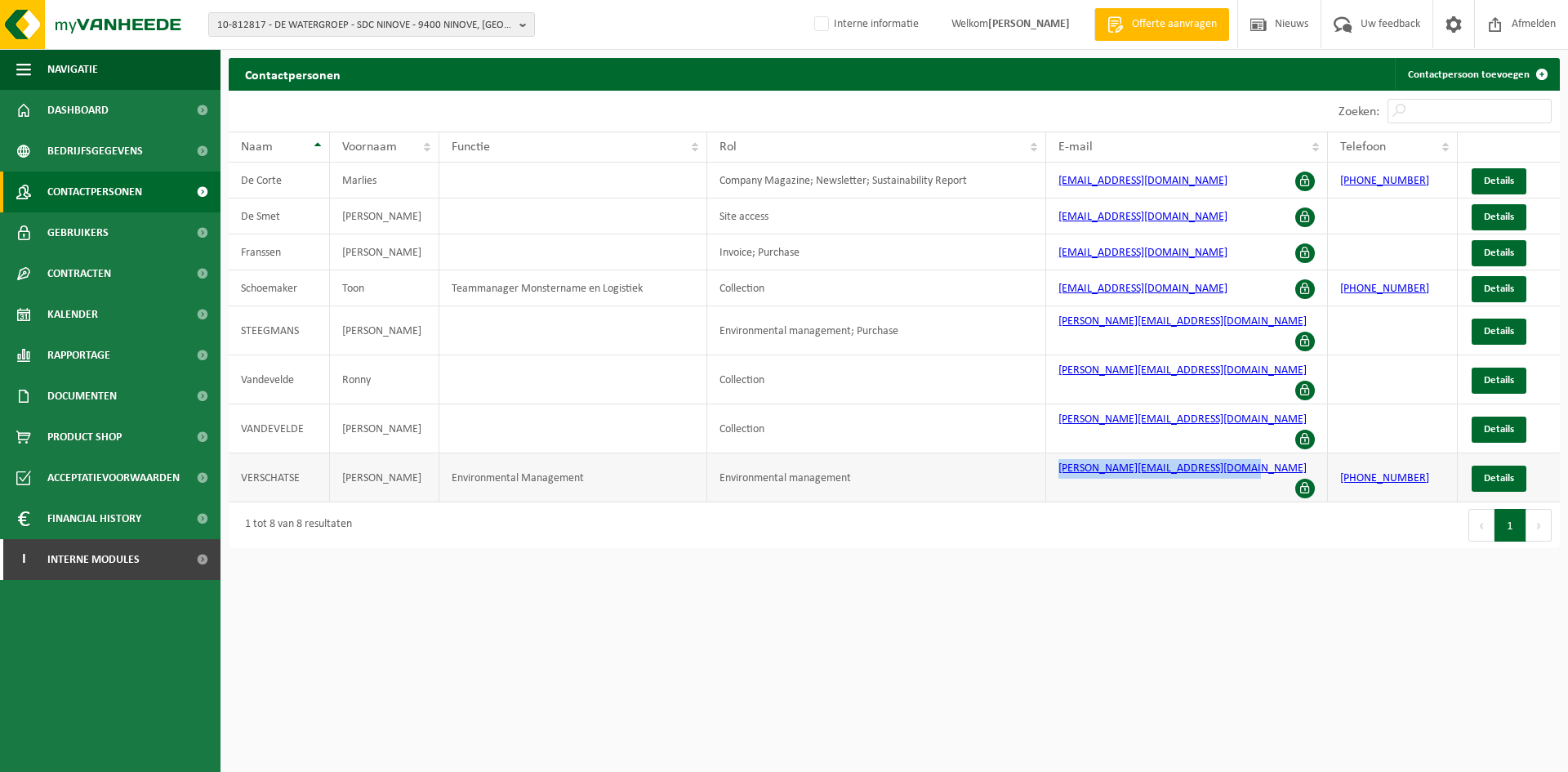
drag, startPoint x: 1258, startPoint y: 424, endPoint x: 1037, endPoint y: 433, distance: 221.2
click at [1037, 453] on tr "VERSCHATSE VALERIE Environmental Management Environmental management valerie.ve…" at bounding box center [894, 478] width 1332 height 49
copy tr "valerie.verschatse@dewatergroep.be"
click at [346, 22] on span "10-812817 - DE WATERGROEP - SDC NINOVE - 9400 NINOVE, NEDERWIJK 263" at bounding box center [364, 26] width 296 height 25
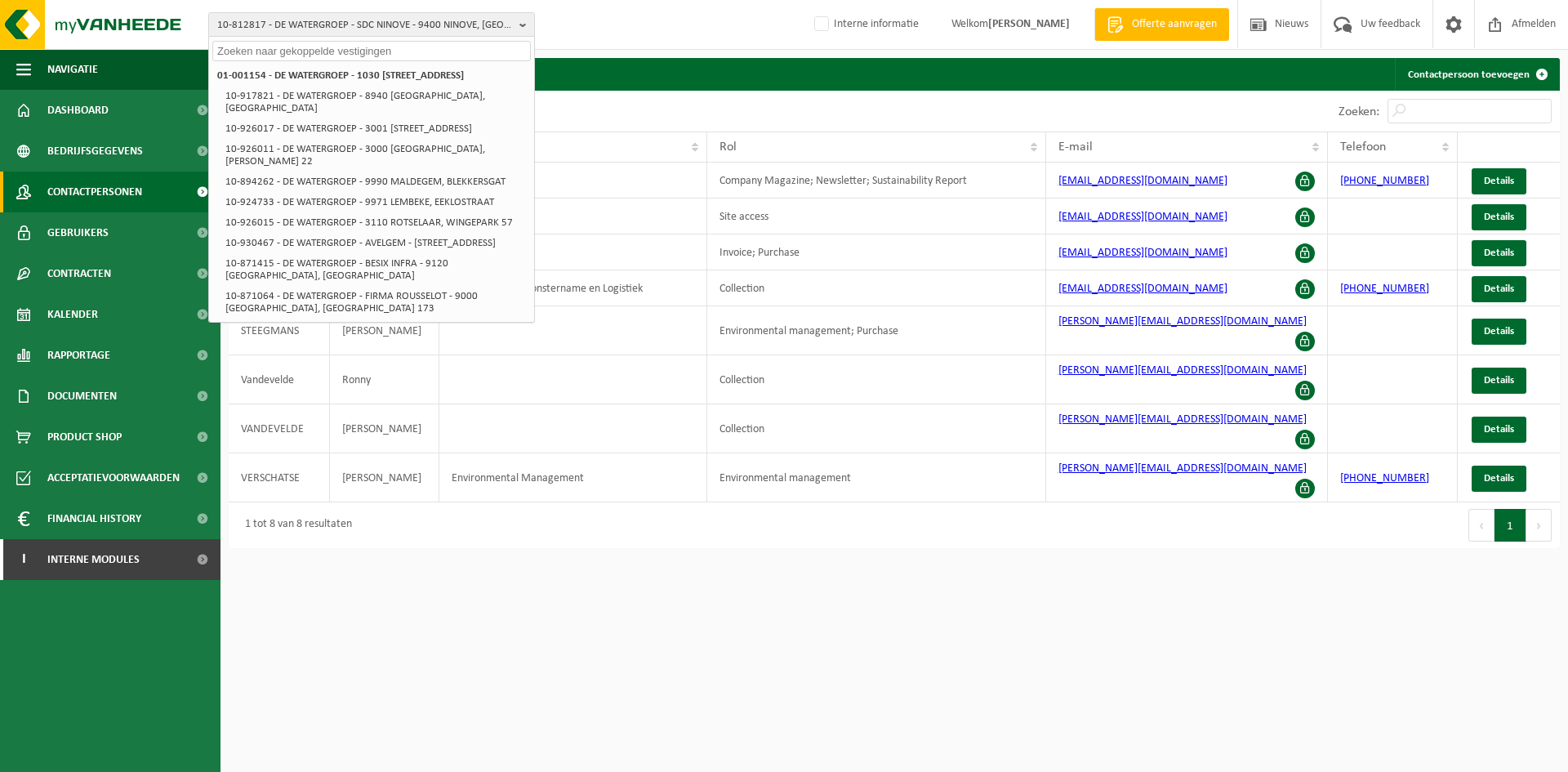
paste input "01-068799"
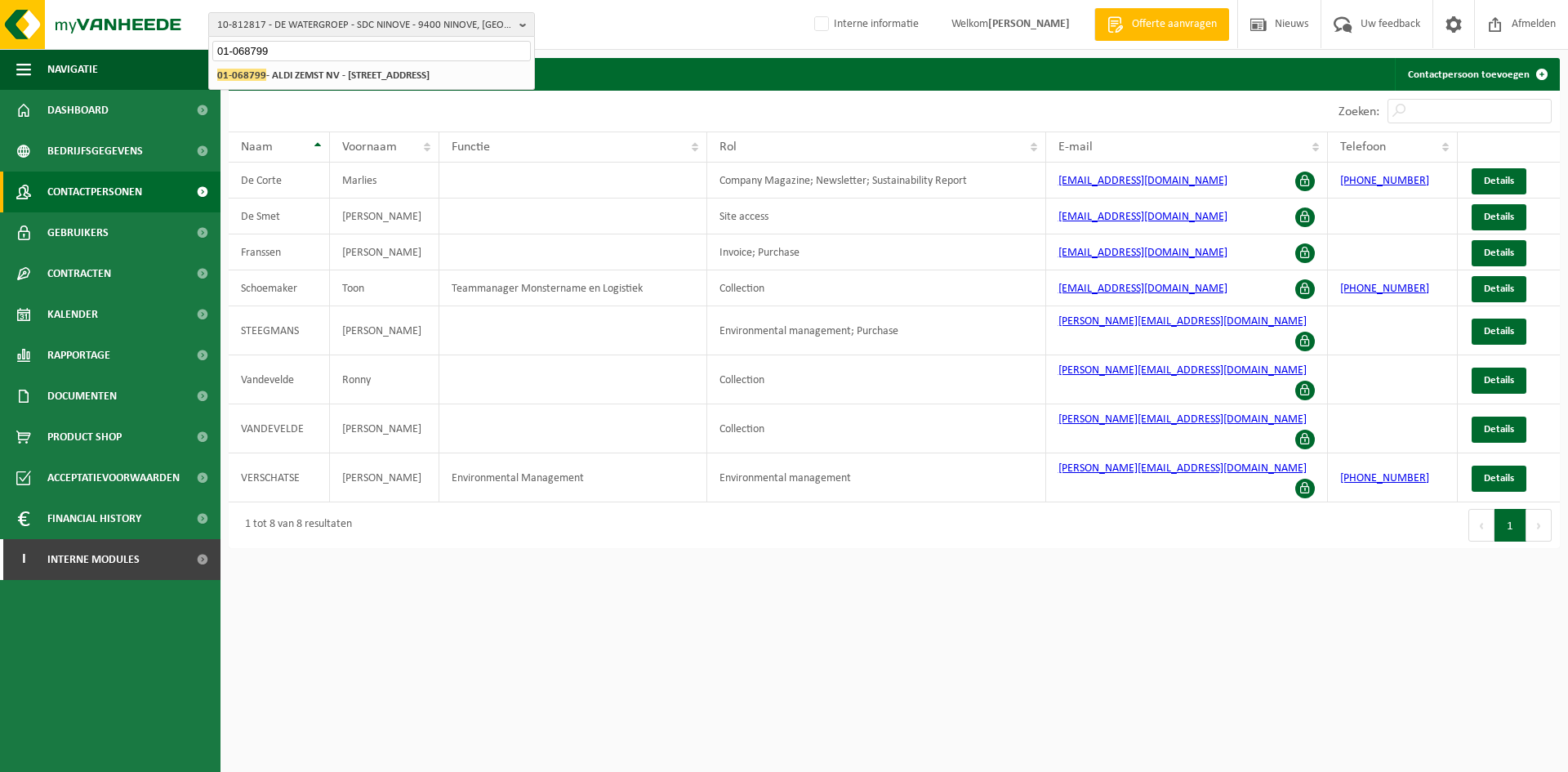
type input "01-068799"
click at [334, 67] on li "01-068799 - ALDI ZEMST NV - 1804 CARGOVIL, ERASMUSLAAN 20" at bounding box center [371, 75] width 319 height 20
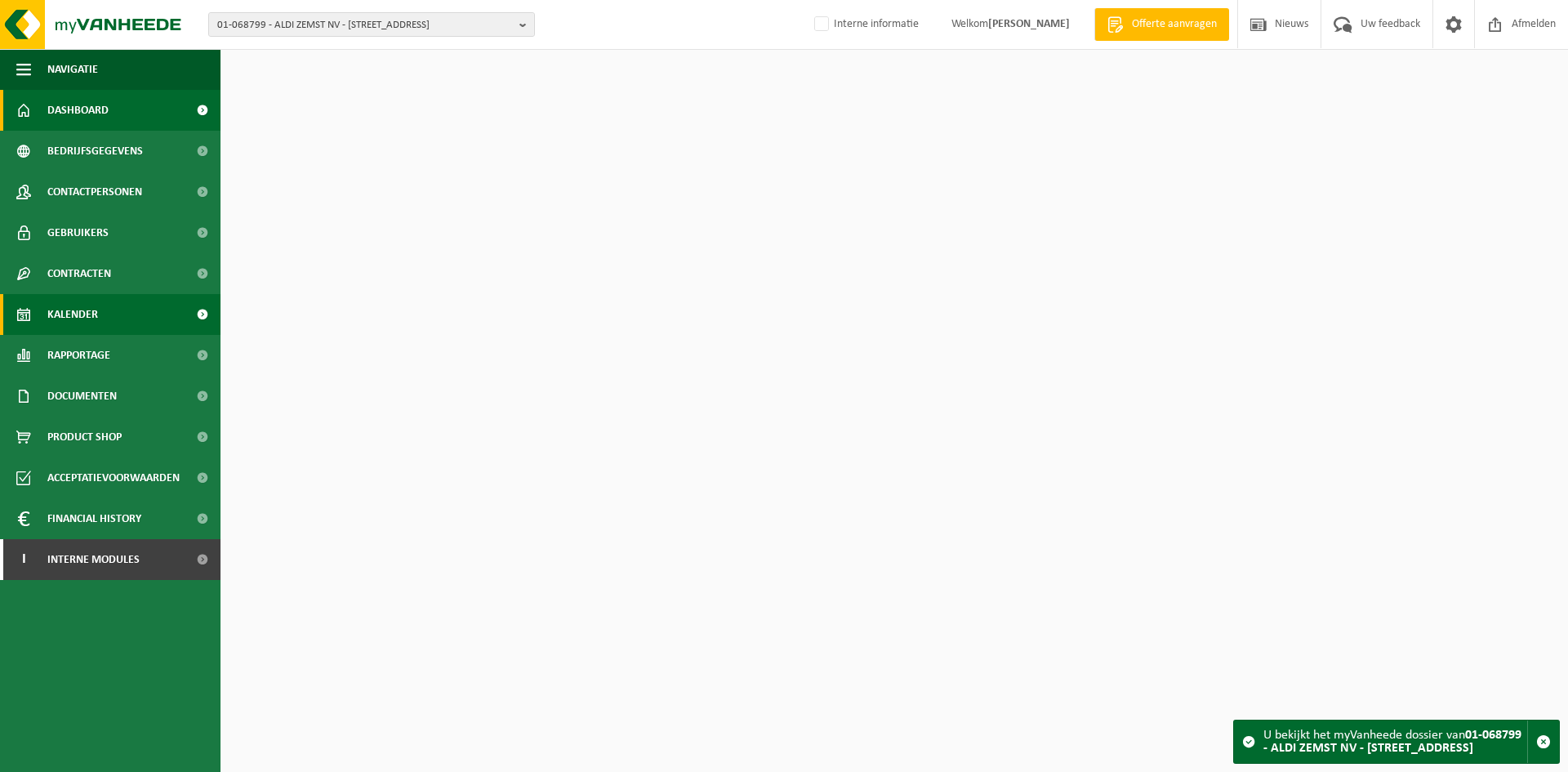
click at [108, 296] on link "Kalender" at bounding box center [110, 314] width 221 height 41
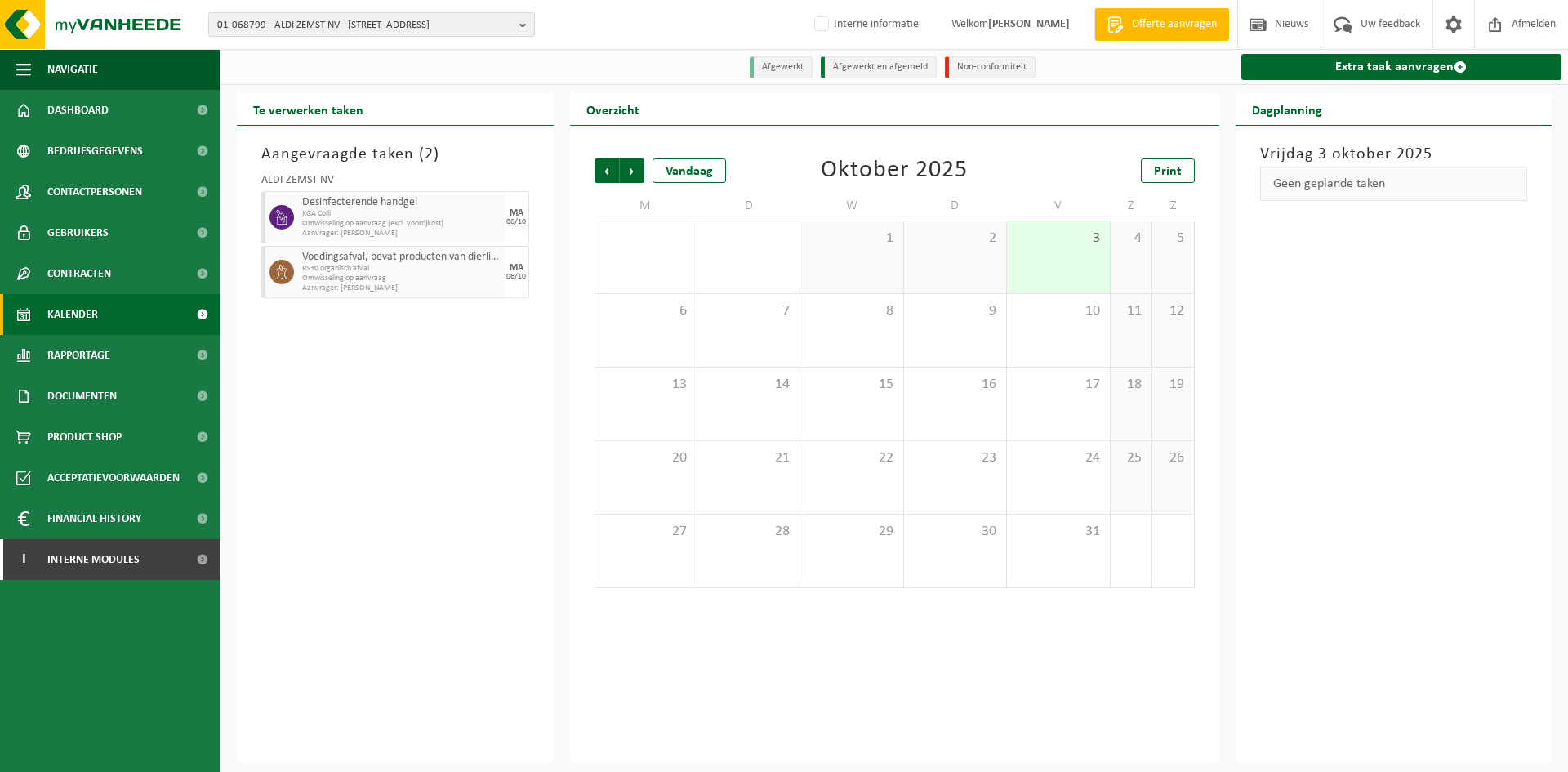
click at [386, 211] on span "KGA Colli" at bounding box center [401, 214] width 199 height 10
click at [511, 224] on div "06/10" at bounding box center [516, 221] width 19 height 8
click at [439, 229] on span "Aanvrager: [PERSON_NAME]" at bounding box center [401, 233] width 199 height 10
click at [514, 232] on div "[DATE]" at bounding box center [517, 217] width 25 height 52
click at [373, 225] on span "Omwisseling op aanvraag (excl. voorrijkost)" at bounding box center [401, 223] width 199 height 10
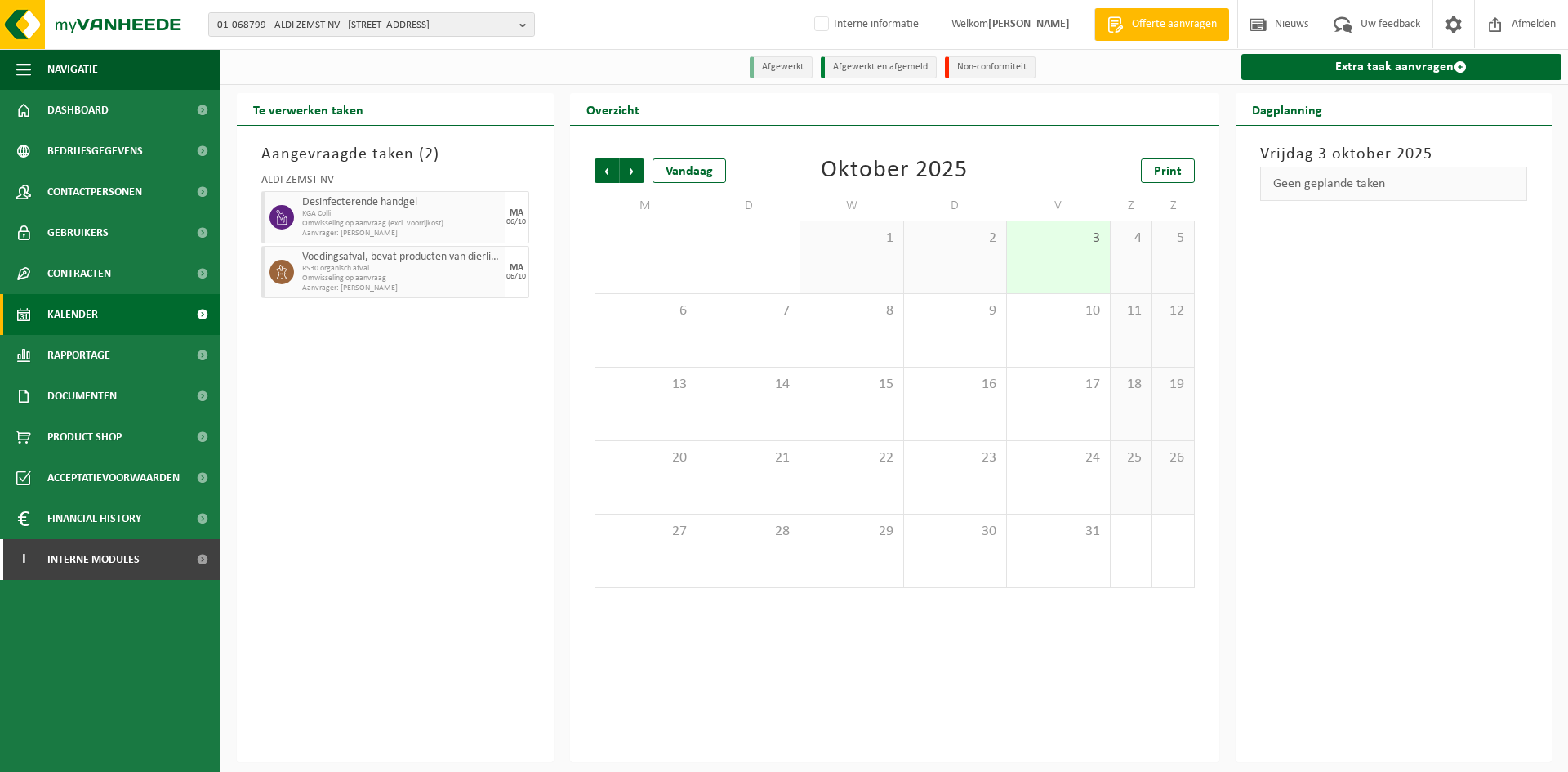
click at [445, 211] on span "KGA Colli" at bounding box center [401, 214] width 199 height 10
drag, startPoint x: 403, startPoint y: 219, endPoint x: 413, endPoint y: 221, distance: 10.2
click at [403, 219] on span "KGA Colli" at bounding box center [401, 214] width 199 height 10
click at [500, 210] on div "Desinfecterende handgel KGA Colli Omwisseling op aanvraag (excl. voorrijkost) A…" at bounding box center [401, 217] width 206 height 52
